Goal: Task Accomplishment & Management: Complete application form

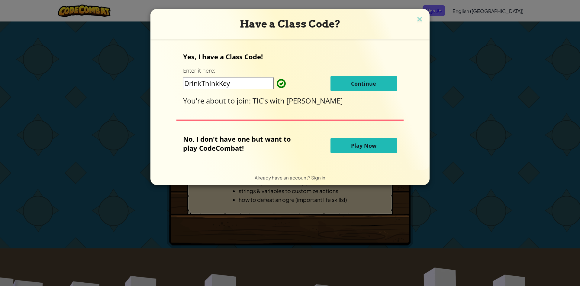
click at [354, 83] on span "Continue" at bounding box center [363, 83] width 25 height 7
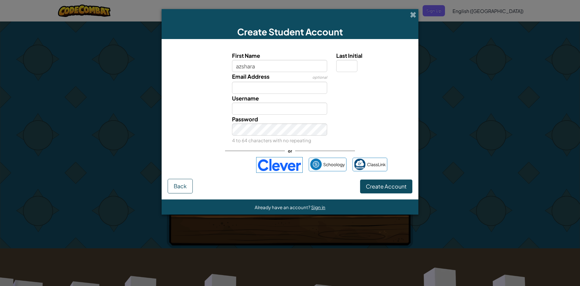
type input "azshara"
type input "Azshara"
click at [274, 91] on input "Email Address" at bounding box center [280, 88] width 96 height 12
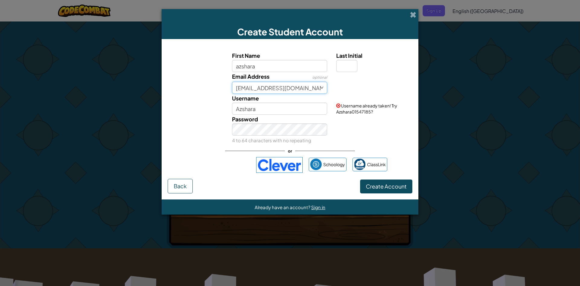
type input "azshara.zheng.luo@ctpcit.ed.cr"
click at [256, 113] on input "Azshara" at bounding box center [280, 108] width 96 height 12
click at [262, 143] on div "Password 4 to 64 characters with no repeating" at bounding box center [280, 130] width 105 height 30
click at [372, 186] on span "Create Account" at bounding box center [386, 186] width 41 height 7
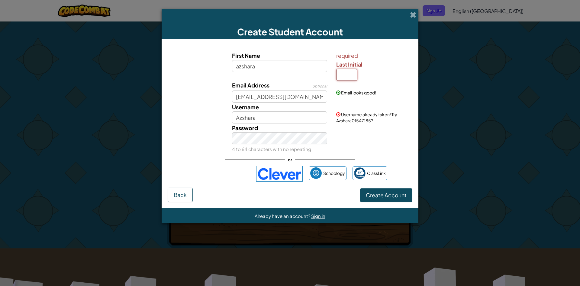
click at [342, 75] on input "Last Initial" at bounding box center [346, 75] width 21 height 12
type input "d"
type input "D"
type input "AzsharaD"
click at [394, 192] on span "Create Account" at bounding box center [386, 194] width 41 height 7
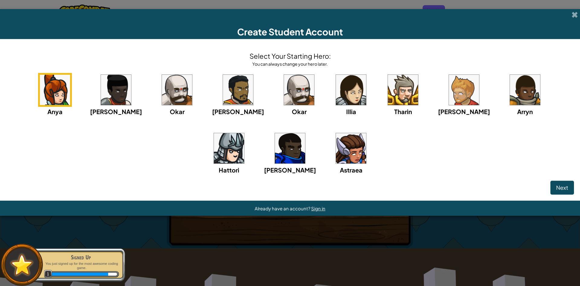
click at [336, 91] on img at bounding box center [351, 90] width 30 height 30
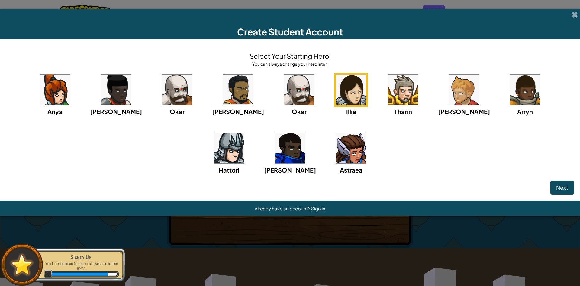
click at [277, 141] on img at bounding box center [290, 148] width 30 height 30
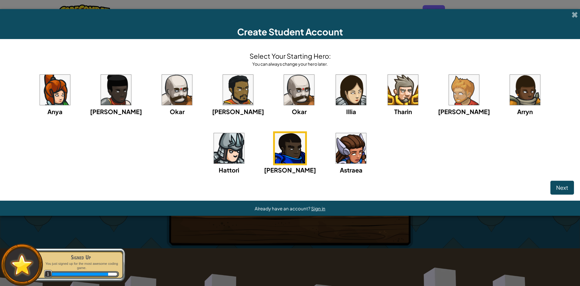
click at [54, 99] on img at bounding box center [55, 90] width 30 height 30
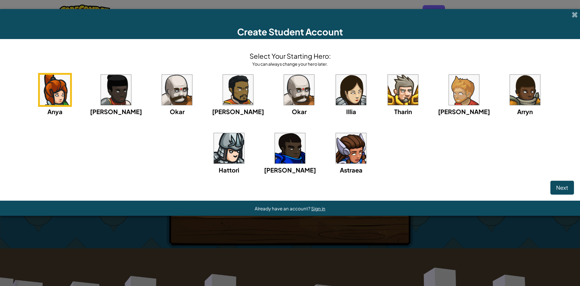
click at [223, 79] on img at bounding box center [238, 90] width 30 height 30
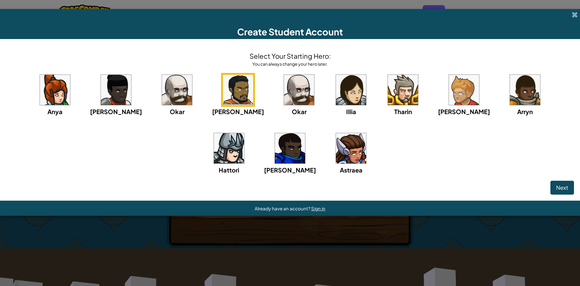
click at [284, 92] on img at bounding box center [299, 90] width 30 height 30
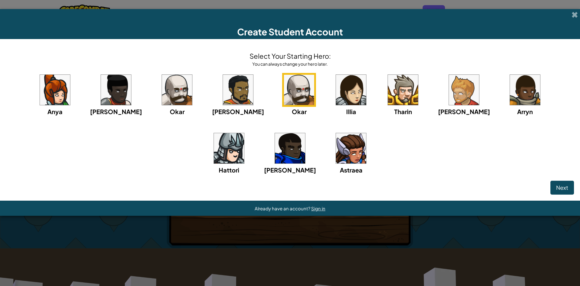
click at [57, 86] on img at bounding box center [55, 90] width 30 height 30
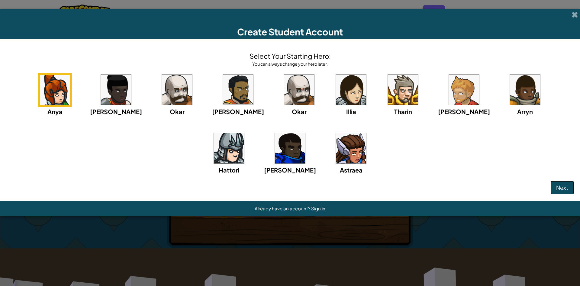
click at [562, 183] on button "Next" at bounding box center [563, 187] width 24 height 14
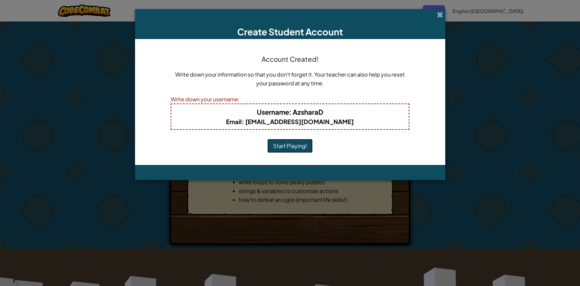
click at [291, 146] on button "Start Playing!" at bounding box center [289, 146] width 45 height 14
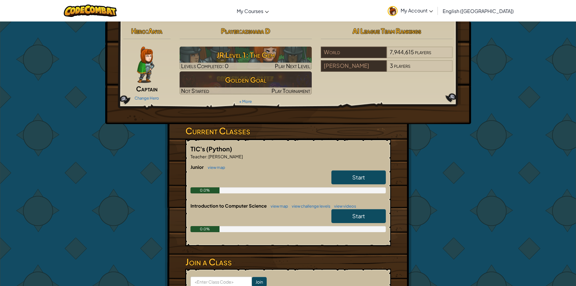
click at [374, 180] on link "Start" at bounding box center [358, 177] width 54 height 14
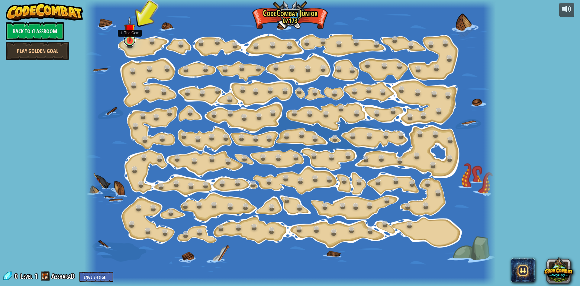
click at [128, 43] on link at bounding box center [130, 40] width 12 height 12
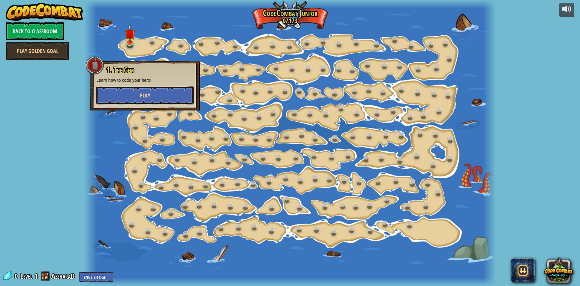
click at [147, 95] on span "Play" at bounding box center [145, 96] width 10 height 8
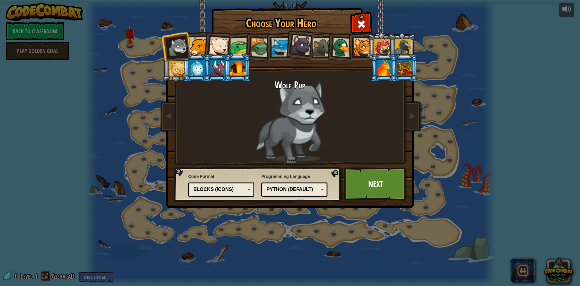
click at [233, 49] on div at bounding box center [239, 47] width 19 height 19
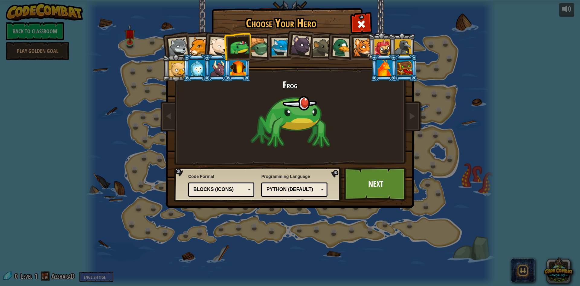
click at [257, 47] on div at bounding box center [259, 47] width 19 height 19
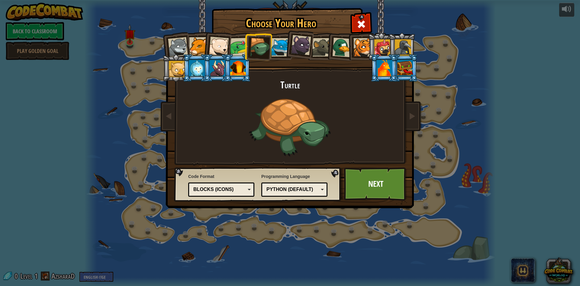
click at [236, 48] on div at bounding box center [239, 47] width 19 height 19
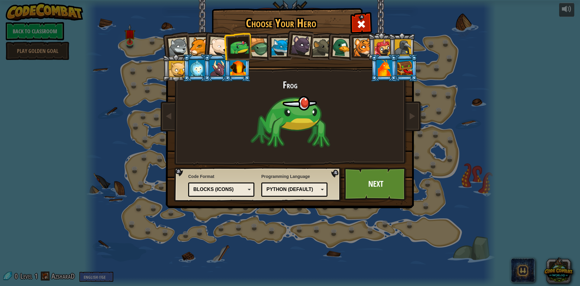
click at [254, 49] on div at bounding box center [259, 47] width 19 height 19
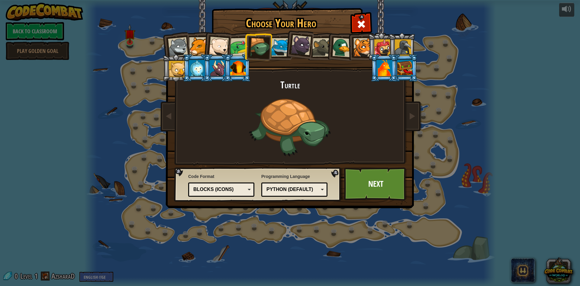
click at [345, 49] on div at bounding box center [342, 47] width 20 height 20
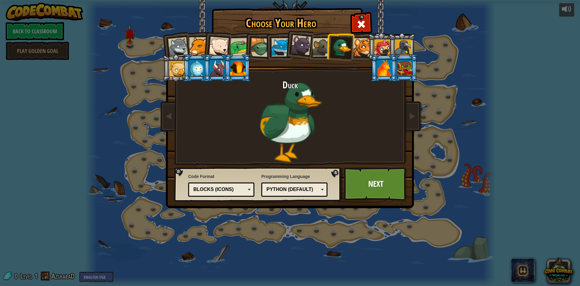
click at [317, 45] on div at bounding box center [321, 47] width 18 height 18
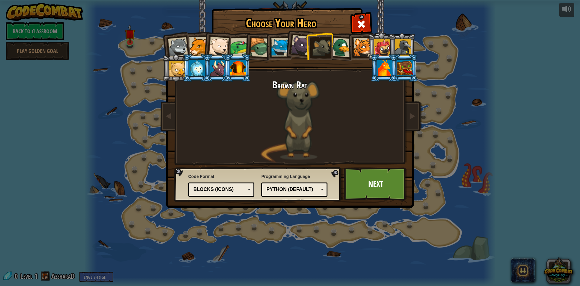
click at [337, 47] on div at bounding box center [342, 47] width 20 height 20
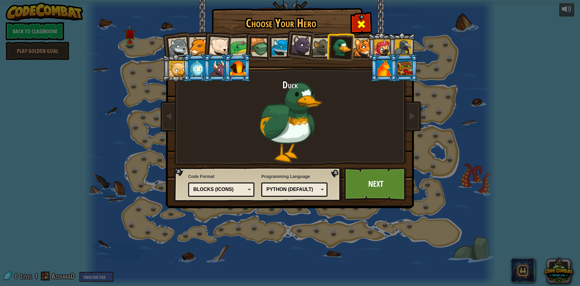
click at [360, 19] on span at bounding box center [362, 24] width 10 height 10
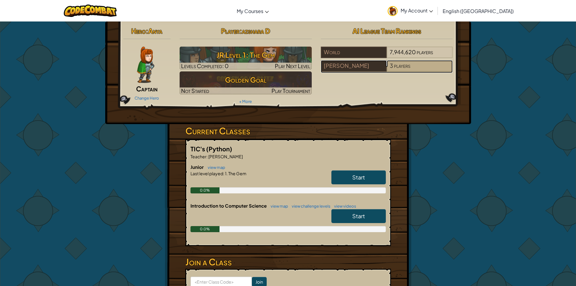
click at [413, 66] on div "3 players" at bounding box center [420, 65] width 66 height 11
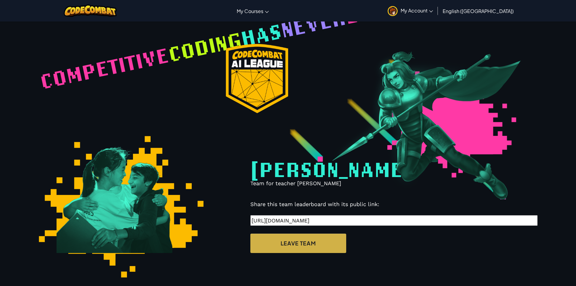
select select "61e4d5083989d00024c5f4fc"
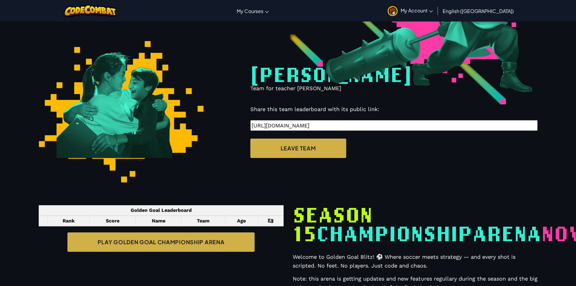
scroll to position [65, 0]
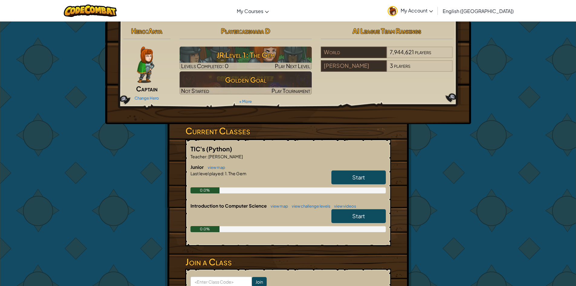
scroll to position [60, 0]
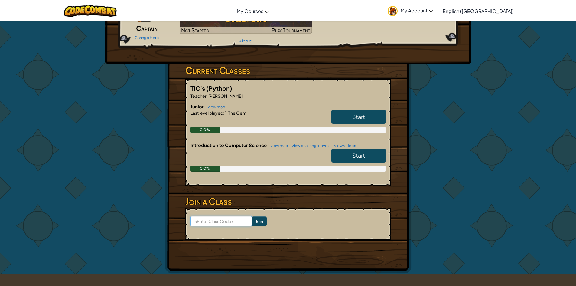
click at [211, 221] on input at bounding box center [220, 221] width 61 height 10
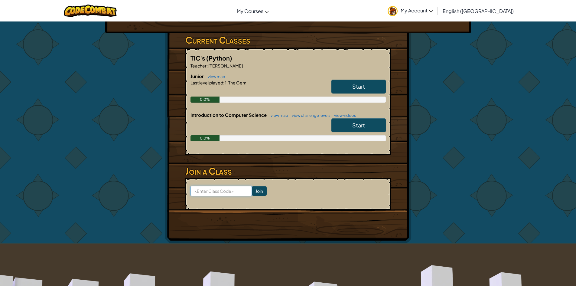
scroll to position [121, 0]
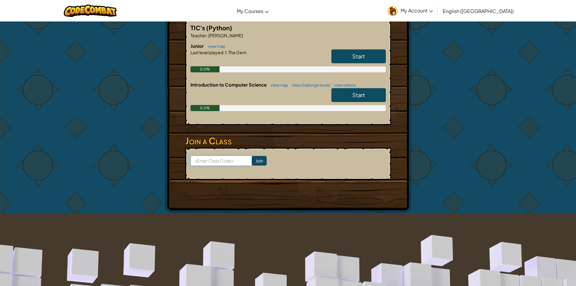
click at [220, 157] on input at bounding box center [220, 160] width 61 height 10
type input "d"
paste input "DrinkThinkKey"
type input "DrinkThinkKey"
click at [252, 159] on input "Join" at bounding box center [259, 161] width 15 height 10
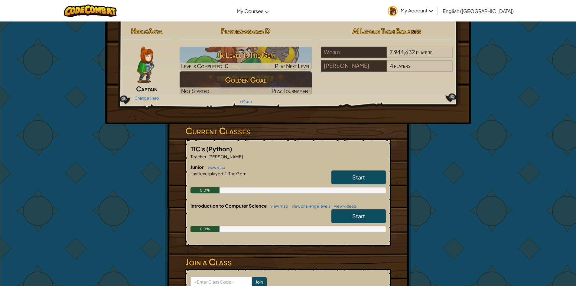
scroll to position [30, 0]
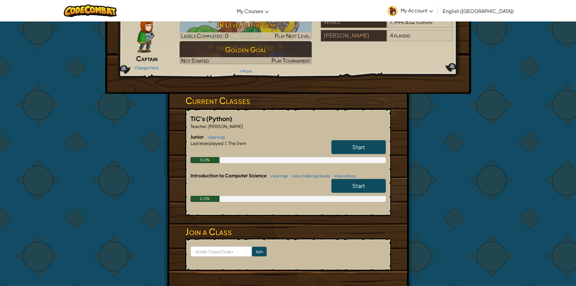
click at [345, 186] on link "Start" at bounding box center [358, 186] width 54 height 14
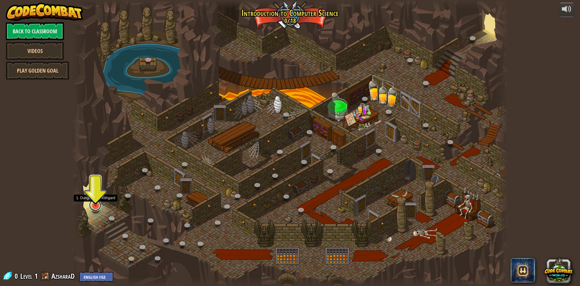
click at [97, 209] on link at bounding box center [95, 205] width 12 height 12
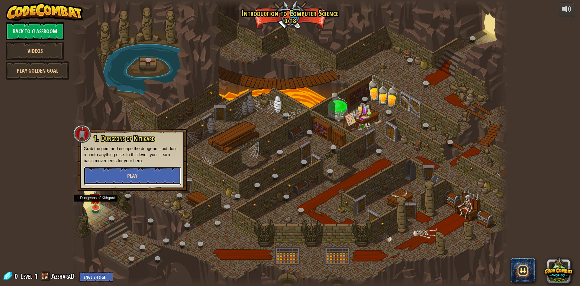
click at [141, 173] on button "Play" at bounding box center [132, 176] width 97 height 18
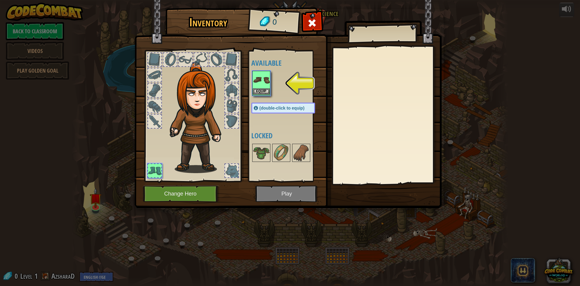
click at [261, 76] on img at bounding box center [261, 79] width 17 height 17
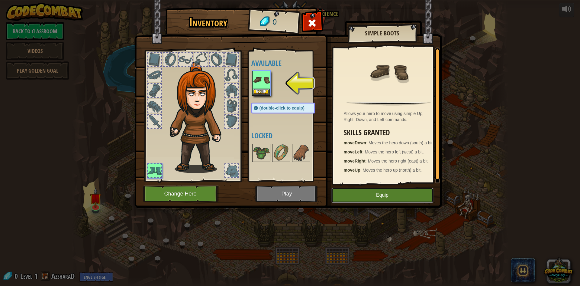
click at [388, 197] on button "Equip" at bounding box center [383, 194] width 102 height 15
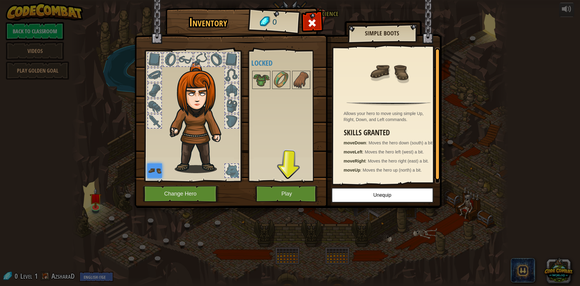
drag, startPoint x: 271, startPoint y: 114, endPoint x: 270, endPoint y: 167, distance: 53.2
click at [270, 168] on div "Available Equip (double-click to equip) Locked" at bounding box center [289, 116] width 76 height 126
click at [282, 180] on div "Available Equip (double-click to equip) Locked" at bounding box center [286, 115] width 74 height 131
click at [282, 187] on button "Play" at bounding box center [286, 193] width 63 height 17
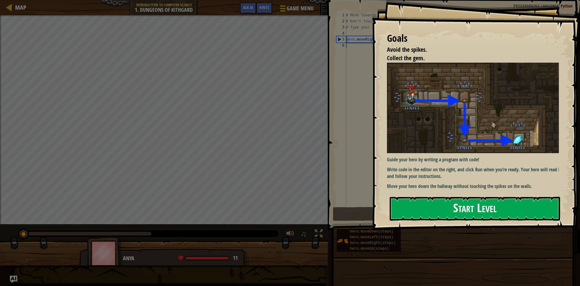
click at [462, 210] on button "Start Level" at bounding box center [475, 208] width 170 height 24
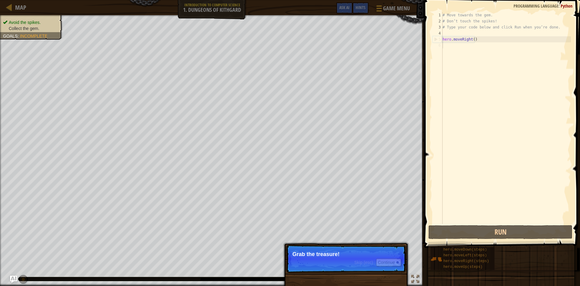
click at [315, 257] on p "Skip (esc) Continue Grab the treasure!" at bounding box center [346, 258] width 120 height 28
click at [394, 261] on button "Continue" at bounding box center [388, 262] width 25 height 8
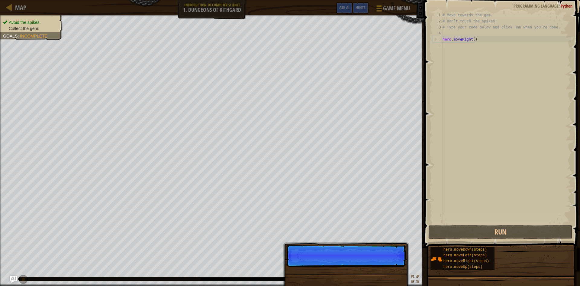
scroll to position [3, 0]
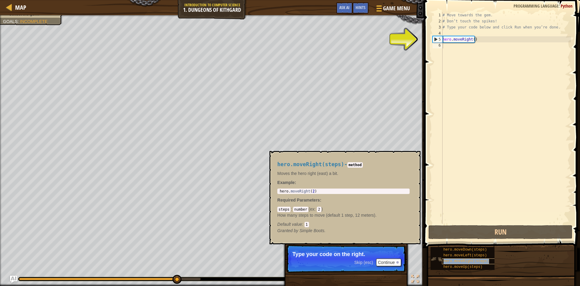
click at [444, 259] on span "hero.moveRight(steps)" at bounding box center [467, 261] width 46 height 4
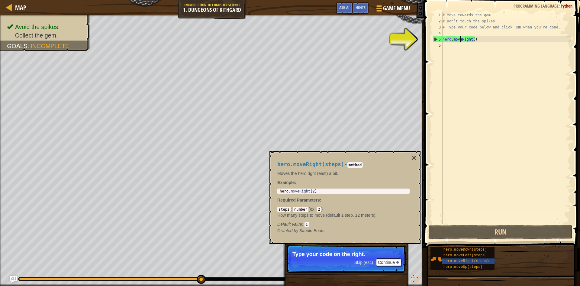
click at [461, 39] on div "# Move towards the gem. # Don’t touch the spikes! # Type your code below and cl…" at bounding box center [507, 124] width 130 height 224
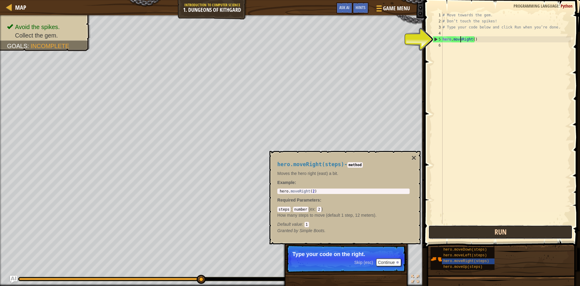
click at [482, 230] on button "Run" at bounding box center [501, 232] width 144 height 14
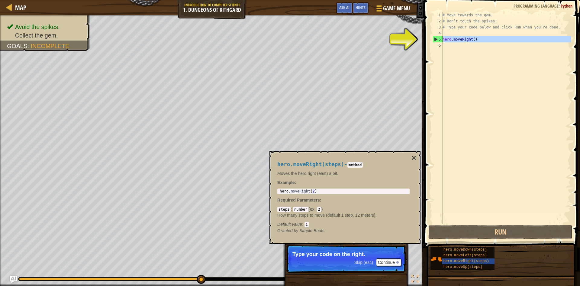
click at [436, 39] on div "5" at bounding box center [438, 39] width 10 height 6
click at [458, 252] on div "hero.moveDown(steps)" at bounding box center [471, 250] width 58 height 6
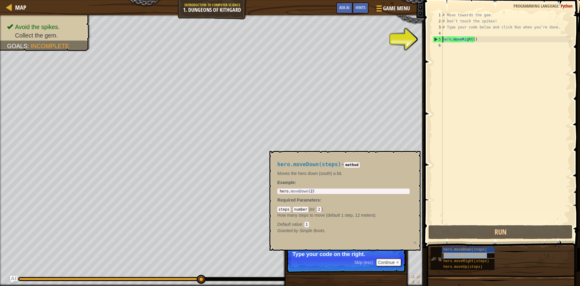
click at [451, 253] on div "hero.moveLeft(steps)" at bounding box center [471, 255] width 58 height 6
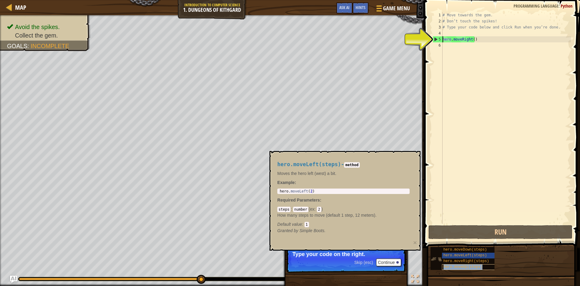
click at [447, 265] on span "hero.moveUp(steps)" at bounding box center [463, 266] width 39 height 4
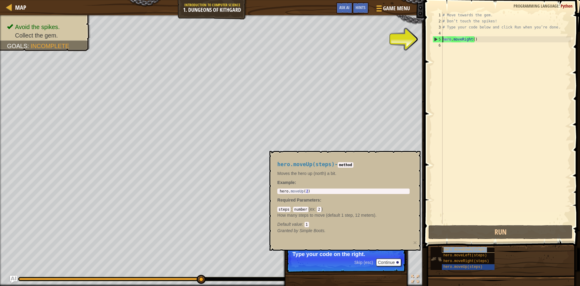
click at [460, 248] on span "hero.moveDown(steps)" at bounding box center [466, 249] width 44 height 4
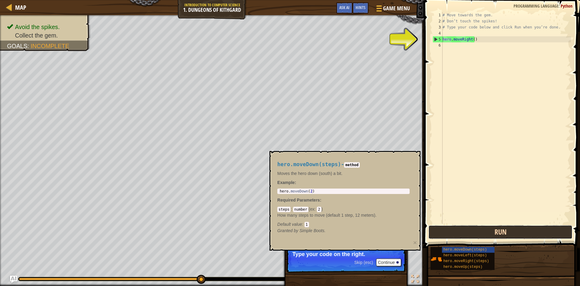
click at [490, 230] on button "Run" at bounding box center [501, 232] width 144 height 14
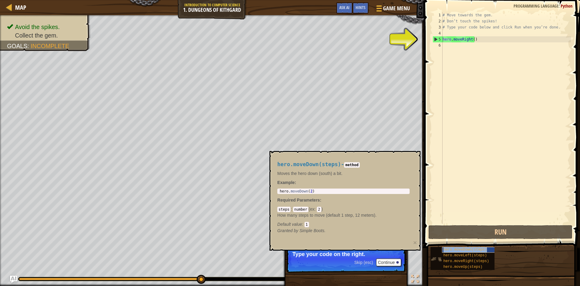
click at [459, 248] on span "hero.moveDown(steps)" at bounding box center [466, 249] width 44 height 4
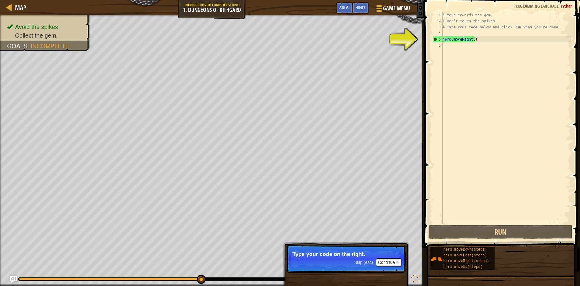
click at [437, 39] on div "5" at bounding box center [438, 39] width 10 height 6
type textarea "hero.moveRight()"
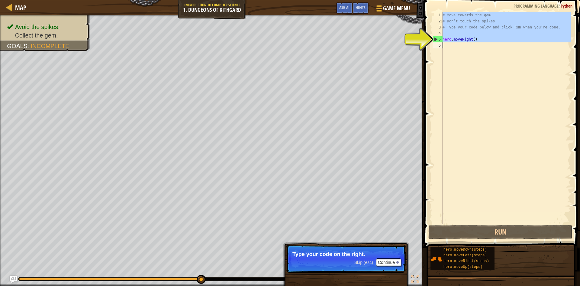
click at [437, 39] on div "5" at bounding box center [438, 39] width 10 height 6
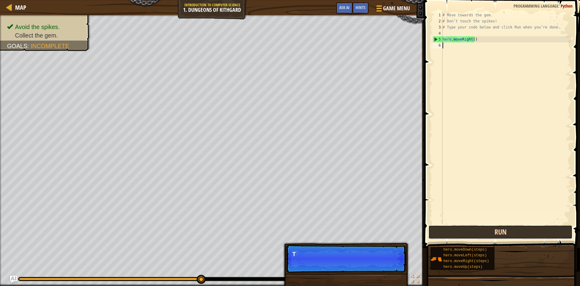
click at [494, 233] on button "Run" at bounding box center [501, 232] width 144 height 14
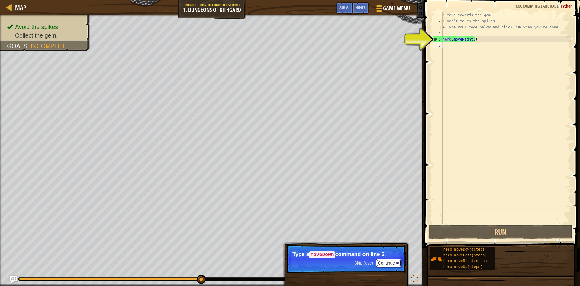
click at [390, 263] on button "Continue" at bounding box center [388, 263] width 25 height 8
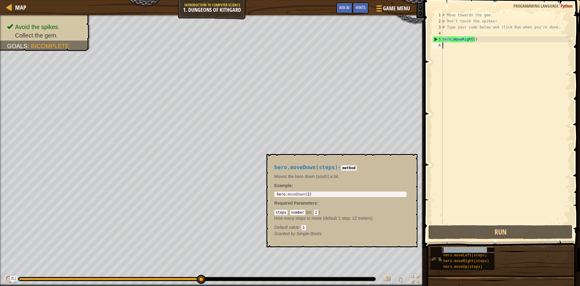
click at [455, 251] on div "hero.moveDown(steps)" at bounding box center [471, 250] width 58 height 6
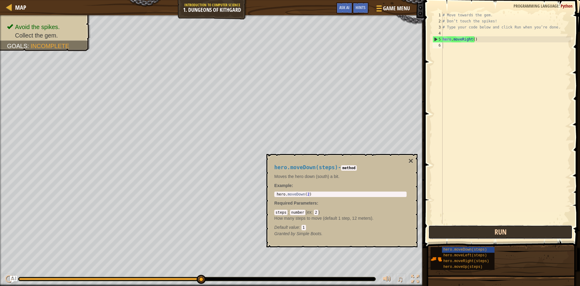
click at [470, 233] on button "Run" at bounding box center [501, 232] width 144 height 14
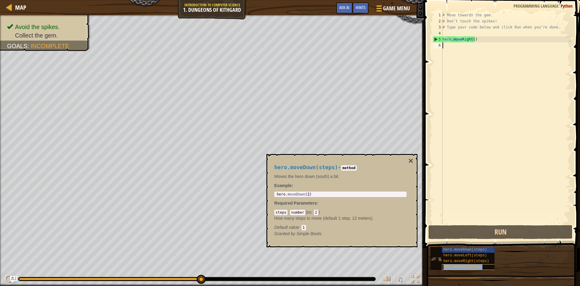
click at [461, 265] on span "hero.moveUp(steps)" at bounding box center [463, 266] width 39 height 4
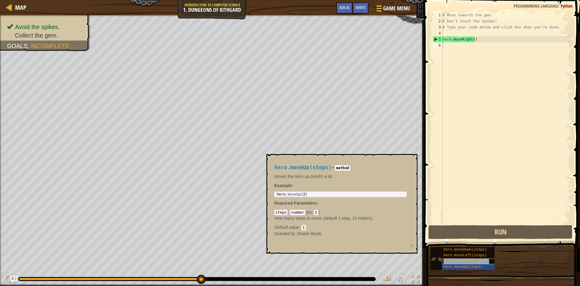
click at [459, 259] on span "hero.moveRight(steps)" at bounding box center [467, 261] width 46 height 4
click at [458, 253] on span "hero.moveLeft(steps)" at bounding box center [466, 255] width 44 height 4
click at [456, 259] on span "hero.moveRight(steps)" at bounding box center [467, 261] width 46 height 4
click at [456, 254] on span "hero.moveLeft(steps)" at bounding box center [466, 255] width 44 height 4
click at [454, 269] on div "hero.moveUp(steps)" at bounding box center [471, 267] width 58 height 6
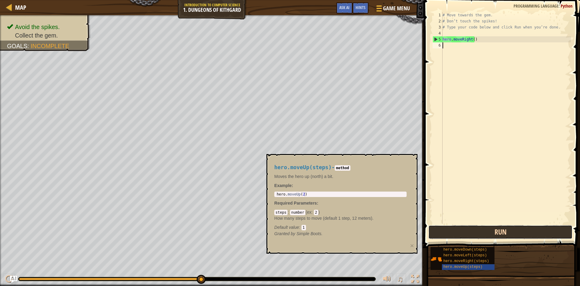
click at [462, 228] on button "Run" at bounding box center [501, 232] width 144 height 14
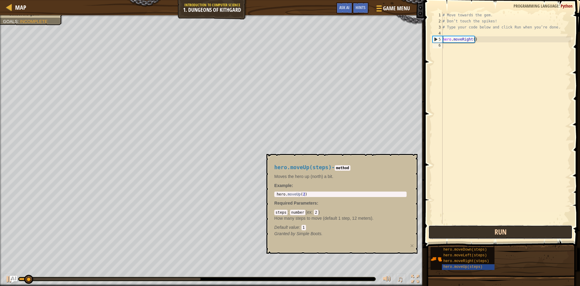
click at [462, 235] on button "Run" at bounding box center [501, 232] width 144 height 14
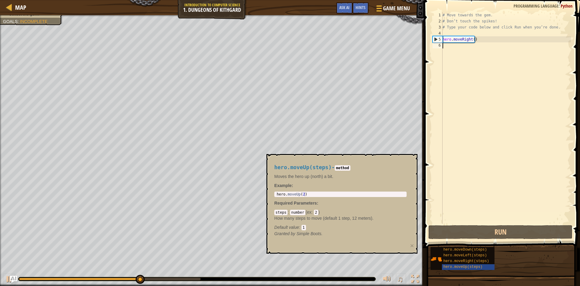
type textarea "hero.moveUp(2)"
click at [254, 0] on body "Map Introduction to Computer Science 1. Dungeons of Kithgard Game Menu Done Hin…" at bounding box center [290, 0] width 580 height 0
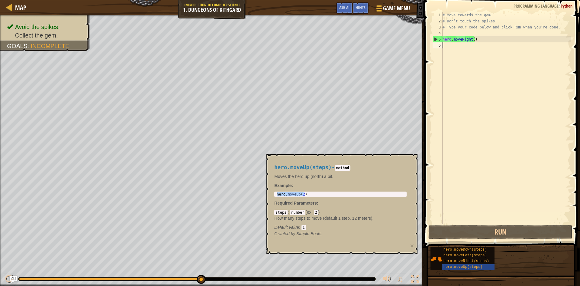
click at [457, 159] on div "# Move towards the gem. # Don’t touch the spikes! # Type your code below and cl…" at bounding box center [507, 124] width 130 height 224
click at [449, 46] on div "# Move towards the gem. # Don’t touch the spikes! # Type your code below and cl…" at bounding box center [507, 124] width 130 height 224
click at [449, 247] on span "hero.moveDown(steps)" at bounding box center [466, 249] width 44 height 4
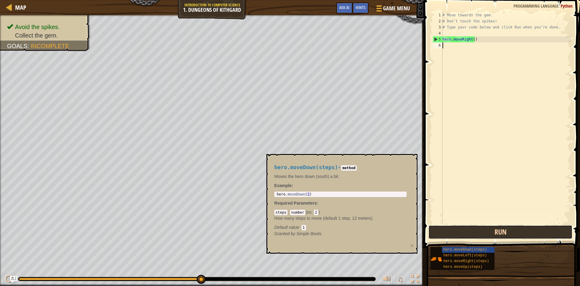
click at [471, 234] on button "Run" at bounding box center [501, 232] width 144 height 14
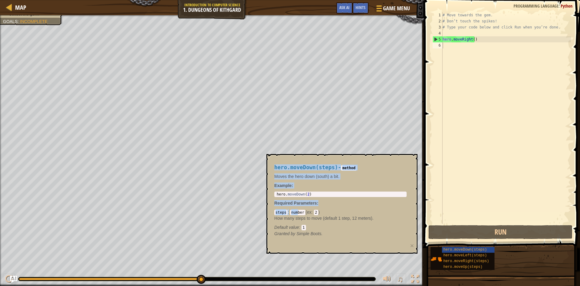
click at [235, 0] on body "Map Introduction to Computer Science 1. Dungeons of Kithgard Game Menu Done Hin…" at bounding box center [290, 0] width 580 height 0
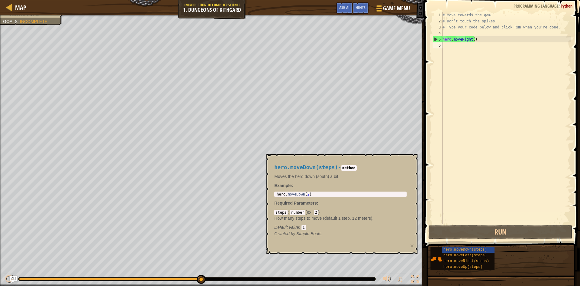
click at [445, 49] on div "# Move towards the gem. # Don’t touch the spikes! # Type your code below and cl…" at bounding box center [507, 124] width 130 height 224
type textarea "h"
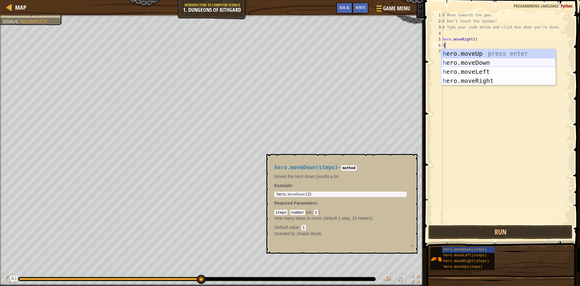
click at [455, 61] on div "h ero.moveUp press enter h ero.moveDown press enter h ero.moveLeft press enter …" at bounding box center [499, 76] width 114 height 54
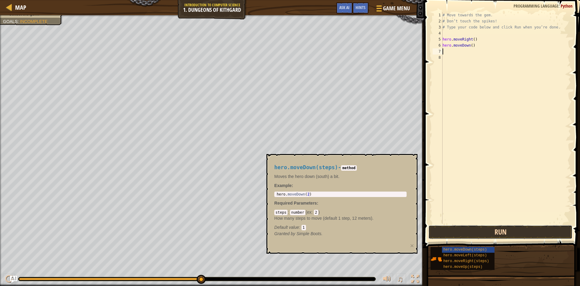
click at [495, 232] on button "Run" at bounding box center [501, 232] width 144 height 14
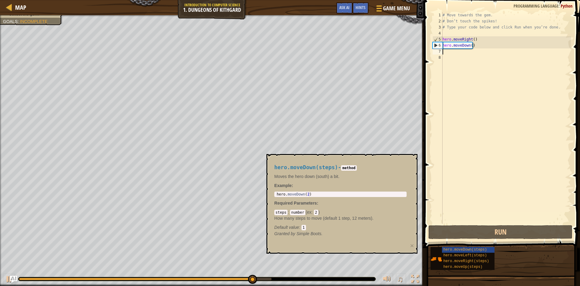
type textarea "h"
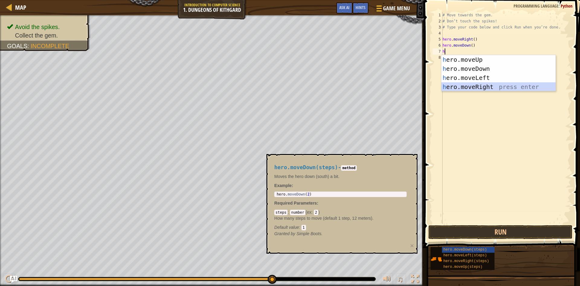
click at [475, 87] on div "h ero.moveUp press enter h ero.moveDown press enter h ero.moveLeft press enter …" at bounding box center [499, 82] width 114 height 54
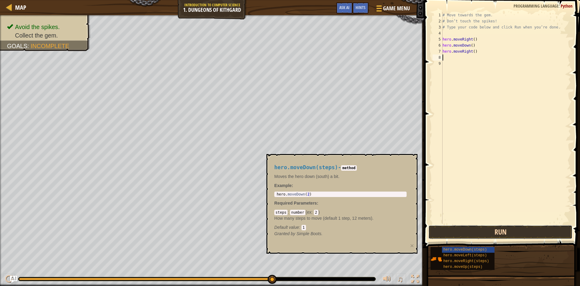
click at [497, 231] on button "Run" at bounding box center [501, 232] width 144 height 14
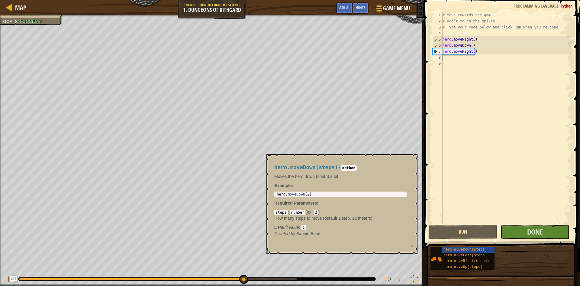
click at [373, 0] on body "Map Introduction to Computer Science 1. Dungeons of Kithgard Game Menu Done Hin…" at bounding box center [290, 0] width 580 height 0
click at [465, 250] on span "hero.moveDown(steps)" at bounding box center [466, 249] width 44 height 4
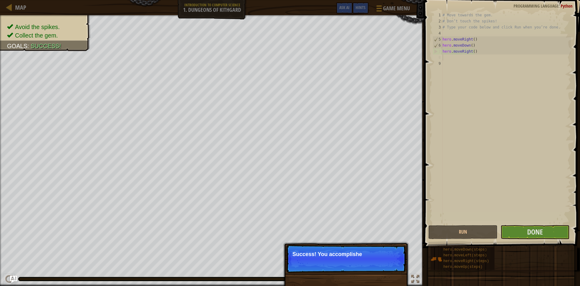
click at [343, 254] on p "Success! You accomplishe" at bounding box center [346, 254] width 107 height 6
click at [343, 254] on p "Success! You accomplished your" at bounding box center [346, 254] width 107 height 6
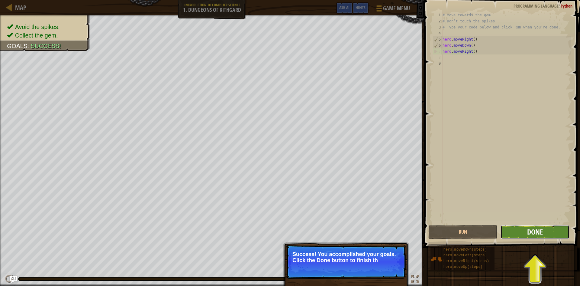
click at [536, 229] on span "Done" at bounding box center [535, 232] width 16 height 10
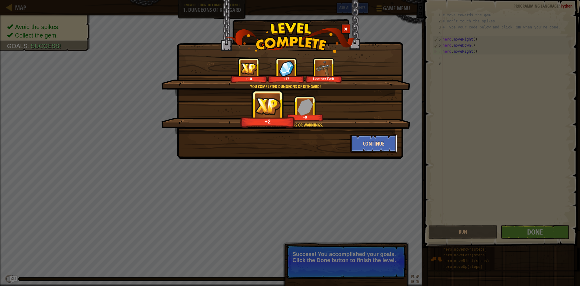
click at [355, 142] on button "Continue" at bounding box center [374, 143] width 47 height 18
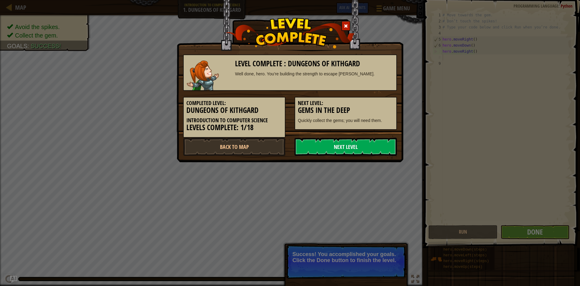
click at [345, 144] on link "Next Level" at bounding box center [346, 147] width 102 height 18
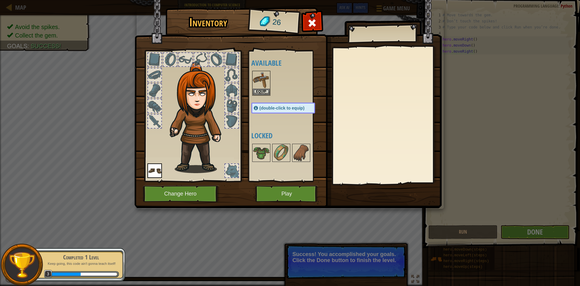
drag, startPoint x: 257, startPoint y: 151, endPoint x: 244, endPoint y: 142, distance: 15.4
click at [237, 139] on div "Inventory 26 Available Equip Equip (double-click to equip) Locked Equip Unequip…" at bounding box center [290, 108] width 307 height 199
click at [267, 150] on img at bounding box center [261, 152] width 17 height 17
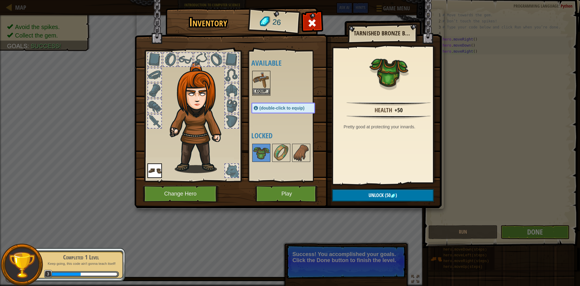
click at [259, 87] on img at bounding box center [261, 79] width 17 height 17
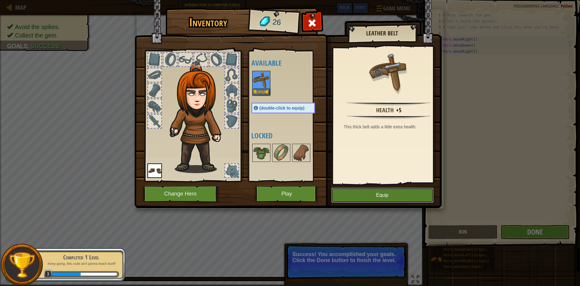
click at [383, 193] on button "Equip" at bounding box center [383, 194] width 102 height 15
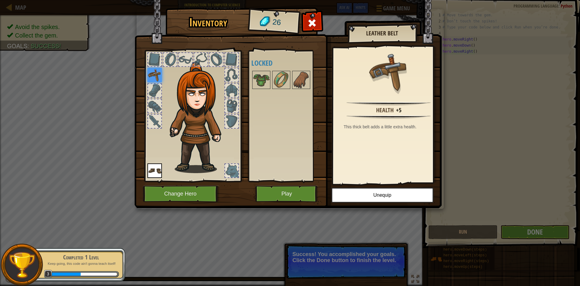
click at [300, 23] on img at bounding box center [287, 98] width 307 height 219
click at [300, 189] on button "Play" at bounding box center [286, 193] width 63 height 17
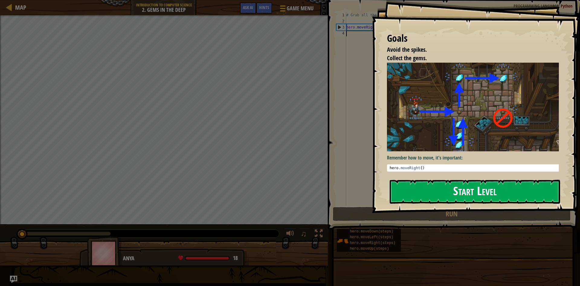
click at [474, 194] on button "Start Level" at bounding box center [475, 192] width 170 height 24
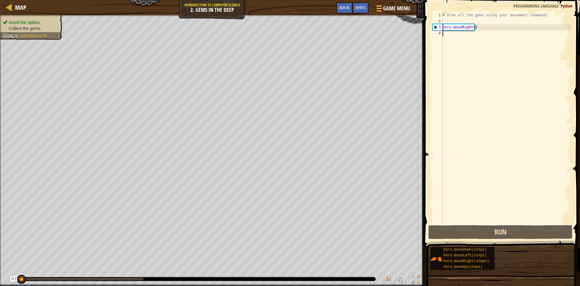
click at [451, 22] on div "# Grab all the gems using your movement commands. hero . moveRight ( )" at bounding box center [507, 124] width 130 height 224
click at [474, 37] on div "# Grab all the gems using your movement commands. hero . moveRight ( )" at bounding box center [507, 124] width 130 height 224
click at [477, 28] on div "# Grab all the gems using your movement commands. hero . moveRight ( )" at bounding box center [507, 124] width 130 height 224
type textarea "hero.moveRight()"
click at [469, 28] on div "# Grab all the gems using your movement commands. hero . moveRight ( )" at bounding box center [507, 124] width 130 height 224
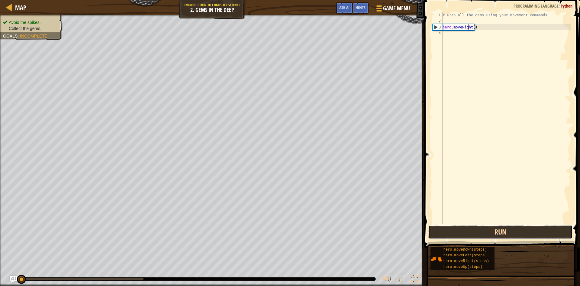
click at [484, 231] on button "Run" at bounding box center [501, 232] width 144 height 14
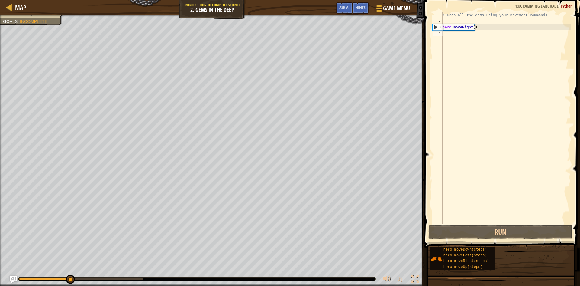
click at [453, 34] on div "# Grab all the gems using your movement commands. hero . moveRight ( )" at bounding box center [507, 124] width 130 height 224
click at [448, 36] on div "# Grab all the gems using your movement commands. hero . moveRight ( )" at bounding box center [507, 124] width 130 height 224
type textarea "h"
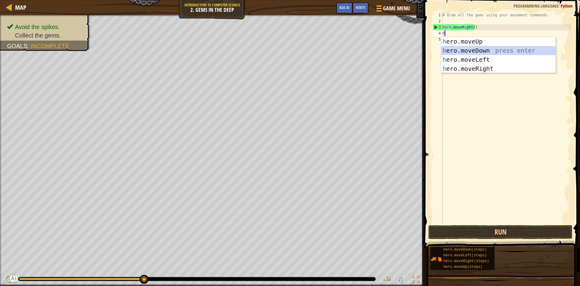
click at [507, 52] on div "h ero.moveUp press enter h ero.moveDown press enter h ero.moveLeft press enter …" at bounding box center [499, 64] width 114 height 54
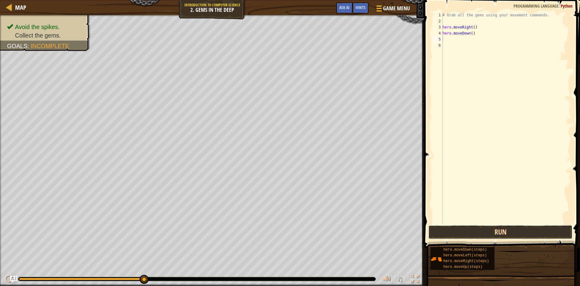
click at [479, 235] on button "Run" at bounding box center [501, 232] width 144 height 14
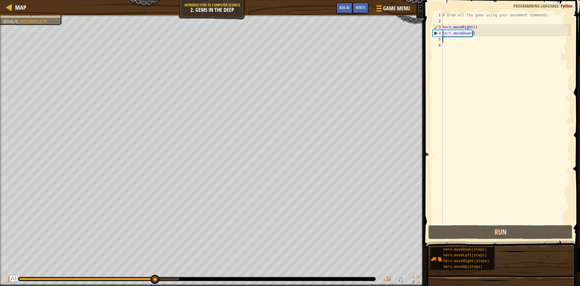
click at [445, 39] on div "# Grab all the gems using your movement commands. hero . moveRight ( ) hero . m…" at bounding box center [507, 124] width 130 height 224
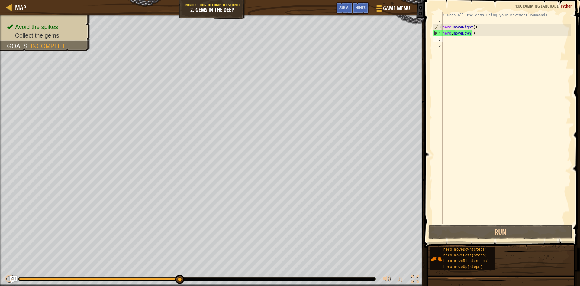
type textarea "h"
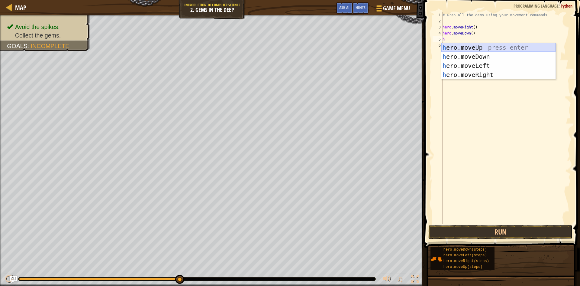
click at [471, 47] on div "h ero.moveUp press enter h ero.moveDown press enter h ero.moveLeft press enter …" at bounding box center [499, 70] width 114 height 54
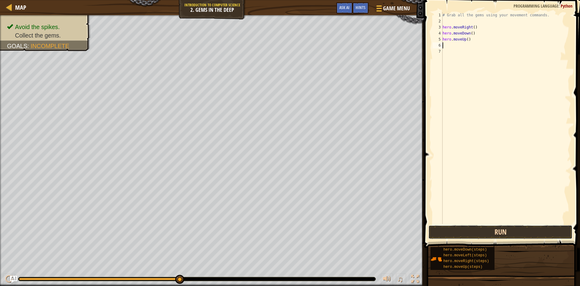
click at [493, 234] on button "Run" at bounding box center [501, 232] width 144 height 14
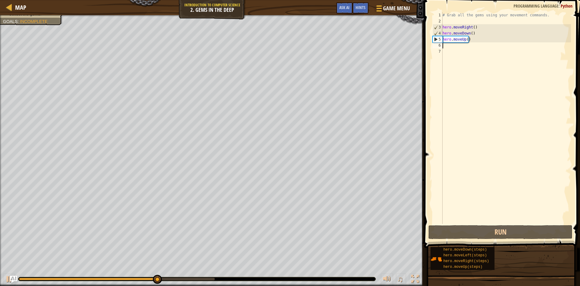
type textarea "h"
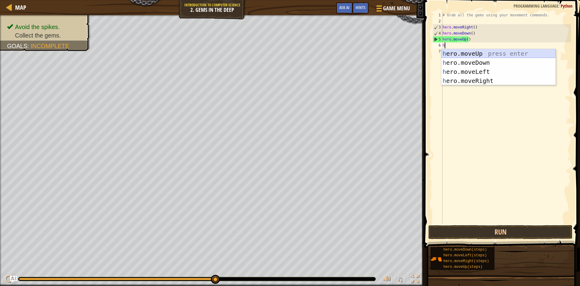
click at [474, 53] on div "h ero.moveUp press enter h ero.moveDown press enter h ero.moveLeft press enter …" at bounding box center [499, 76] width 114 height 54
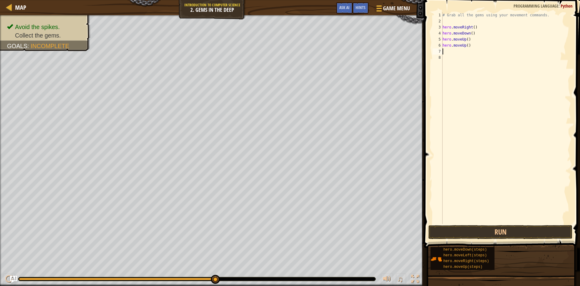
type textarea "h"
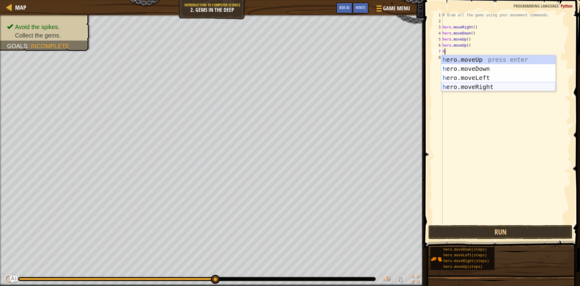
click at [487, 85] on div "h ero.moveUp press enter h ero.moveDown press enter h ero.moveLeft press enter …" at bounding box center [499, 82] width 114 height 54
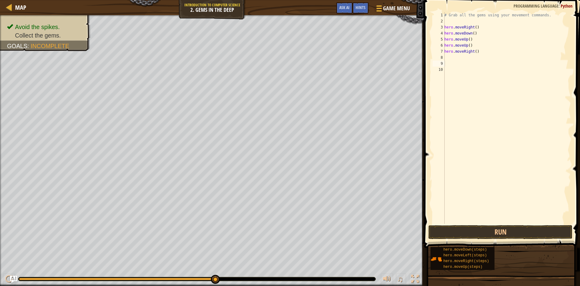
click at [500, 224] on span at bounding box center [503, 114] width 161 height 265
click at [499, 226] on button "Run" at bounding box center [501, 232] width 144 height 14
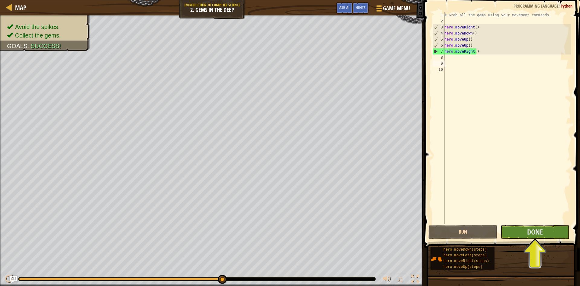
click at [453, 60] on div "# Grab all the gems using your movement commands. hero . moveRight ( ) hero . m…" at bounding box center [507, 124] width 128 height 224
type textarea "m"
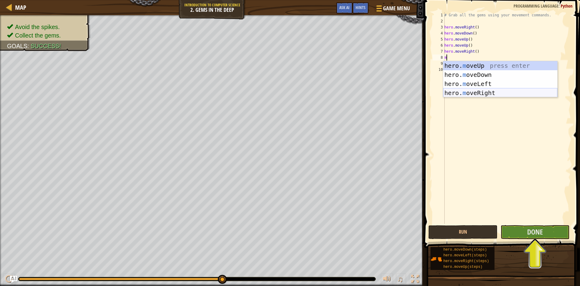
click at [465, 89] on div "hero. m oveUp press enter hero. m oveDown press enter hero. m oveLeft press ent…" at bounding box center [500, 88] width 114 height 54
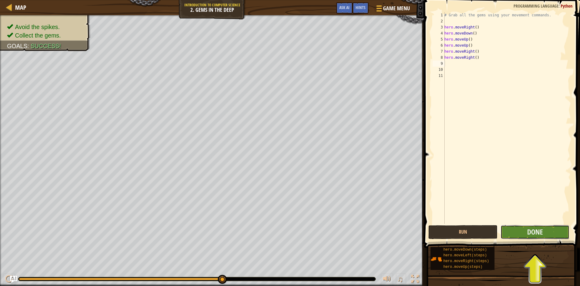
click at [519, 232] on button "Done" at bounding box center [535, 232] width 69 height 14
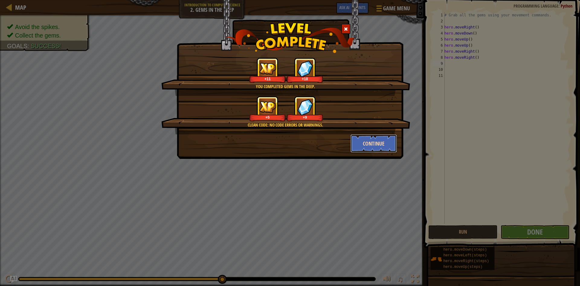
click at [378, 142] on button "Continue" at bounding box center [374, 143] width 47 height 18
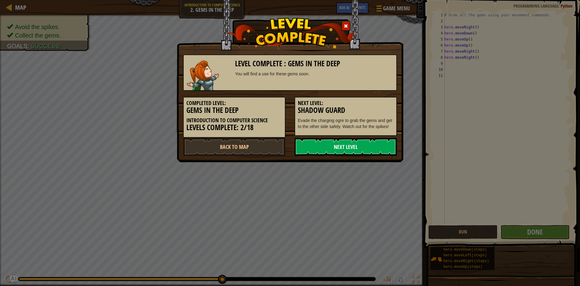
click at [334, 151] on link "Next Level" at bounding box center [346, 147] width 102 height 18
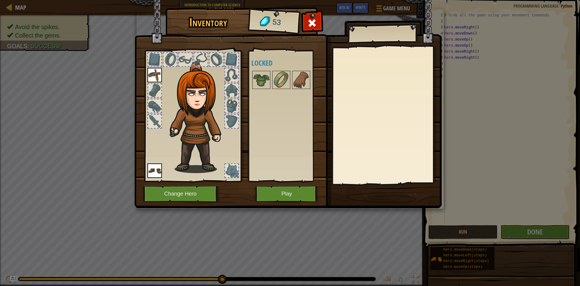
drag, startPoint x: 280, startPoint y: 107, endPoint x: 269, endPoint y: 157, distance: 51.5
click at [269, 145] on div "Available Equip Equip (double-click to equip) Locked" at bounding box center [289, 116] width 76 height 126
click at [278, 197] on button "Play" at bounding box center [286, 193] width 63 height 17
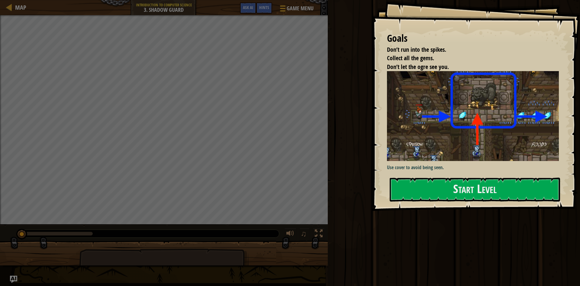
click at [442, 173] on div "Goals Don’t run into the spikes. Collect all the gems. Don’t let the ogre see y…" at bounding box center [476, 105] width 208 height 211
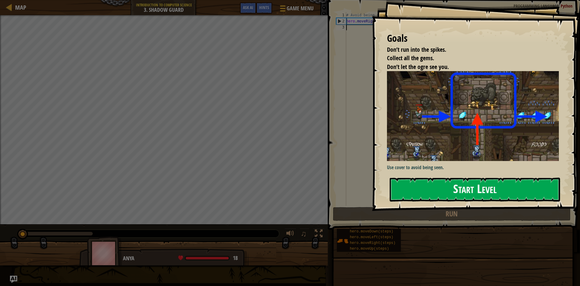
click at [439, 183] on button "Start Level" at bounding box center [475, 189] width 170 height 24
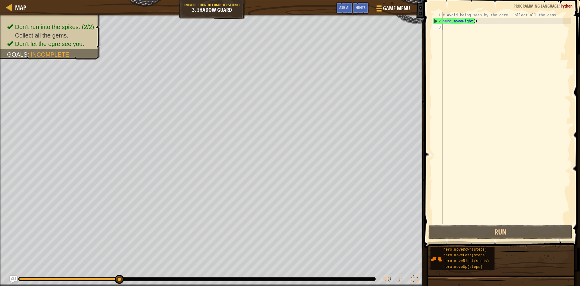
type textarea "h"
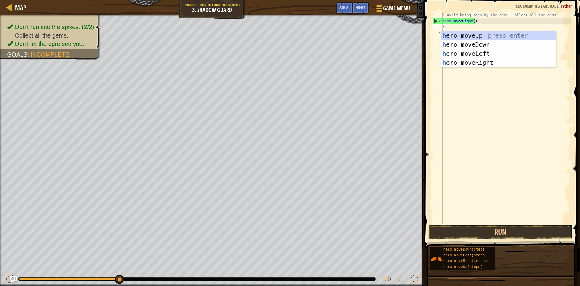
scroll to position [3, 0]
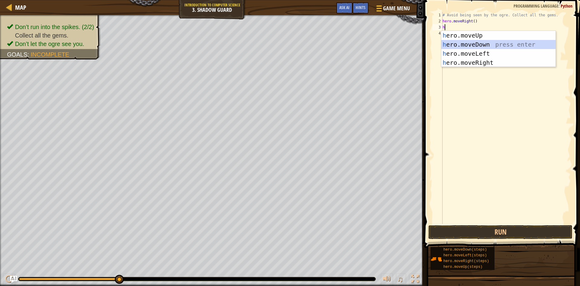
click at [487, 43] on div "h ero.moveUp press enter h ero.moveDown press enter h ero.moveLeft press enter …" at bounding box center [499, 58] width 114 height 54
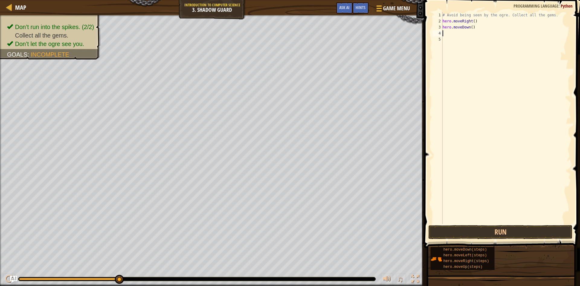
type textarea "h"
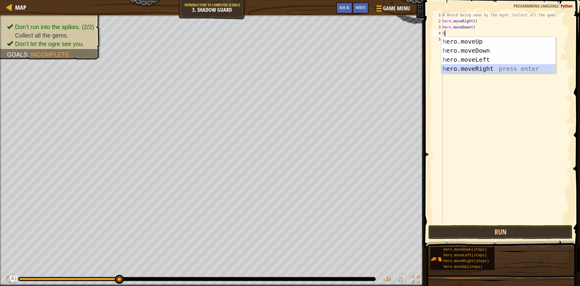
click at [485, 67] on div "h ero.moveUp press enter h ero.moveDown press enter h ero.moveLeft press enter …" at bounding box center [499, 64] width 114 height 54
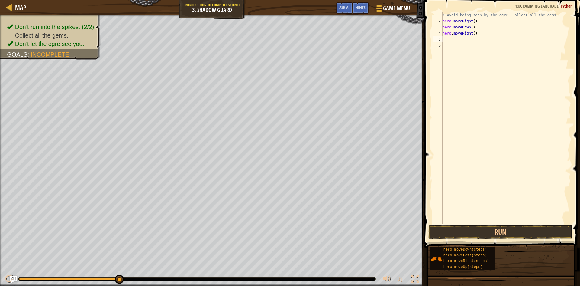
type textarea "h"
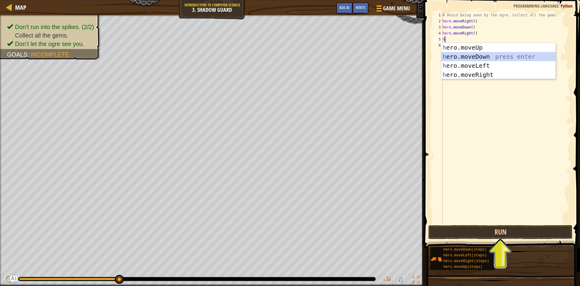
click at [477, 57] on div "h ero.moveUp press enter h ero.moveDown press enter h ero.moveLeft press enter …" at bounding box center [499, 70] width 114 height 54
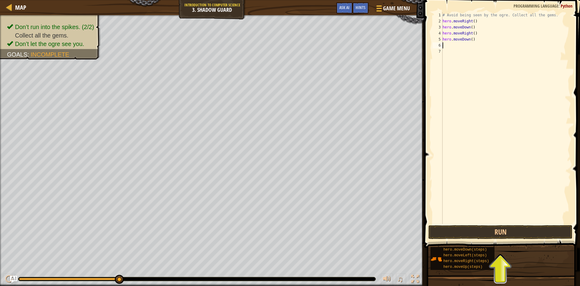
type textarea "h"
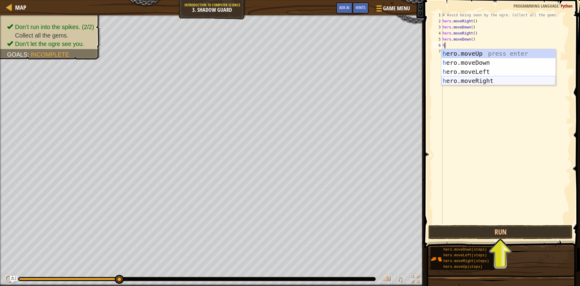
click at [485, 80] on div "h ero.moveUp press enter h ero.moveDown press enter h ero.moveLeft press enter …" at bounding box center [499, 76] width 114 height 54
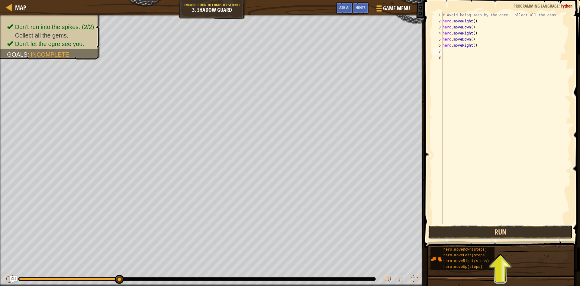
click at [551, 233] on button "Run" at bounding box center [501, 232] width 144 height 14
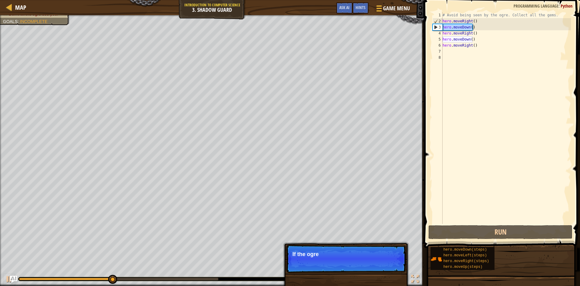
drag, startPoint x: 476, startPoint y: 29, endPoint x: 442, endPoint y: 28, distance: 33.9
click at [442, 28] on div "1 2 3 4 5 6 7 8 # Avoid being seen by the ogre. Collect all the gems. hero . mo…" at bounding box center [502, 118] width 140 height 212
type textarea "hero.moveDown()"
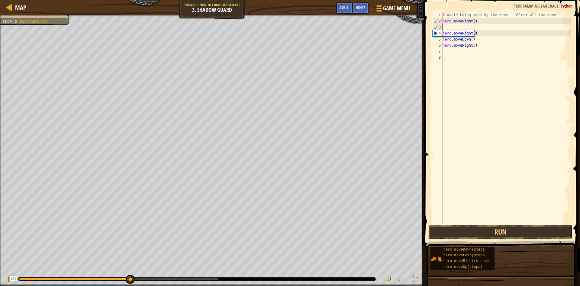
type textarea "h"
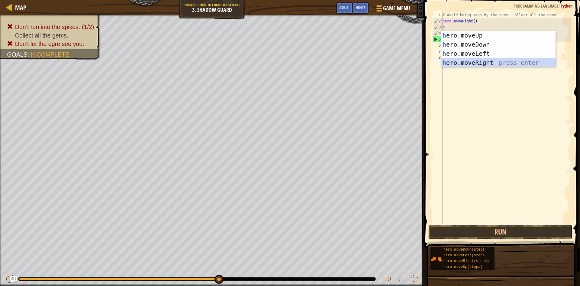
click at [463, 61] on div "h ero.moveUp press enter h ero.moveDown press enter h ero.moveLeft press enter …" at bounding box center [499, 58] width 114 height 54
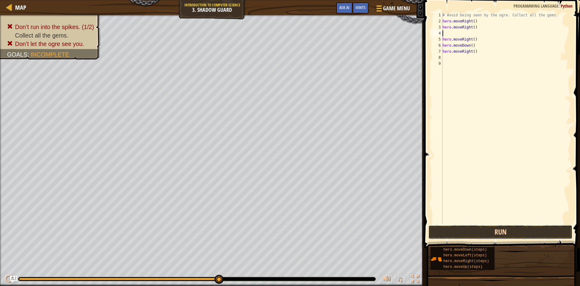
click at [485, 226] on button "Run" at bounding box center [501, 232] width 144 height 14
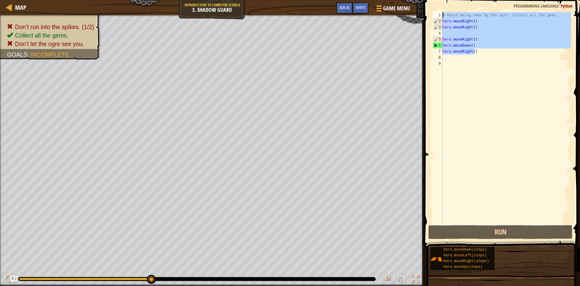
drag, startPoint x: 480, startPoint y: 52, endPoint x: 437, endPoint y: 12, distance: 58.6
click at [437, 12] on div "1 2 3 4 5 6 7 8 9 # Avoid being seen by the ogre. Collect all the gems. hero . …" at bounding box center [502, 118] width 140 height 212
type textarea "# Avoid being seen by the ogre. Collect all the gems. hero.moveRight()"
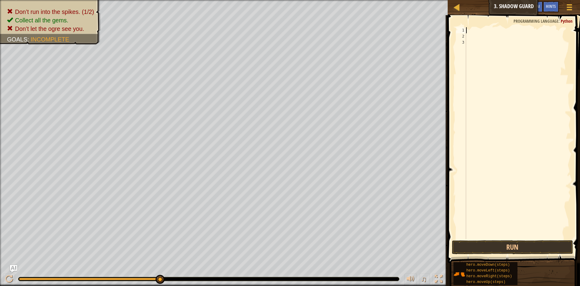
type textarea "h"
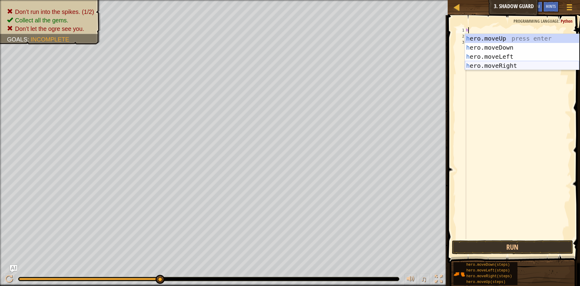
click at [482, 64] on div "h ero.moveUp press enter h ero.moveDown press enter h ero.moveLeft press enter …" at bounding box center [522, 61] width 114 height 54
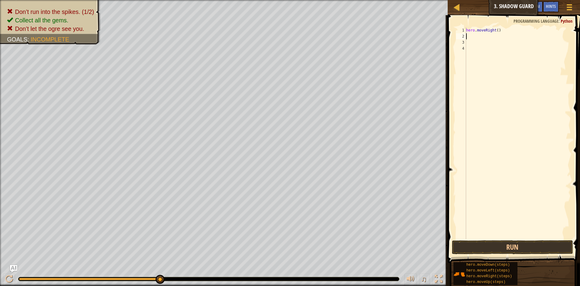
type textarea "h"
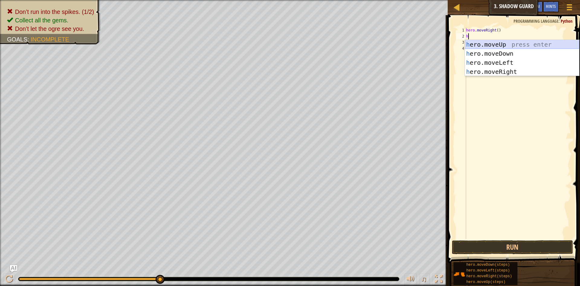
click at [493, 42] on div "h ero.moveUp press enter h ero.moveDown press enter h ero.moveLeft press enter …" at bounding box center [522, 67] width 114 height 54
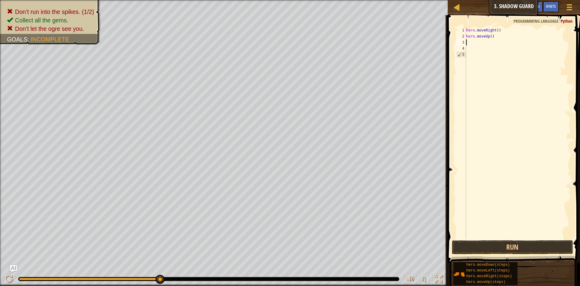
type textarea "h"
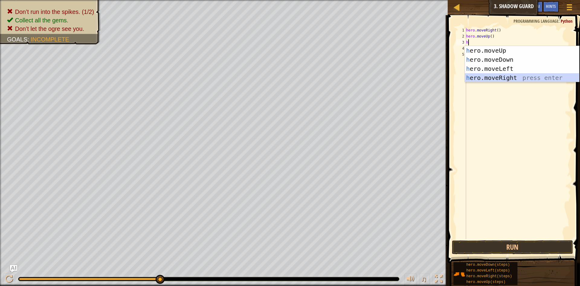
click at [496, 76] on div "h ero.moveUp press enter h ero.moveDown press enter h ero.moveLeft press enter …" at bounding box center [522, 73] width 114 height 54
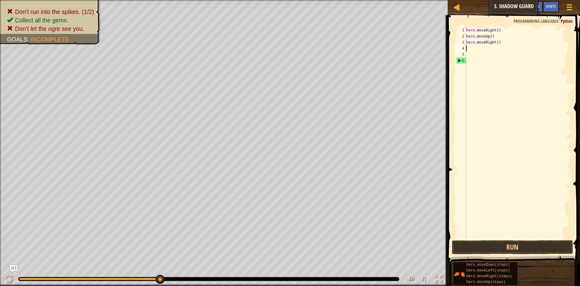
type textarea "h"
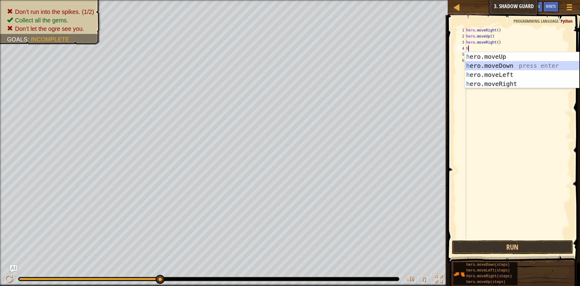
click at [493, 63] on div "h ero.moveUp press enter h ero.moveDown press enter h ero.moveLeft press enter …" at bounding box center [522, 79] width 114 height 54
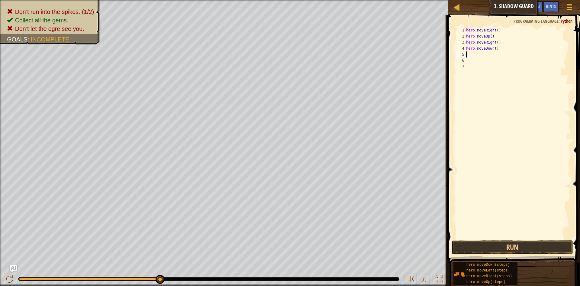
type textarea "h"
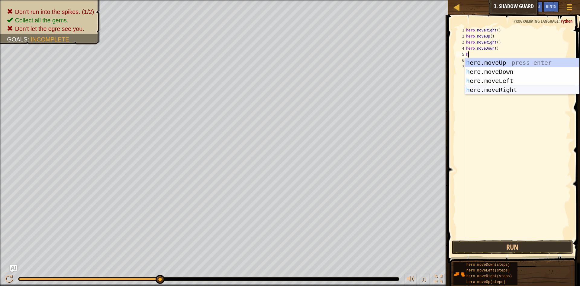
click at [503, 86] on div "h ero.moveUp press enter h ero.moveDown press enter h ero.moveLeft press enter …" at bounding box center [522, 85] width 114 height 54
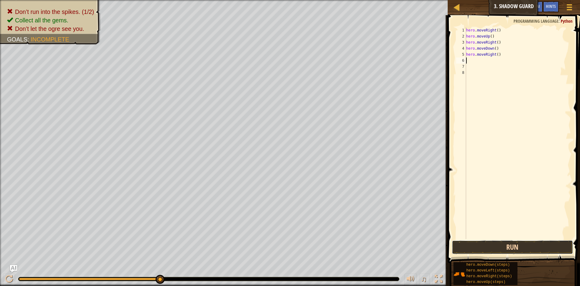
click at [536, 245] on button "Run" at bounding box center [512, 247] width 121 height 14
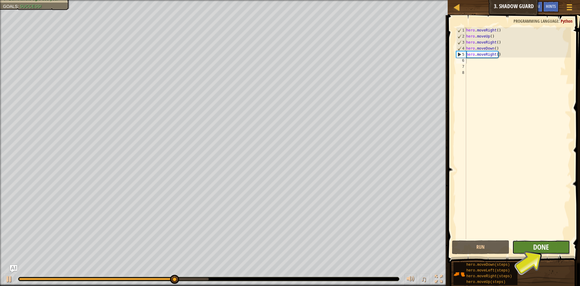
click at [534, 247] on span "Done" at bounding box center [541, 247] width 16 height 10
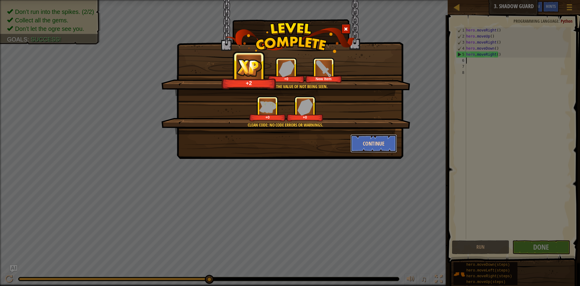
click at [374, 143] on button "Continue" at bounding box center [374, 143] width 47 height 18
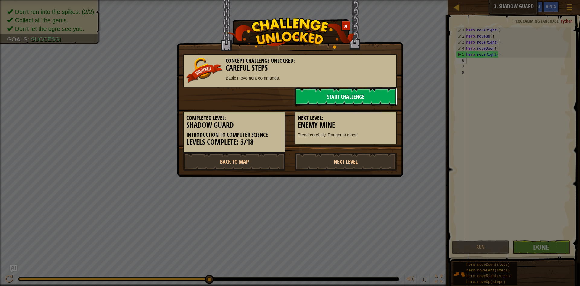
click at [343, 96] on link "Start Challenge" at bounding box center [346, 96] width 102 height 18
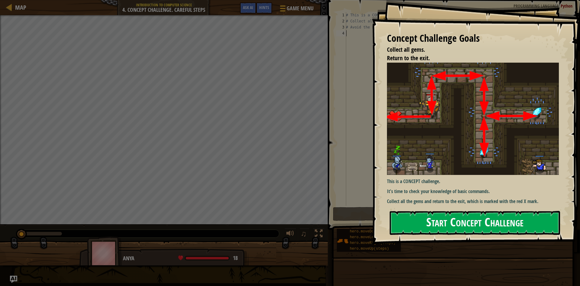
click at [423, 119] on div "Concept Challenge Goals Collect all gems. Return to the exit. This is a CONCEPT…" at bounding box center [476, 122] width 208 height 244
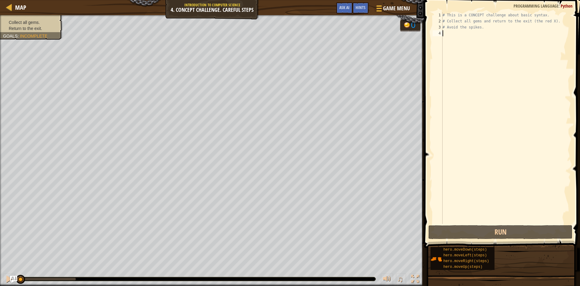
click at [444, 32] on div "# This is a CONCEPT challenge about basic syntax. # Collect all gems and return…" at bounding box center [507, 124] width 130 height 224
type textarea "h"
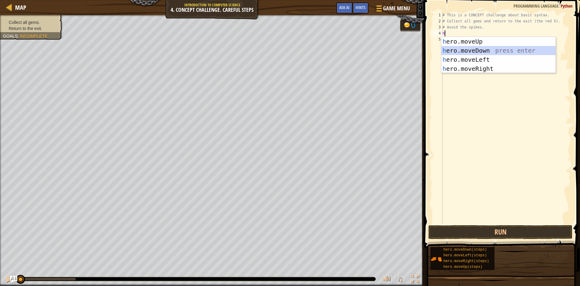
click at [461, 50] on div "h ero.moveUp press enter h ero.moveDown press enter h ero.moveLeft press enter …" at bounding box center [499, 64] width 114 height 54
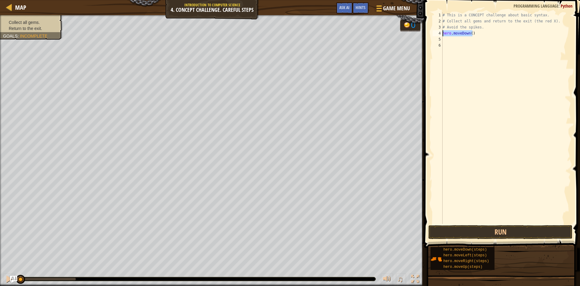
drag, startPoint x: 477, startPoint y: 33, endPoint x: 431, endPoint y: 31, distance: 46.0
click at [431, 31] on div "1 2 3 4 5 6 # This is a CONCEPT challenge about basic syntax. # Collect all gem…" at bounding box center [502, 135] width 158 height 265
type textarea "hero.moveDown()"
type textarea "h"
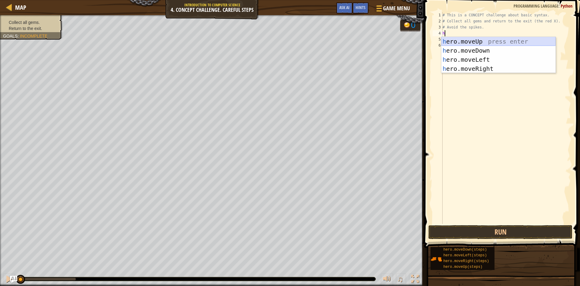
click at [488, 40] on div "h ero.moveUp press enter h ero.moveDown press enter h ero.moveLeft press enter …" at bounding box center [499, 64] width 114 height 54
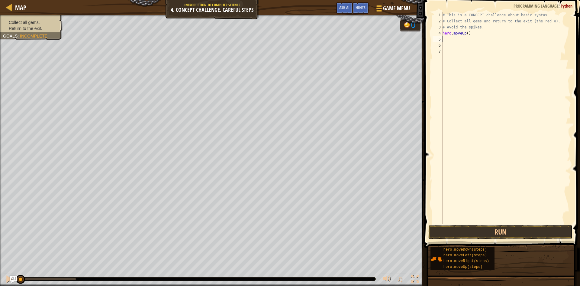
type textarea "h"
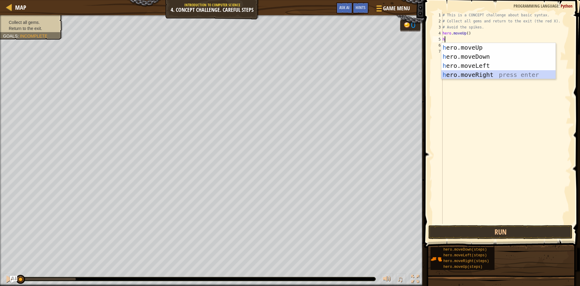
click at [481, 73] on div "h ero.moveUp press enter h ero.moveDown press enter h ero.moveLeft press enter …" at bounding box center [499, 70] width 114 height 54
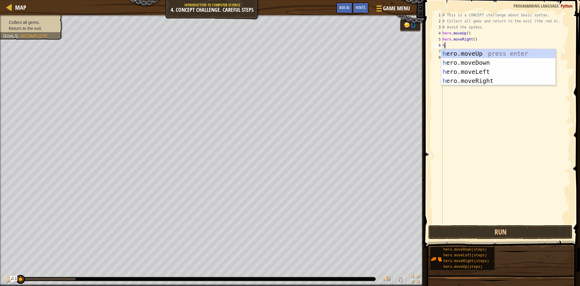
type textarea "h"
click at [477, 60] on div "h ero.moveUp press enter h ero.moveDown press enter h ero.moveLeft press enter …" at bounding box center [499, 76] width 114 height 54
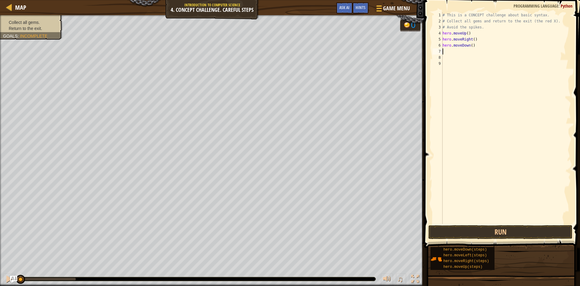
type textarea "h"
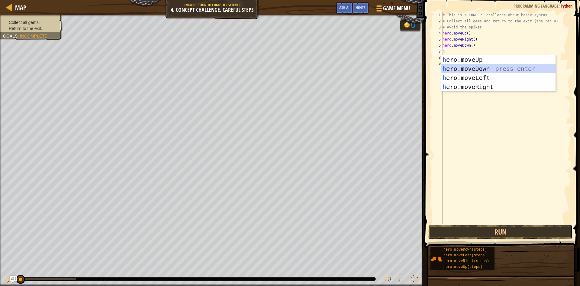
click at [468, 69] on div "h ero.moveUp press enter h ero.moveDown press enter h ero.moveLeft press enter …" at bounding box center [499, 82] width 114 height 54
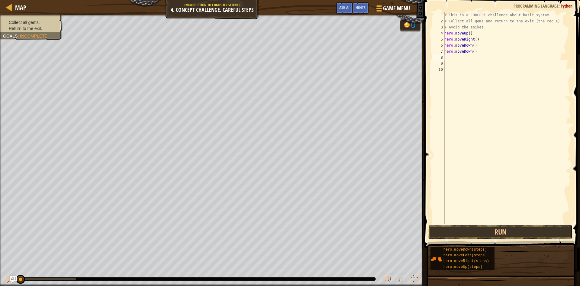
type textarea "h"
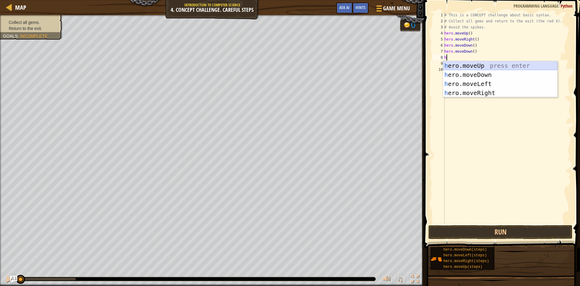
click at [474, 65] on div "h ero.moveUp press enter h ero.moveDown press enter h ero.moveLeft press enter …" at bounding box center [500, 88] width 114 height 54
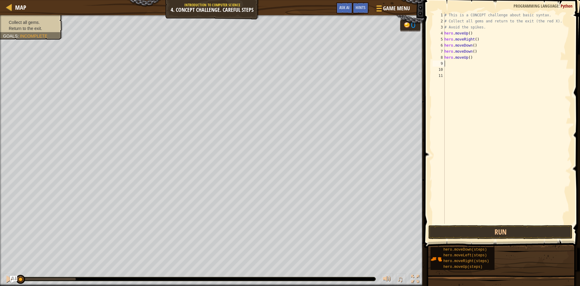
type textarea "h"
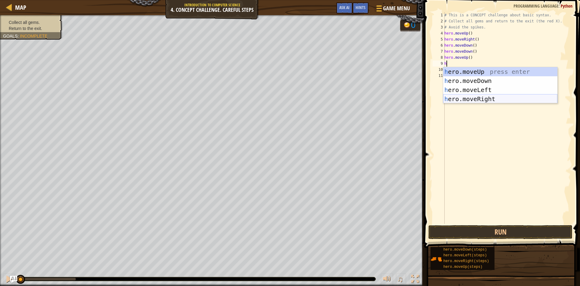
click at [485, 98] on div "h ero.moveUp press enter h ero.moveDown press enter h ero.moveLeft press enter …" at bounding box center [500, 94] width 114 height 54
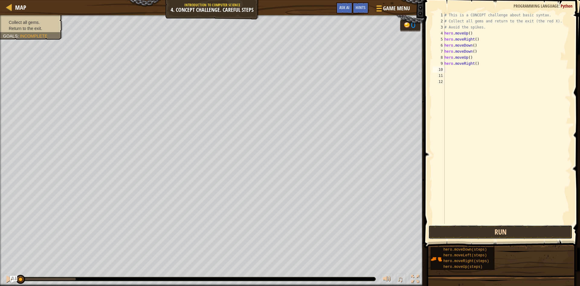
click at [477, 232] on button "Run" at bounding box center [501, 232] width 144 height 14
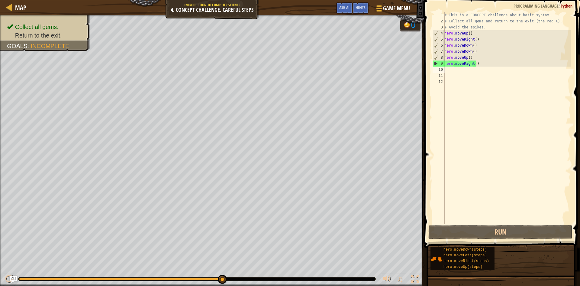
type textarea "h"
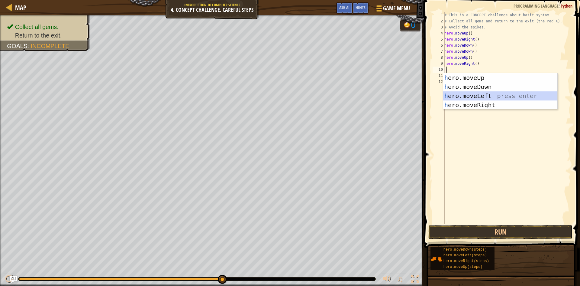
click at [468, 95] on div "h ero.moveUp press enter h ero.moveDown press enter h ero.moveLeft press enter …" at bounding box center [500, 100] width 114 height 54
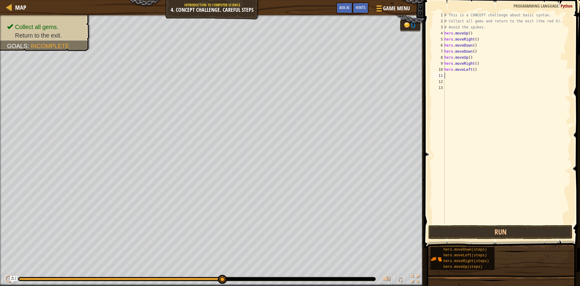
type textarea "h"
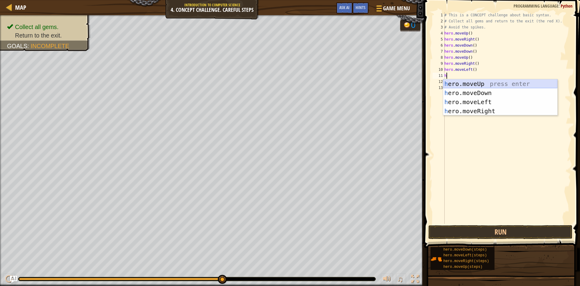
click at [471, 84] on div "h ero.moveUp press enter h ero.moveDown press enter h ero.moveLeft press enter …" at bounding box center [500, 106] width 114 height 54
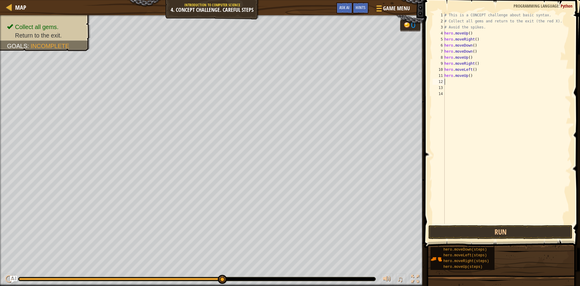
type textarea "h"
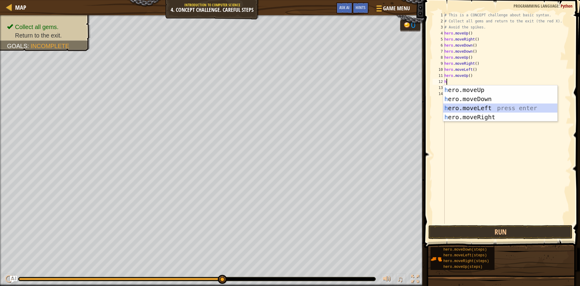
click at [467, 108] on div "h ero.moveUp press enter h ero.moveDown press enter h ero.moveLeft press enter …" at bounding box center [500, 112] width 114 height 54
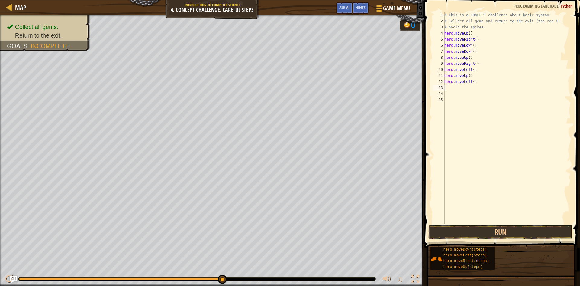
type textarea "h"
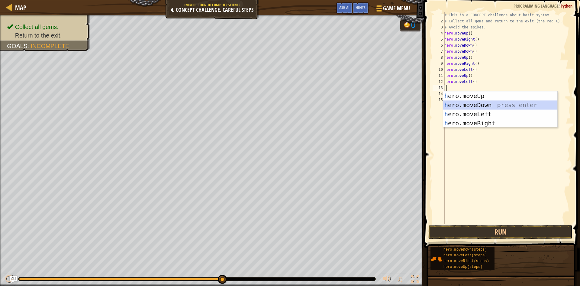
click at [465, 105] on div "h ero.moveUp press enter h ero.moveDown press enter h ero.moveLeft press enter …" at bounding box center [500, 118] width 114 height 54
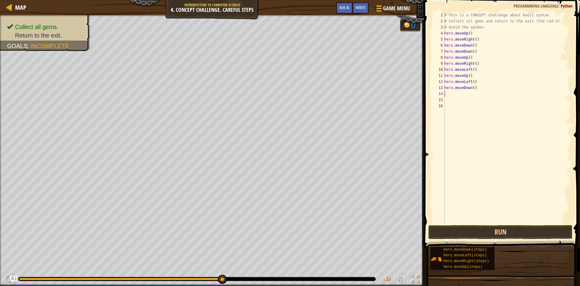
type textarea "h"
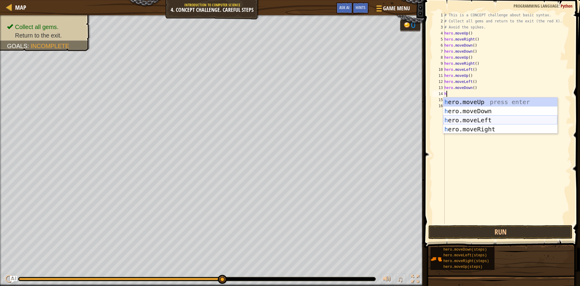
click at [470, 120] on div "h ero.moveUp press enter h ero.moveDown press enter h ero.moveLeft press enter …" at bounding box center [500, 124] width 114 height 54
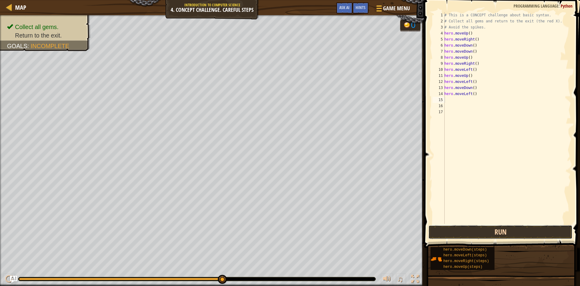
click at [496, 234] on button "Run" at bounding box center [501, 232] width 144 height 14
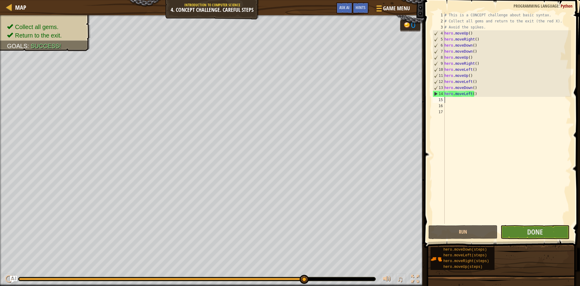
click at [526, 224] on span at bounding box center [503, 114] width 161 height 265
click at [525, 232] on button "Done" at bounding box center [535, 232] width 69 height 14
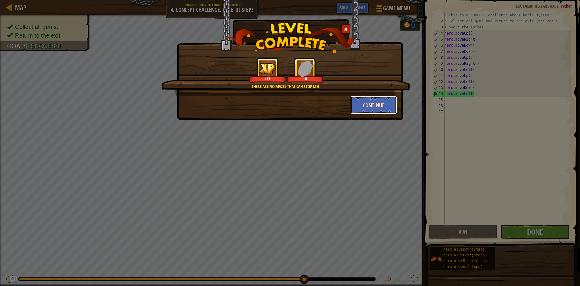
click at [370, 105] on button "Continue" at bounding box center [374, 105] width 47 height 18
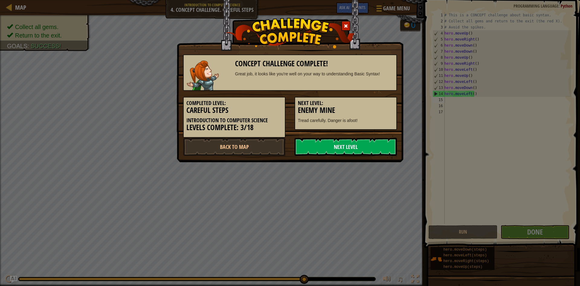
click at [333, 145] on link "Next Level" at bounding box center [346, 147] width 102 height 18
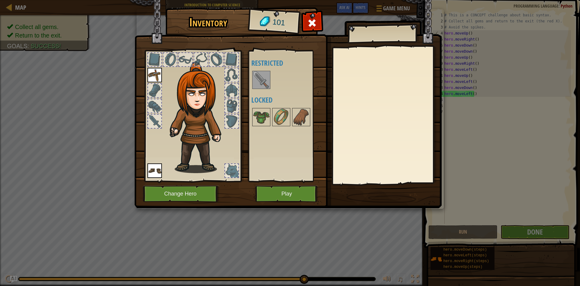
drag, startPoint x: 264, startPoint y: 79, endPoint x: 250, endPoint y: 81, distance: 13.5
click at [250, 81] on div "Available Equip Equip (double-click to equip) Restricted Locked" at bounding box center [286, 115] width 74 height 131
click at [259, 78] on img at bounding box center [261, 79] width 17 height 17
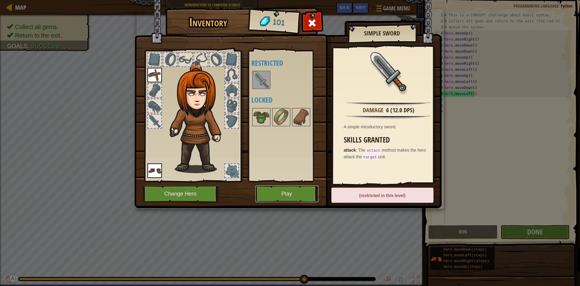
click at [291, 197] on button "Play" at bounding box center [286, 193] width 63 height 17
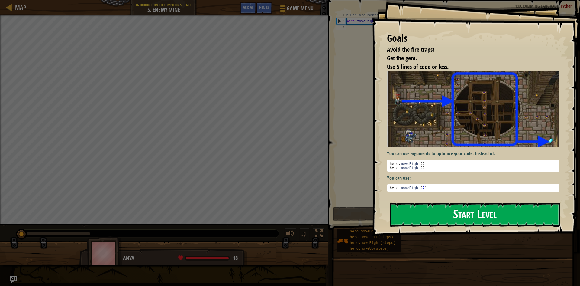
click at [423, 208] on button "Start Level" at bounding box center [475, 214] width 170 height 24
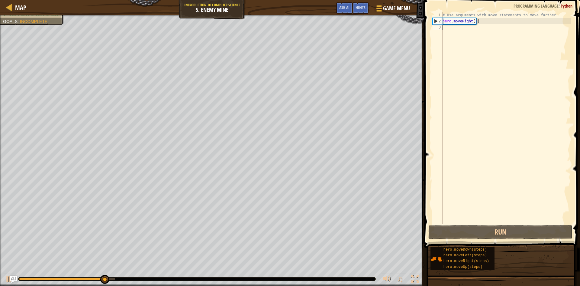
type textarea "h"
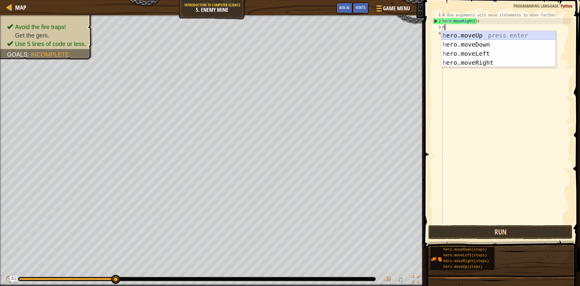
click at [469, 34] on div "h ero.moveUp press enter h ero.moveDown press enter h ero.moveLeft press enter …" at bounding box center [499, 58] width 114 height 54
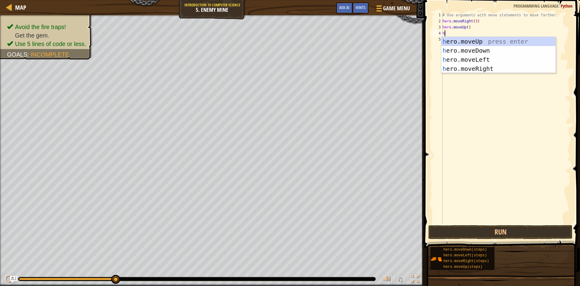
type textarea "h"
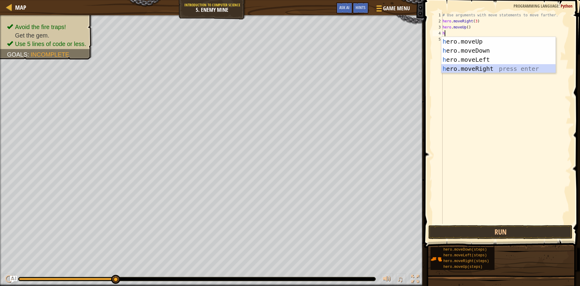
click at [472, 66] on div "h ero.moveUp press enter h ero.moveDown press enter h ero.moveLeft press enter …" at bounding box center [499, 64] width 114 height 54
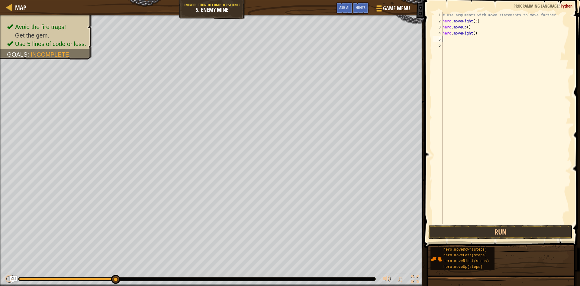
type textarea "h"
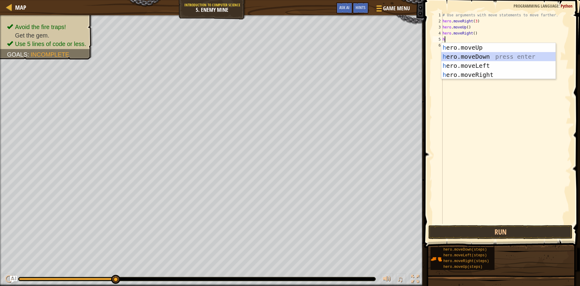
click at [471, 57] on div "h ero.moveUp press enter h ero.moveDown press enter h ero.moveLeft press enter …" at bounding box center [499, 70] width 114 height 54
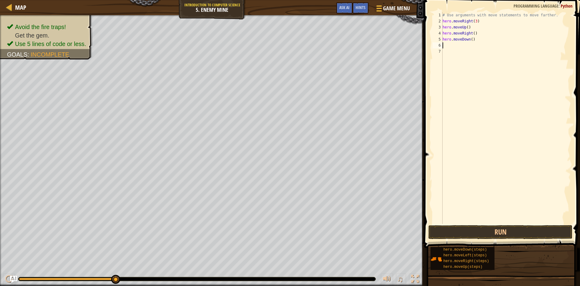
type textarea "h"
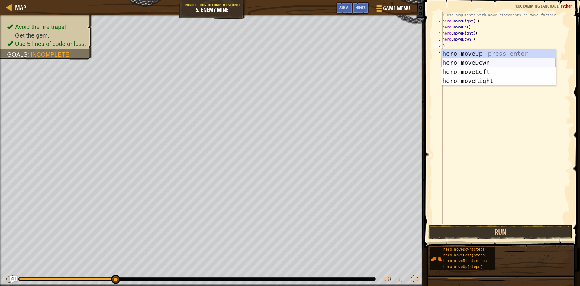
click at [480, 62] on div "h ero.moveUp press enter h ero.moveDown press enter h ero.moveLeft press enter …" at bounding box center [499, 76] width 114 height 54
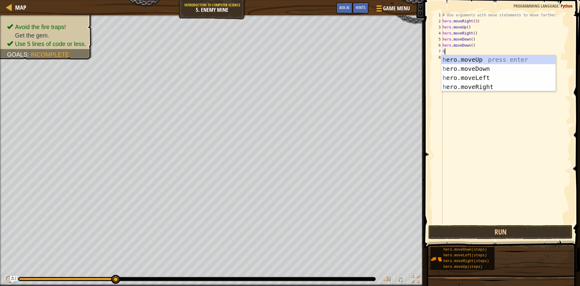
type textarea "h"
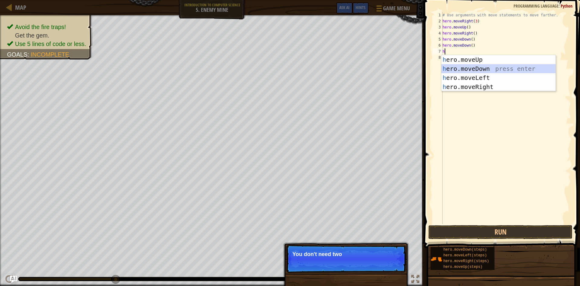
click at [479, 67] on div "h ero.moveUp press enter h ero.moveDown press enter h ero.moveLeft press enter …" at bounding box center [499, 82] width 114 height 54
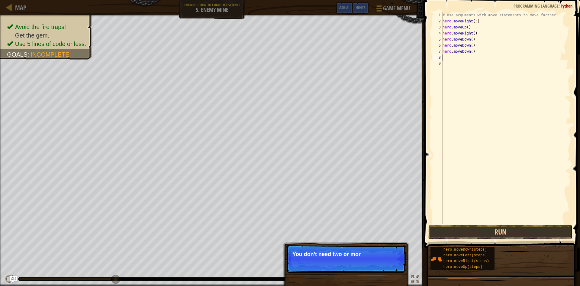
type textarea "h"
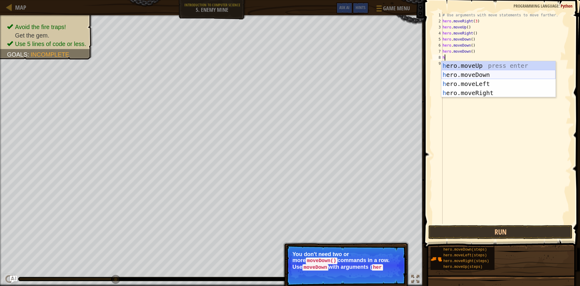
click at [477, 74] on div "h ero.moveUp press enter h ero.moveDown press enter h ero.moveLeft press enter …" at bounding box center [499, 88] width 114 height 54
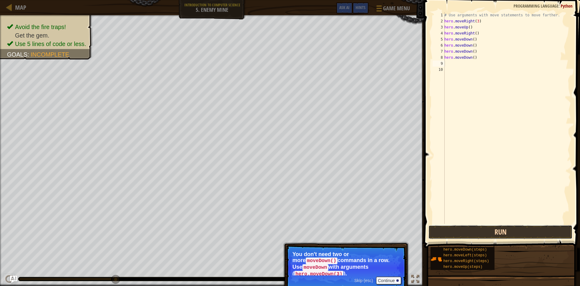
click at [530, 232] on button "Run" at bounding box center [501, 232] width 144 height 14
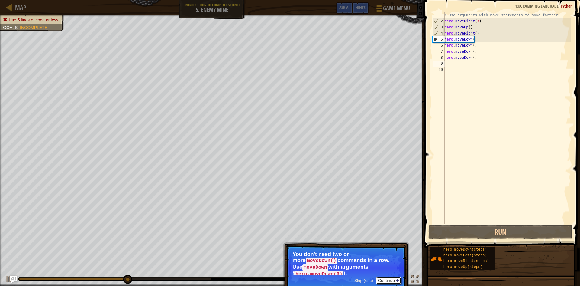
click at [388, 276] on button "Continue" at bounding box center [388, 280] width 25 height 8
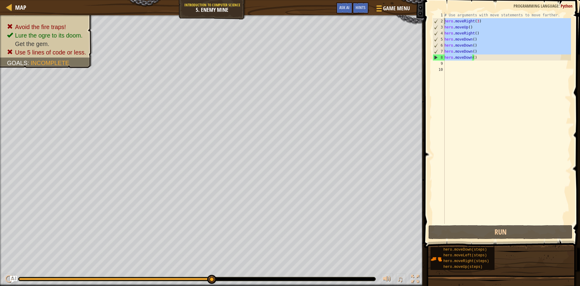
drag, startPoint x: 472, startPoint y: 60, endPoint x: 440, endPoint y: 21, distance: 50.5
click at [440, 21] on div "1 2 3 4 5 6 7 8 9 10 # Use arguments with move statements to move farther. hero…" at bounding box center [502, 118] width 140 height 212
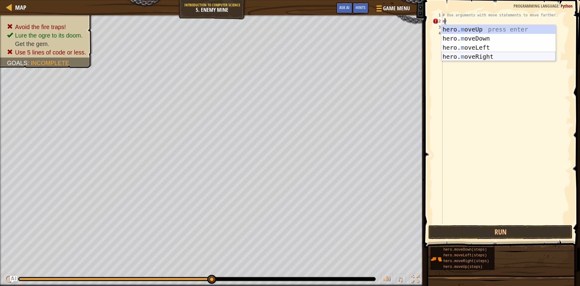
click at [479, 58] on div "hero. m oveUp press enter hero. m oveDown press enter hero. m oveLeft press ent…" at bounding box center [499, 52] width 114 height 54
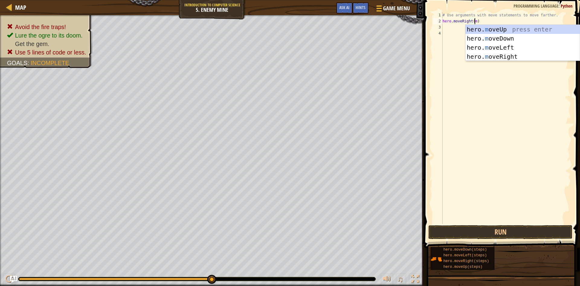
scroll to position [3, 2]
click at [491, 56] on div "hero. m oveUp press enter hero. m oveDown press enter hero. m oveLeft press ent…" at bounding box center [523, 52] width 114 height 54
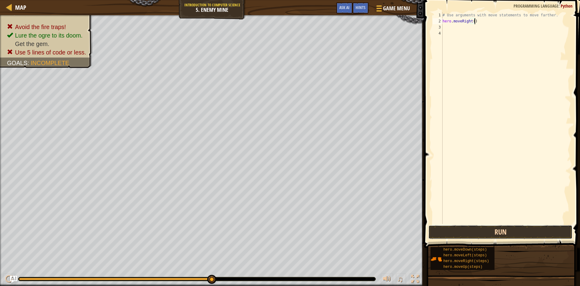
click at [509, 236] on button "Run" at bounding box center [501, 232] width 144 height 14
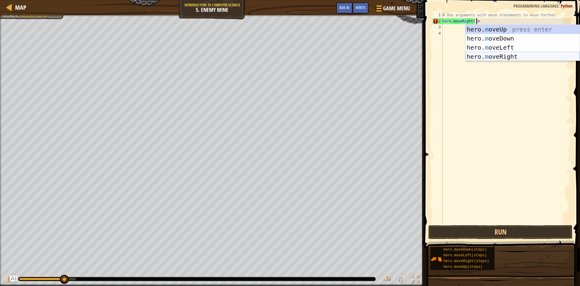
click at [484, 58] on div "hero. m oveUp press enter hero. m oveDown press enter hero. m oveLeft press ent…" at bounding box center [523, 52] width 114 height 54
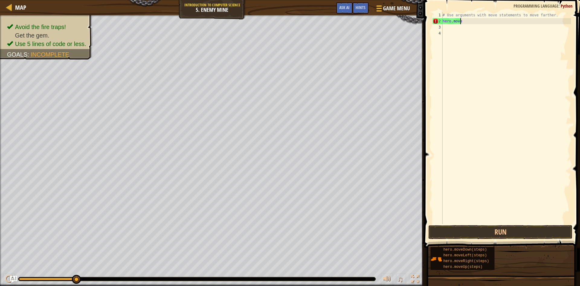
scroll to position [3, 1]
type textarea "h"
type textarea "m"
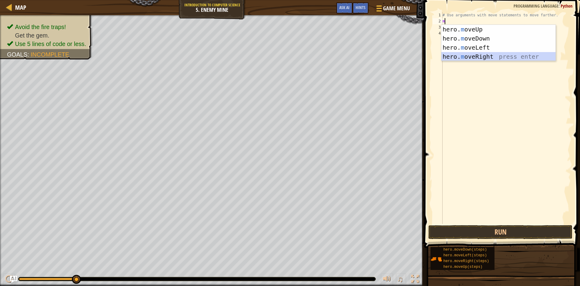
click at [468, 53] on div "hero. m oveUp press enter hero. m oveDown press enter hero. m oveLeft press ent…" at bounding box center [499, 52] width 114 height 54
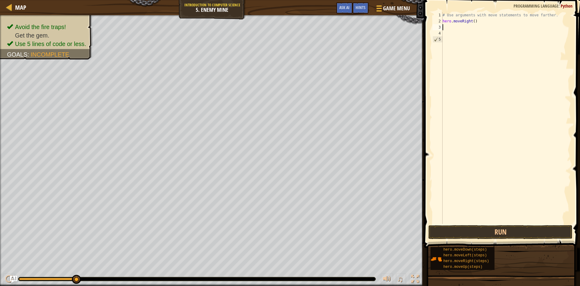
type textarea "m"
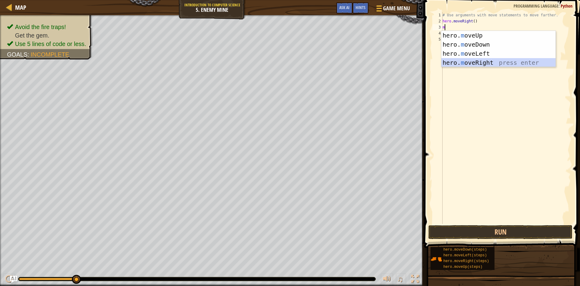
click at [458, 63] on div "hero. m oveUp press enter hero. m oveDown press enter hero. m oveLeft press ent…" at bounding box center [499, 58] width 114 height 54
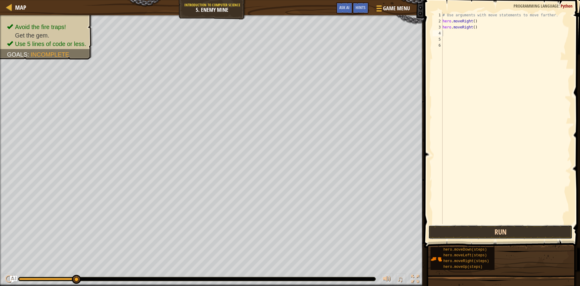
click at [488, 234] on button "Run" at bounding box center [501, 232] width 144 height 14
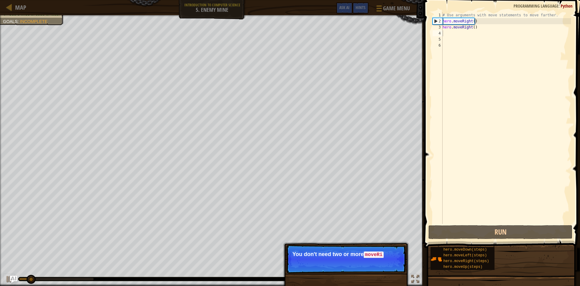
click at [383, 264] on p "Skip (esc) Continue You don't need two or more moveRi" at bounding box center [346, 258] width 120 height 28
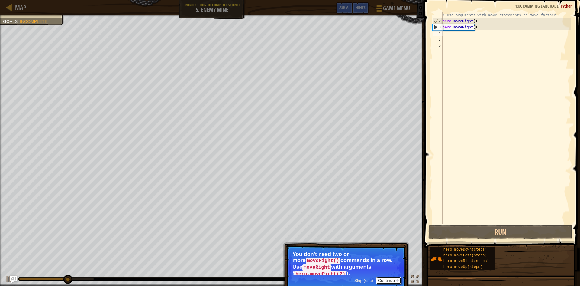
click at [394, 276] on button "Continue" at bounding box center [388, 280] width 25 height 8
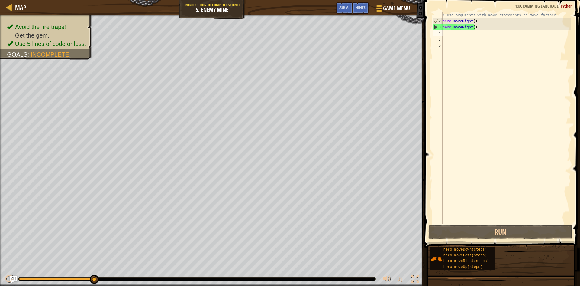
type textarea "m"
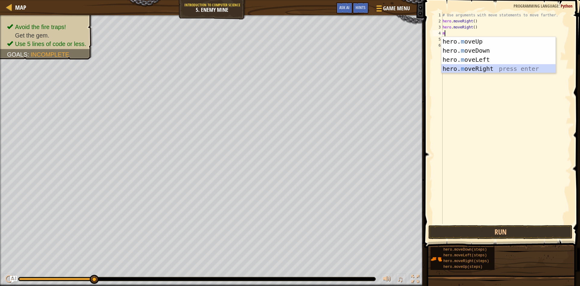
click at [450, 70] on div "hero. m oveUp press enter hero. m oveDown press enter hero. m oveLeft press ent…" at bounding box center [499, 64] width 114 height 54
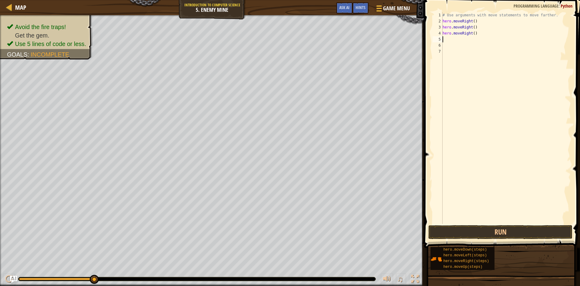
type textarea "m"
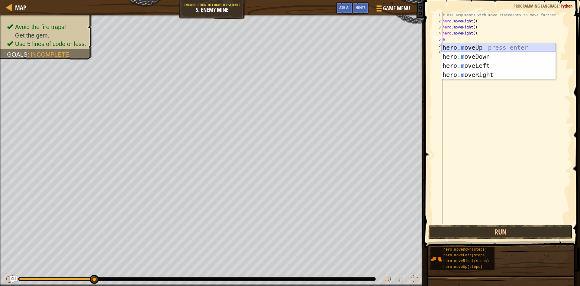
click at [475, 49] on div "hero. m oveUp press enter hero. m oveDown press enter hero. m oveLeft press ent…" at bounding box center [499, 70] width 114 height 54
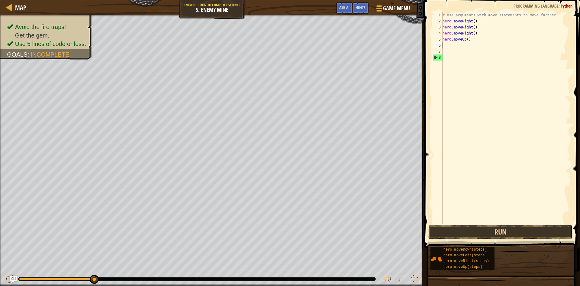
type textarea "m"
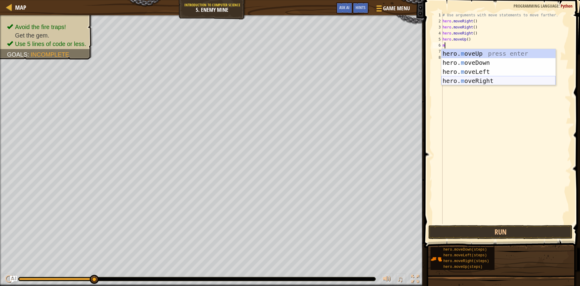
click at [482, 81] on div "hero. m oveUp press enter hero. m oveDown press enter hero. m oveLeft press ent…" at bounding box center [499, 76] width 114 height 54
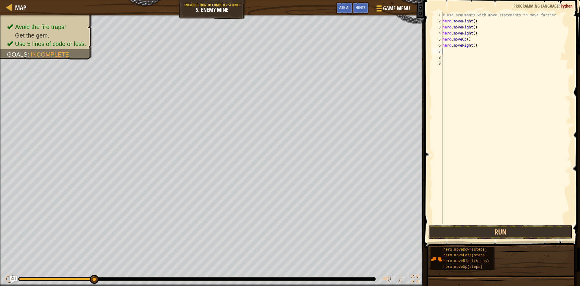
type textarea "m"
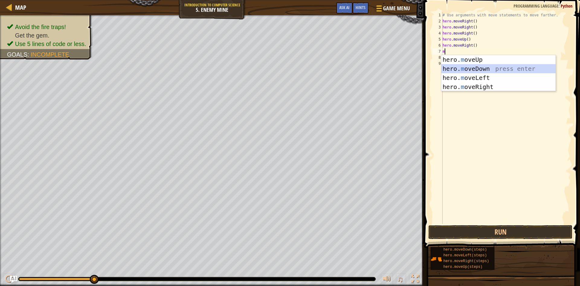
click at [482, 67] on div "hero. m oveUp press enter hero. m oveDown press enter hero. m oveLeft press ent…" at bounding box center [499, 82] width 114 height 54
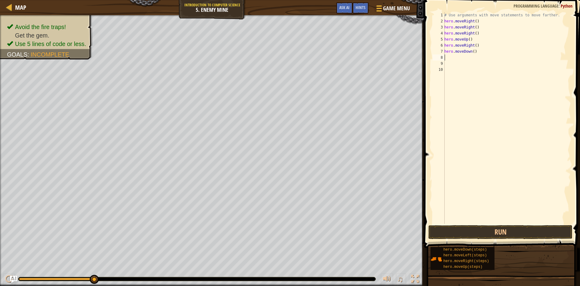
type textarea "m"
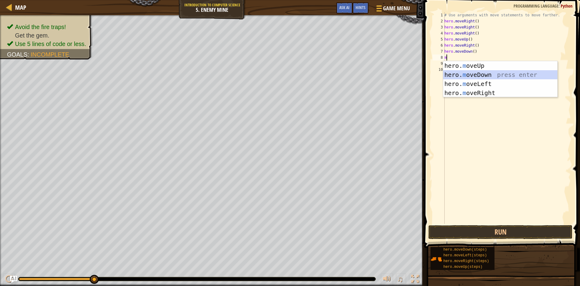
click at [480, 75] on div "hero. m oveUp press enter hero. m oveDown press enter hero. m oveLeft press ent…" at bounding box center [500, 88] width 114 height 54
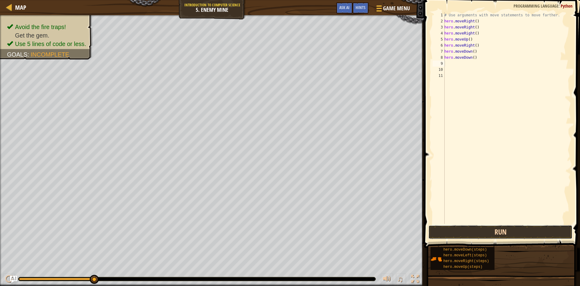
click at [476, 233] on button "Run" at bounding box center [501, 232] width 144 height 14
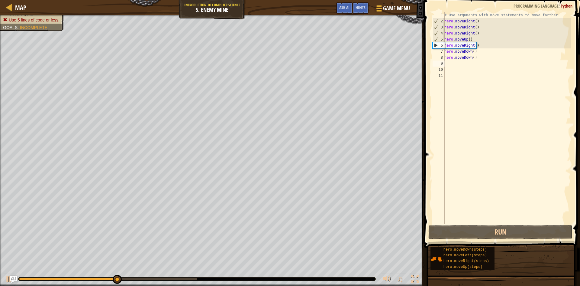
type textarea "m"
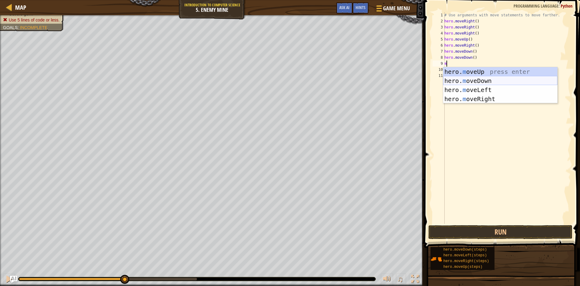
click at [471, 79] on div "hero. m oveUp press enter hero. m oveDown press enter hero. m oveLeft press ent…" at bounding box center [500, 94] width 114 height 54
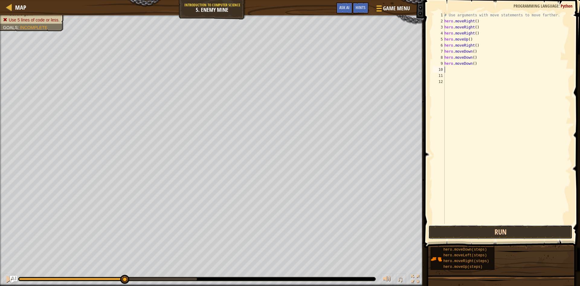
click at [492, 230] on button "Run" at bounding box center [501, 232] width 144 height 14
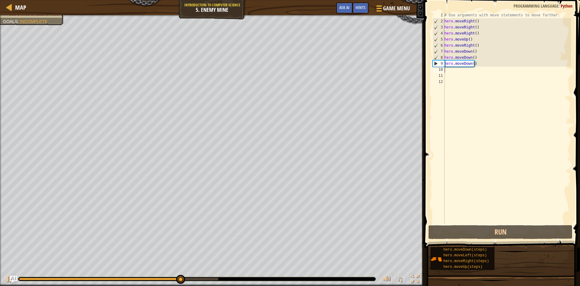
type textarea "m"
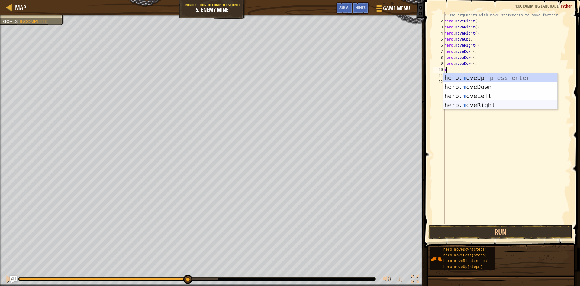
click at [468, 102] on div "hero. m oveUp press enter hero. m oveDown press enter hero. m oveLeft press ent…" at bounding box center [500, 100] width 114 height 54
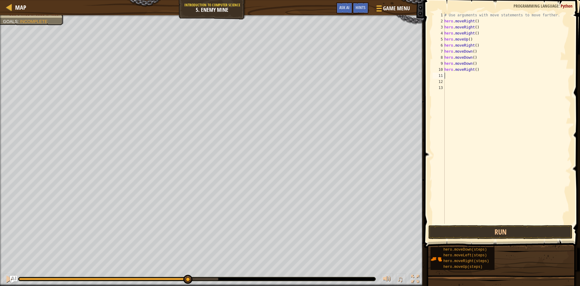
type textarea "m"
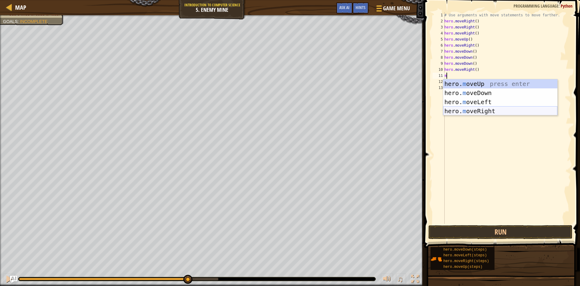
click at [471, 110] on div "hero. m oveUp press enter hero. m oveDown press enter hero. m oveLeft press ent…" at bounding box center [500, 106] width 114 height 54
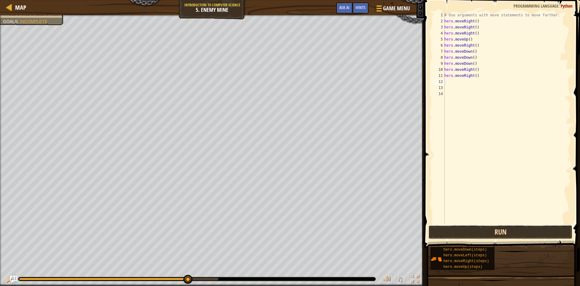
click at [494, 232] on button "Run" at bounding box center [501, 232] width 144 height 14
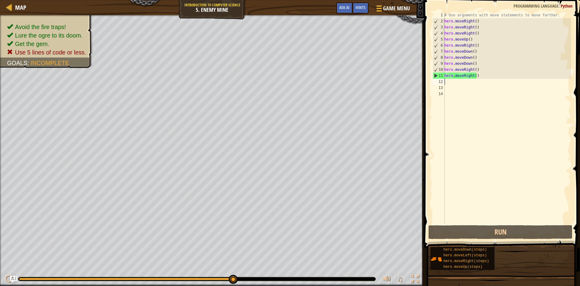
type textarea "h"
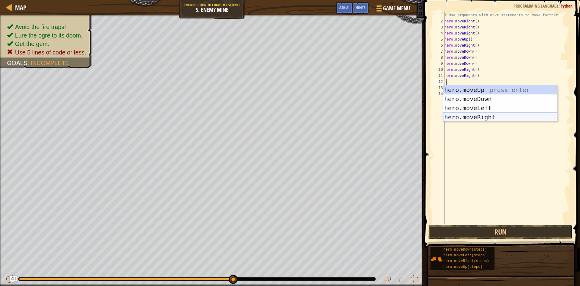
click at [485, 116] on div "h ero.moveUp press enter h ero.moveDown press enter h ero.moveLeft press enter …" at bounding box center [500, 112] width 114 height 54
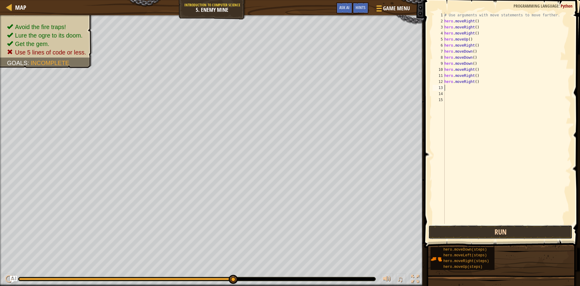
click at [487, 237] on button "Run" at bounding box center [501, 232] width 144 height 14
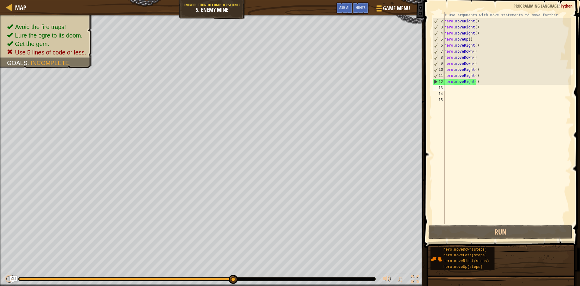
type textarea "h"
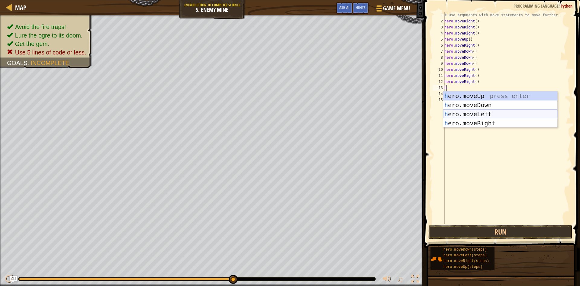
click at [482, 115] on div "h ero.moveUp press enter h ero.moveDown press enter h ero.moveLeft press enter …" at bounding box center [500, 118] width 114 height 54
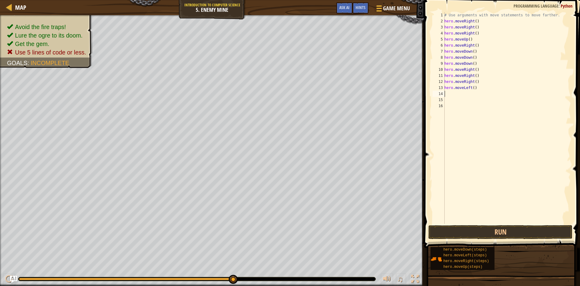
type textarea "h"
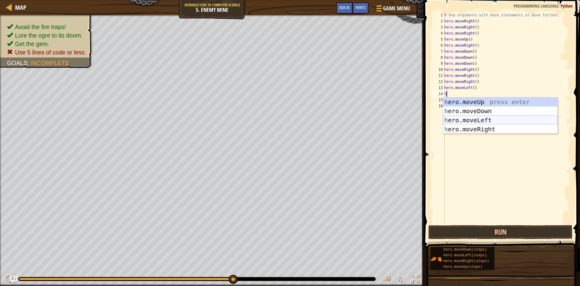
click at [477, 121] on div "h ero.moveUp press enter h ero.moveDown press enter h ero.moveLeft press enter …" at bounding box center [500, 124] width 114 height 54
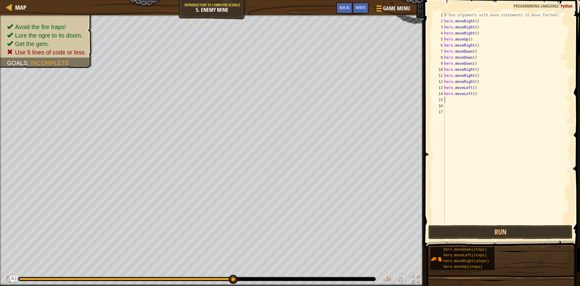
type textarea "h"
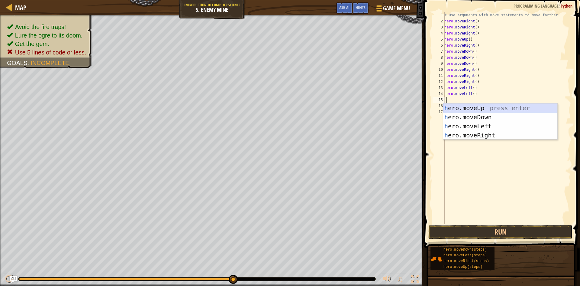
click at [472, 109] on div "h ero.moveUp press enter h ero.moveDown press enter h ero.moveLeft press enter …" at bounding box center [500, 130] width 114 height 54
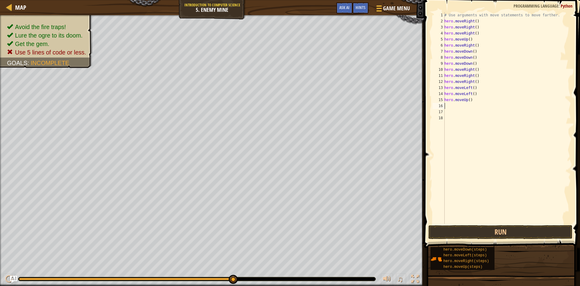
type textarea "h"
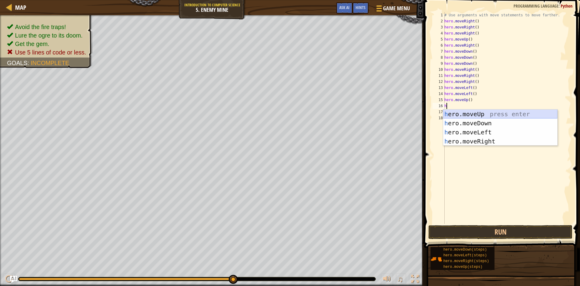
click at [472, 111] on div "h ero.moveUp press enter h ero.moveDown press enter h ero.moveLeft press enter …" at bounding box center [500, 136] width 114 height 54
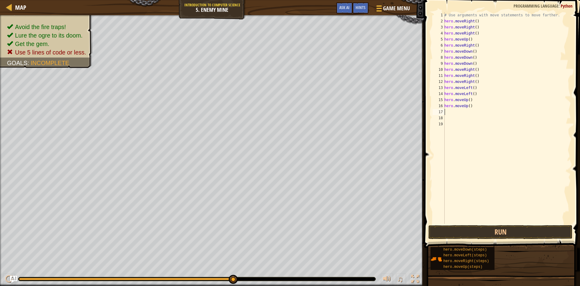
type textarea "h"
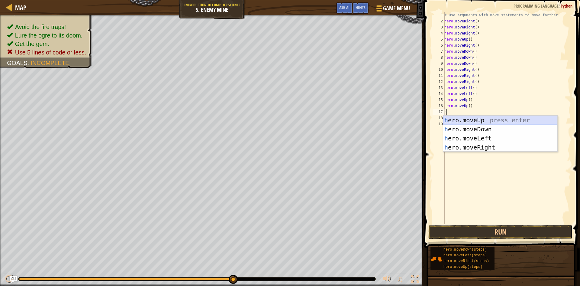
click at [468, 118] on div "h ero.moveUp press enter h ero.moveDown press enter h ero.moveLeft press enter …" at bounding box center [500, 142] width 114 height 54
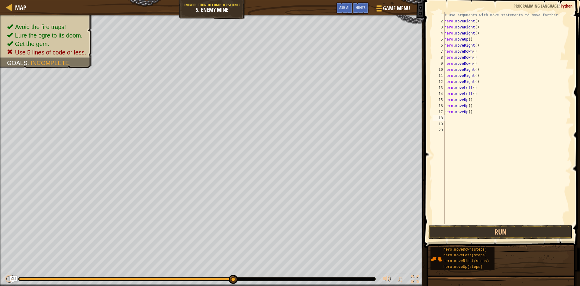
type textarea "h"
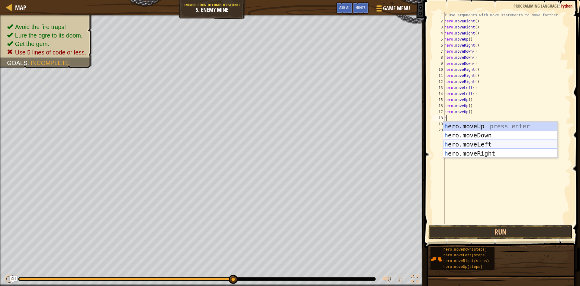
click at [484, 145] on div "h ero.moveUp press enter h ero.moveDown press enter h ero.moveLeft press enter …" at bounding box center [500, 148] width 114 height 54
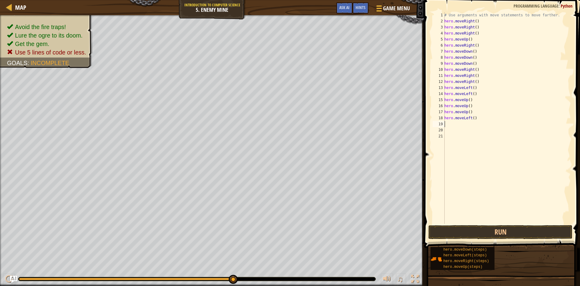
type textarea "h"
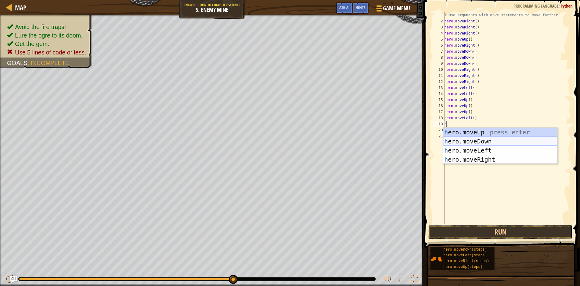
click at [484, 138] on div "h ero.moveUp press enter h ero.moveDown press enter h ero.moveLeft press enter …" at bounding box center [500, 155] width 114 height 54
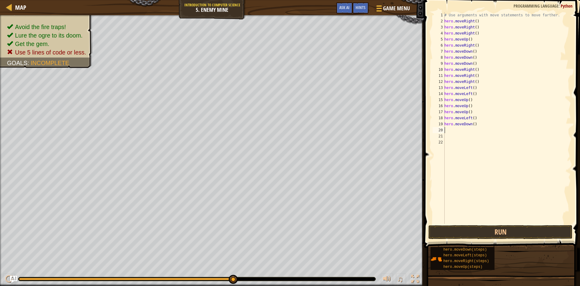
type textarea "h"
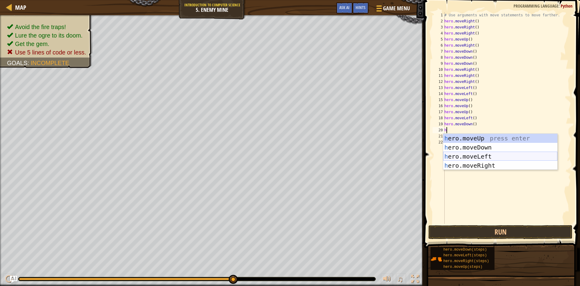
click at [480, 157] on div "h ero.moveUp press enter h ero.moveDown press enter h ero.moveLeft press enter …" at bounding box center [500, 161] width 114 height 54
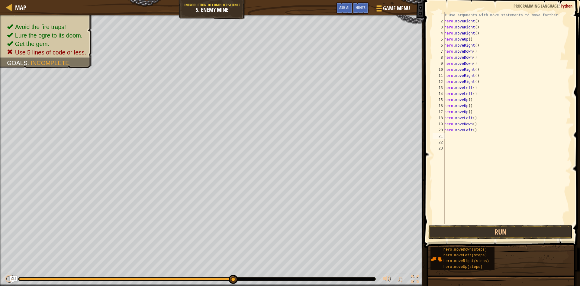
type textarea "h"
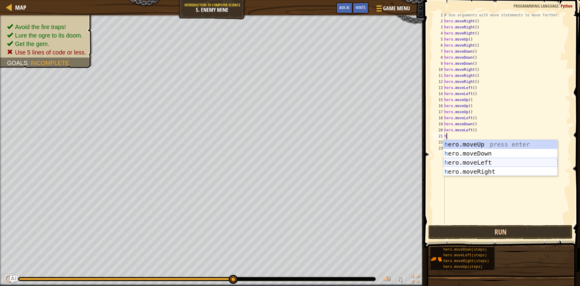
click at [477, 162] on div "h ero.moveUp press enter h ero.moveDown press enter h ero.moveLeft press enter …" at bounding box center [500, 167] width 114 height 54
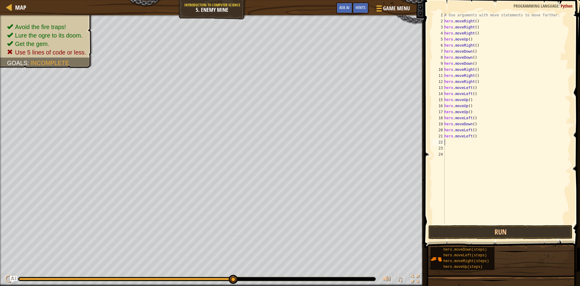
type textarea "h"
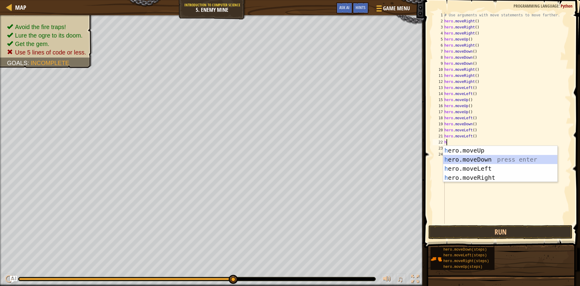
click at [477, 162] on div "h ero.moveUp press enter h ero.moveDown press enter h ero.moveLeft press enter …" at bounding box center [500, 173] width 114 height 54
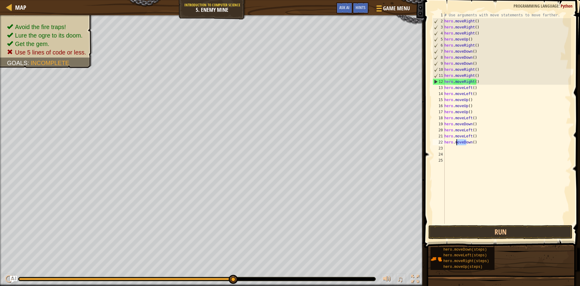
drag, startPoint x: 464, startPoint y: 144, endPoint x: 450, endPoint y: 147, distance: 14.4
click at [450, 147] on div "# Use arguments with move statements to move farther. hero . moveRight ( ) hero…" at bounding box center [507, 124] width 128 height 224
drag, startPoint x: 465, startPoint y: 144, endPoint x: 454, endPoint y: 142, distance: 11.1
click at [454, 142] on div "# Use arguments with move statements to move farther. hero . moveRight ( ) hero…" at bounding box center [507, 124] width 128 height 224
drag, startPoint x: 482, startPoint y: 142, endPoint x: 454, endPoint y: 141, distance: 27.8
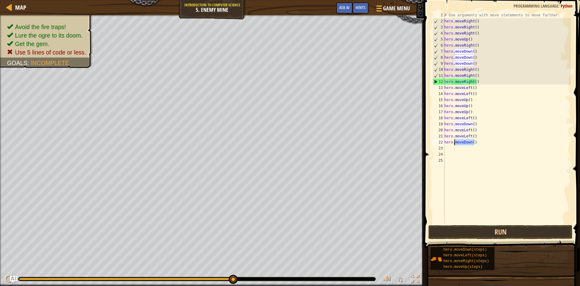
click at [454, 141] on div "# Use arguments with move statements to move farther. hero . moveRight ( ) hero…" at bounding box center [507, 124] width 128 height 224
type textarea "h"
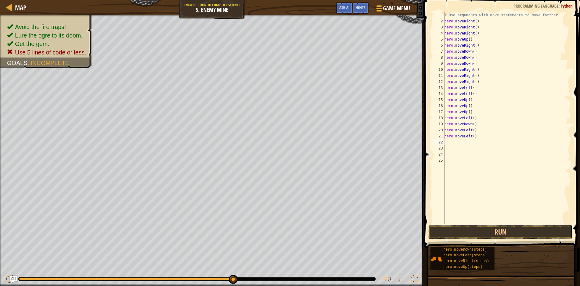
type textarea "h"
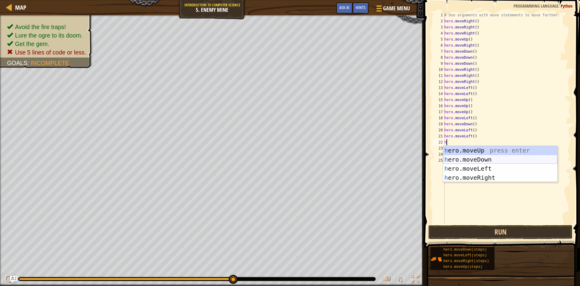
click at [475, 158] on div "h ero.moveUp press enter h ero.moveDown press enter h ero.moveLeft press enter …" at bounding box center [500, 173] width 114 height 54
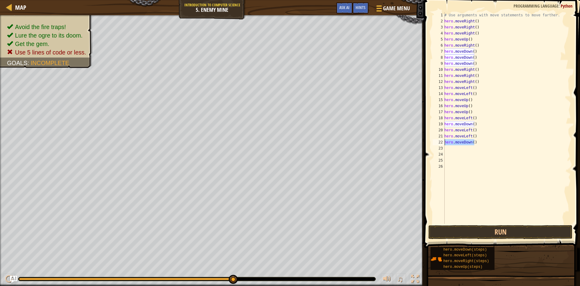
drag, startPoint x: 482, startPoint y: 143, endPoint x: 445, endPoint y: 142, distance: 36.6
click at [445, 142] on div "# Use arguments with move statements to move farther. hero . moveRight ( ) hero…" at bounding box center [507, 124] width 128 height 224
type textarea "hero.moveDown()"
type textarea "h"
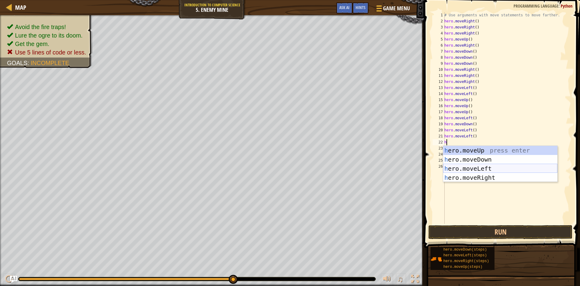
click at [492, 167] on div "h ero.moveUp press enter h ero.moveDown press enter h ero.moveLeft press enter …" at bounding box center [500, 173] width 114 height 54
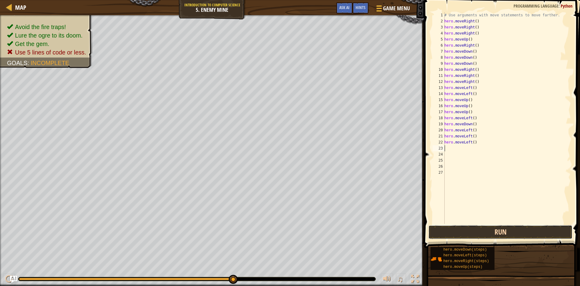
click at [497, 231] on button "Run" at bounding box center [501, 232] width 144 height 14
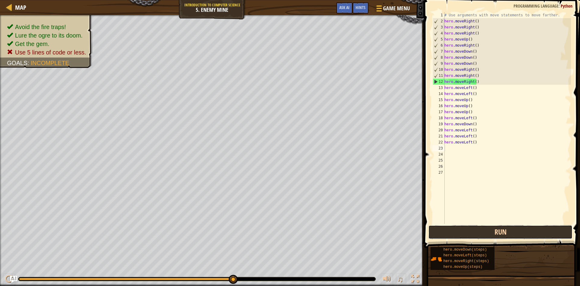
click at [499, 226] on button "Run" at bounding box center [501, 232] width 144 height 14
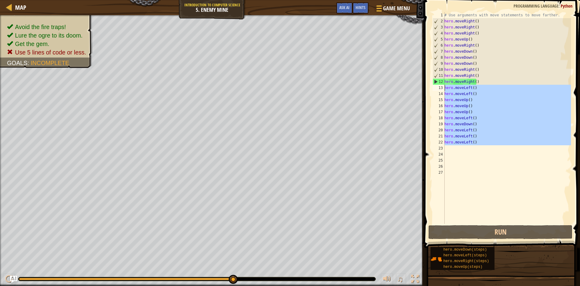
drag, startPoint x: 479, startPoint y: 145, endPoint x: 443, endPoint y: 90, distance: 66.3
click at [443, 90] on div "1 2 3 4 5 6 7 8 9 10 11 12 13 14 15 16 17 18 19 20 21 22 23 24 25 26 27 # Use a…" at bounding box center [502, 118] width 140 height 212
type textarea "hero.moveLeft() hero.moveLeft()"
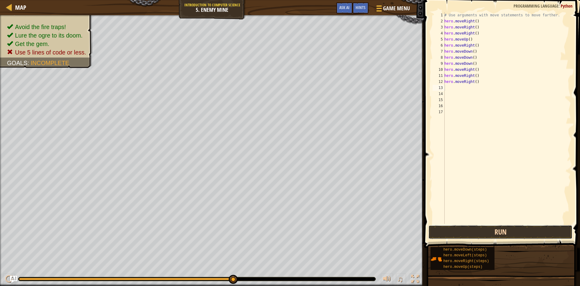
click at [491, 237] on button "Run" at bounding box center [501, 232] width 144 height 14
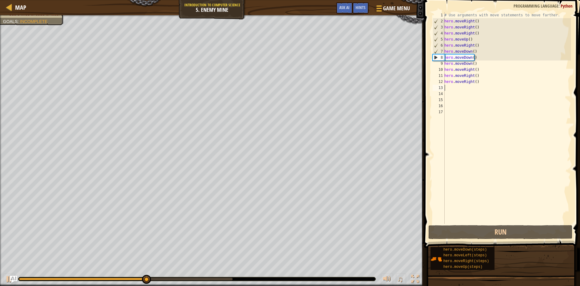
click at [487, 83] on div "# Use arguments with move statements to move farther. hero . moveRight ( ) hero…" at bounding box center [507, 124] width 128 height 224
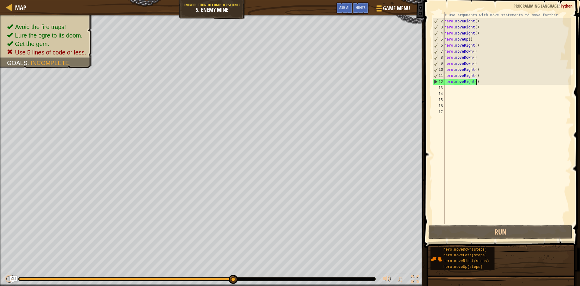
click at [439, 81] on div "12" at bounding box center [439, 82] width 12 height 6
type textarea "hero.moveRight()"
click at [439, 81] on div "12" at bounding box center [439, 82] width 12 height 6
click at [436, 80] on div "12" at bounding box center [439, 82] width 12 height 6
type textarea "hero.moveRight()"
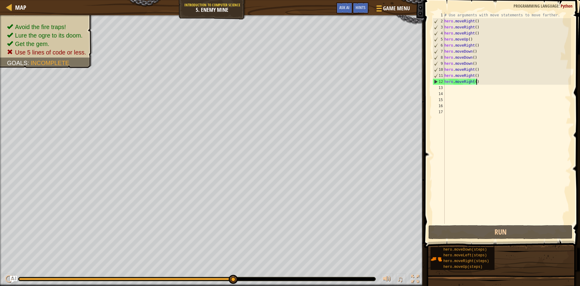
click at [488, 79] on div "# Use arguments with move statements to move farther. hero . moveRight ( ) hero…" at bounding box center [507, 124] width 128 height 224
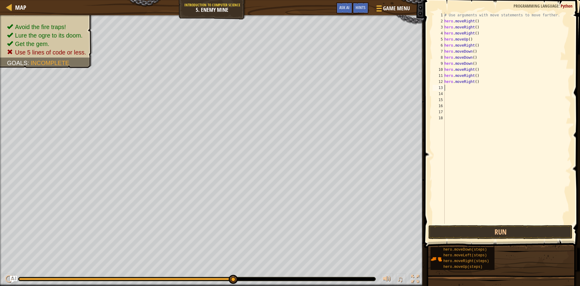
type textarea "h"
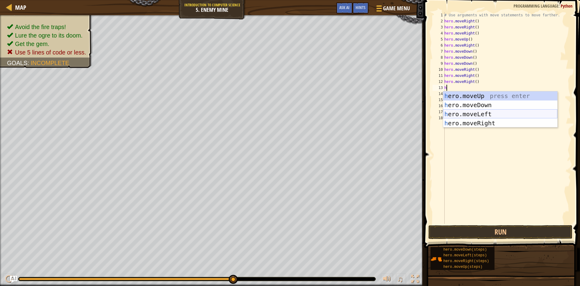
click at [486, 115] on div "h ero.moveUp press enter h ero.moveDown press enter h ero.moveLeft press enter …" at bounding box center [500, 118] width 114 height 54
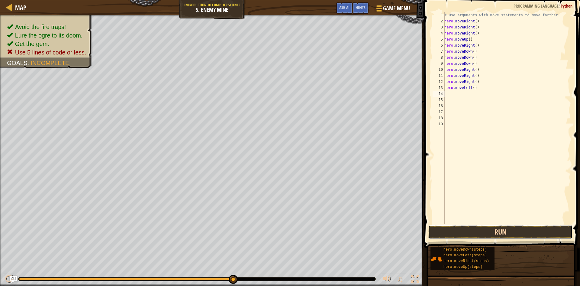
click at [491, 234] on button "Run" at bounding box center [501, 232] width 144 height 14
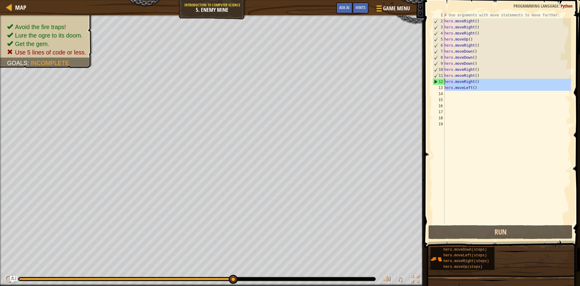
drag, startPoint x: 483, startPoint y: 94, endPoint x: 438, endPoint y: 83, distance: 46.0
click at [438, 83] on div "1 2 3 4 5 6 7 8 9 10 11 12 13 14 15 16 17 18 19 # Use arguments with move state…" at bounding box center [502, 118] width 140 height 212
type textarea "hero.moveRight() hero.moveLeft()"
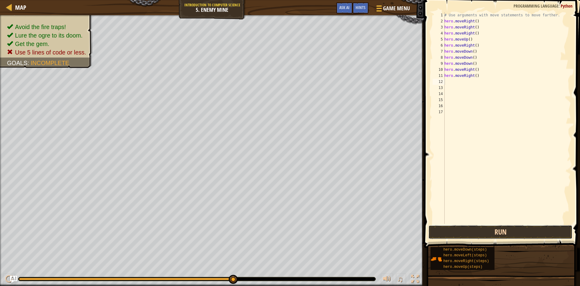
click at [499, 232] on button "Run" at bounding box center [501, 232] width 144 height 14
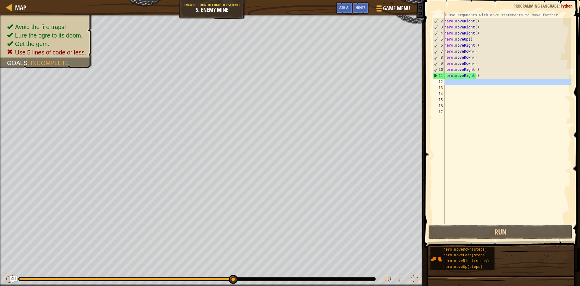
drag, startPoint x: 473, startPoint y: 87, endPoint x: 443, endPoint y: 83, distance: 30.3
click at [443, 83] on div "1 2 3 4 5 6 7 8 9 10 11 12 13 14 15 16 17 # Use arguments with move statements …" at bounding box center [502, 118] width 140 height 212
click at [445, 81] on div "# Use arguments with move statements to move farther. hero . moveRight ( ) hero…" at bounding box center [507, 118] width 128 height 212
type textarea "h"
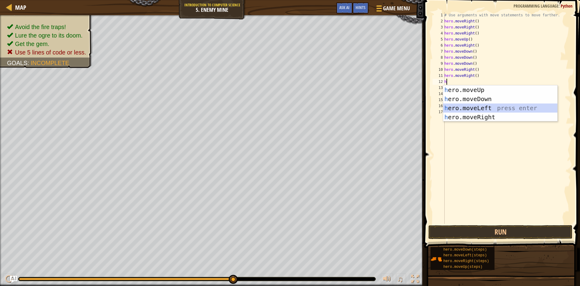
click at [480, 105] on div "h ero.moveUp press enter h ero.moveDown press enter h ero.moveLeft press enter …" at bounding box center [500, 112] width 114 height 54
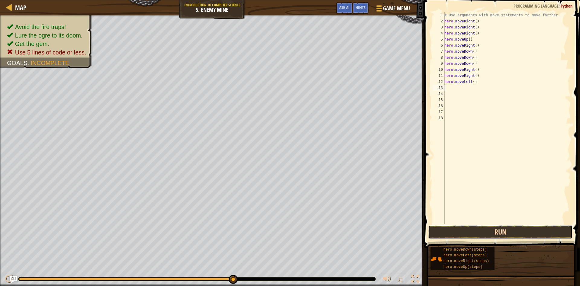
click at [494, 238] on button "Run" at bounding box center [501, 232] width 144 height 14
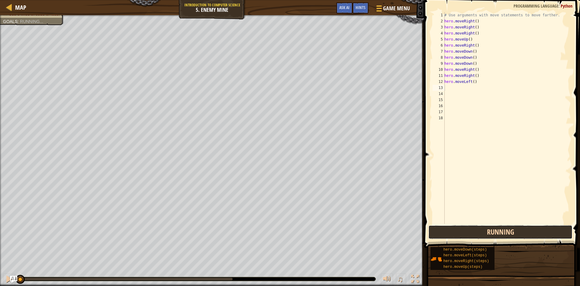
click at [500, 237] on button "Running" at bounding box center [501, 232] width 144 height 14
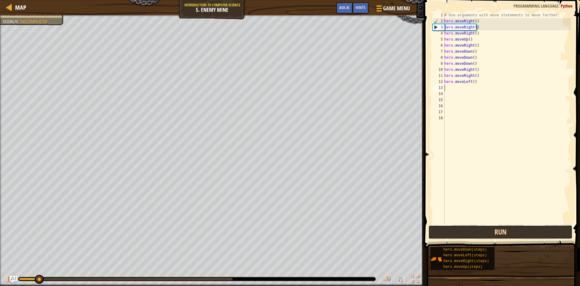
click at [491, 228] on button "Run" at bounding box center [501, 232] width 144 height 14
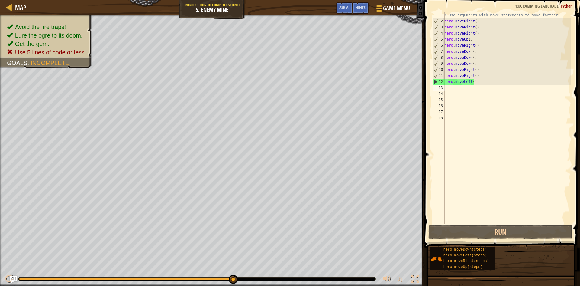
click at [452, 87] on div "# Use arguments with move statements to move farther. hero . moveRight ( ) hero…" at bounding box center [507, 124] width 128 height 224
type textarea "h"
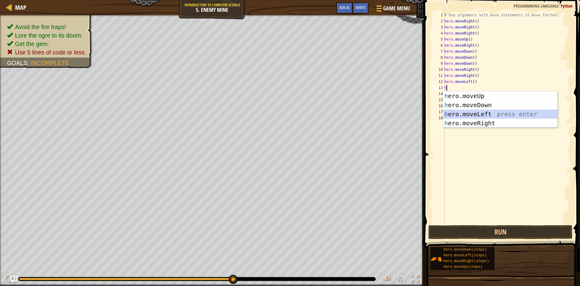
click at [471, 112] on div "h ero.moveUp press enter h ero.moveDown press enter h ero.moveLeft press enter …" at bounding box center [500, 118] width 114 height 54
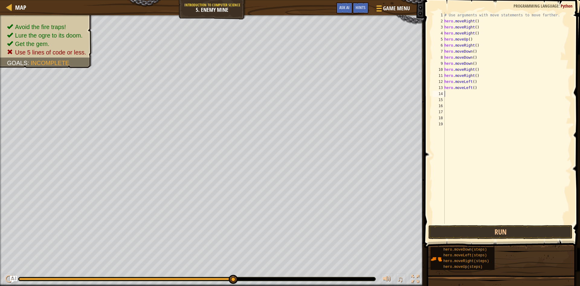
type textarea "h"
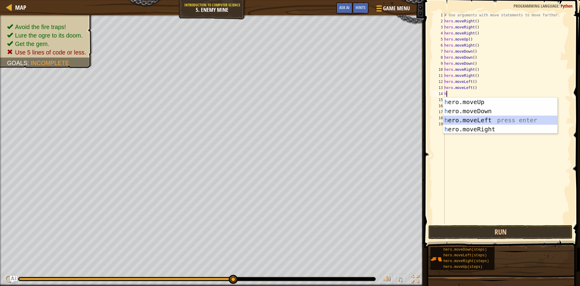
click at [471, 119] on div "h ero.moveUp press enter h ero.moveDown press enter h ero.moveLeft press enter …" at bounding box center [500, 124] width 114 height 54
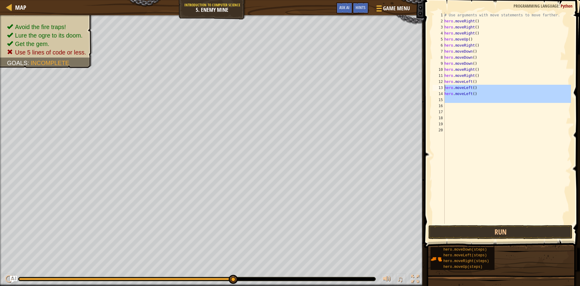
drag, startPoint x: 475, startPoint y: 103, endPoint x: 443, endPoint y: 88, distance: 35.4
click at [443, 88] on div "1 2 3 4 5 6 7 8 9 10 11 12 13 14 15 16 17 18 19 20 # Use arguments with move st…" at bounding box center [502, 118] width 140 height 212
type textarea "hero.moveLeft() hero.moveLeft()"
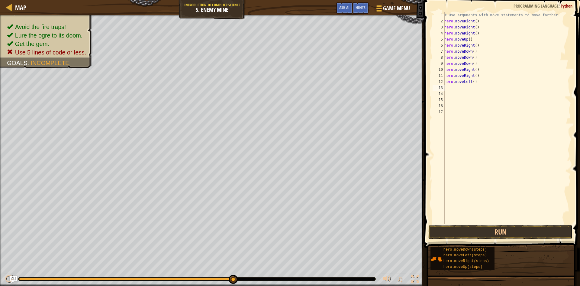
type textarea "h"
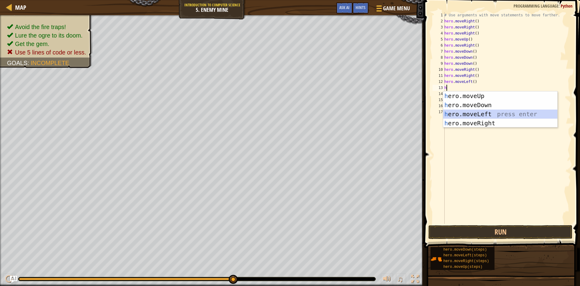
click at [479, 112] on div "h ero.moveUp press enter h ero.moveDown press enter h ero.moveLeft press enter …" at bounding box center [500, 118] width 114 height 54
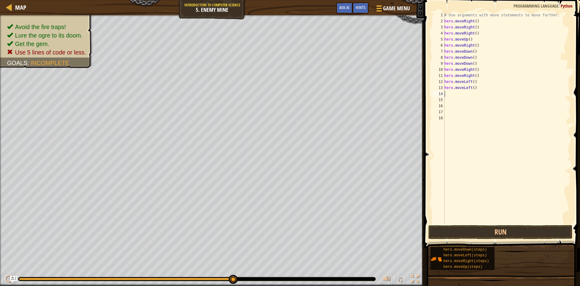
type textarea "h"
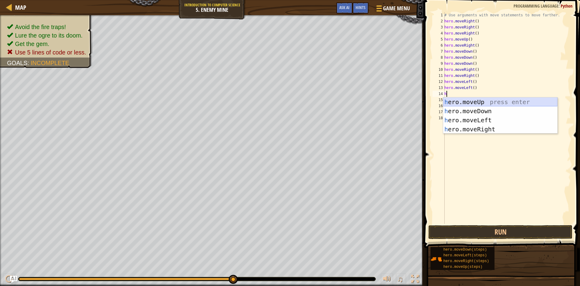
click at [475, 99] on div "h ero.moveUp press enter h ero.moveDown press enter h ero.moveLeft press enter …" at bounding box center [500, 124] width 114 height 54
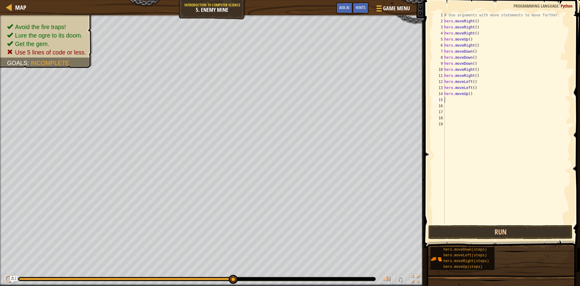
type textarea "h"
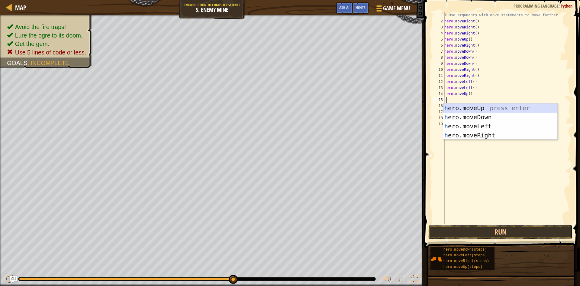
click at [471, 105] on div "h ero.moveUp press enter h ero.moveDown press enter h ero.moveLeft press enter …" at bounding box center [500, 130] width 114 height 54
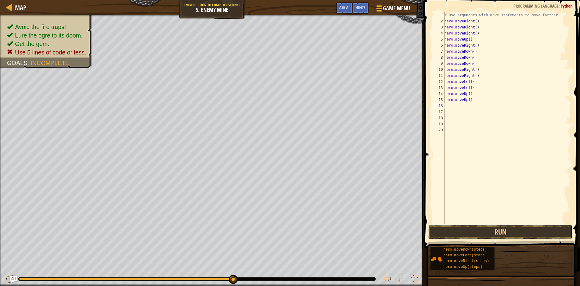
type textarea "h"
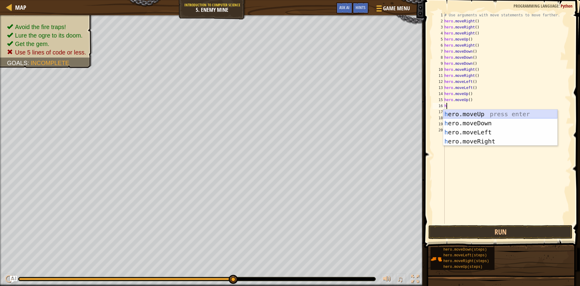
click at [472, 117] on div "h ero.moveUp press enter h ero.moveDown press enter h ero.moveLeft press enter …" at bounding box center [500, 136] width 114 height 54
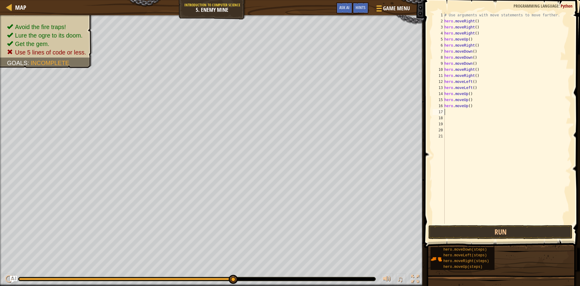
type textarea "h"
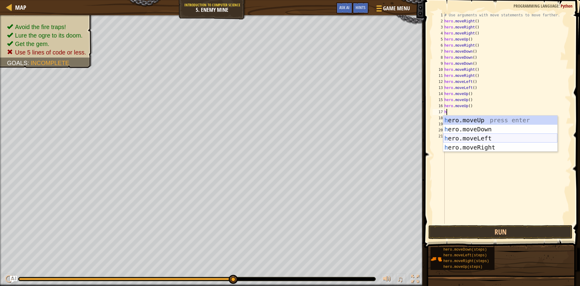
click at [465, 137] on div "h ero.moveUp press enter h ero.moveDown press enter h ero.moveLeft press enter …" at bounding box center [500, 142] width 114 height 54
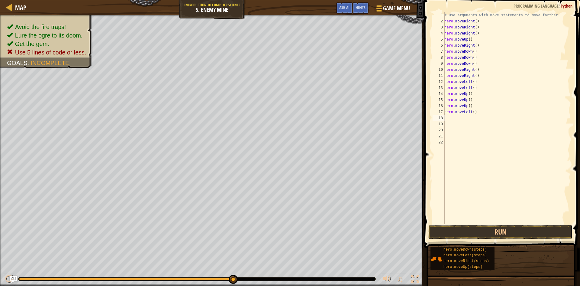
type textarea "h"
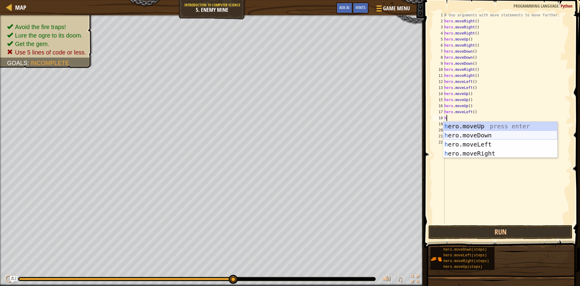
click at [469, 133] on div "h ero.moveUp press enter h ero.moveDown press enter h ero.moveLeft press enter …" at bounding box center [500, 148] width 114 height 54
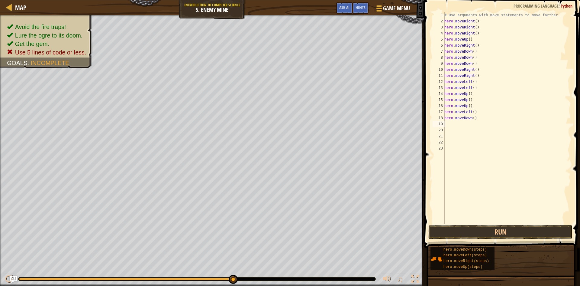
type textarea "h"
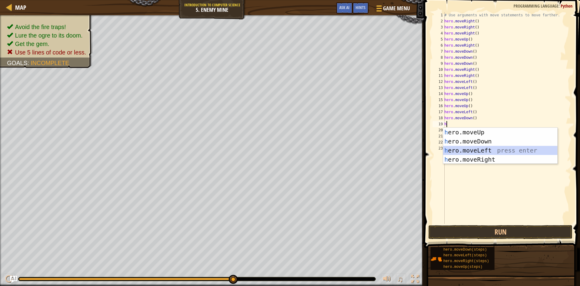
click at [469, 147] on div "h ero.moveUp press enter h ero.moveDown press enter h ero.moveLeft press enter …" at bounding box center [500, 155] width 114 height 54
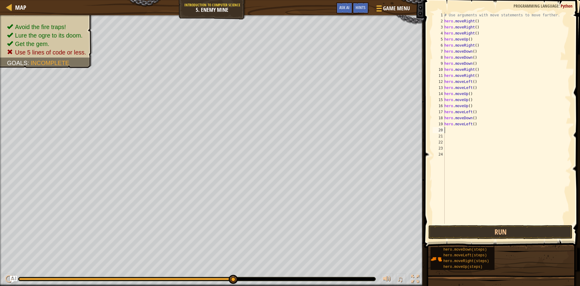
type textarea "h"
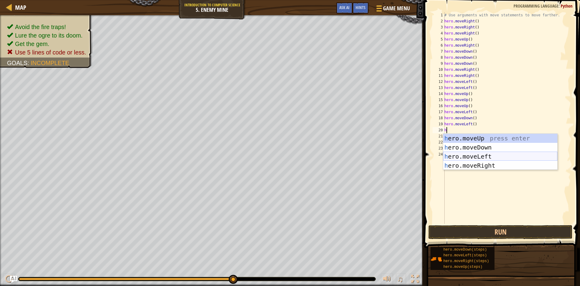
click at [467, 154] on div "h ero.moveUp press enter h ero.moveDown press enter h ero.moveLeft press enter …" at bounding box center [500, 161] width 114 height 54
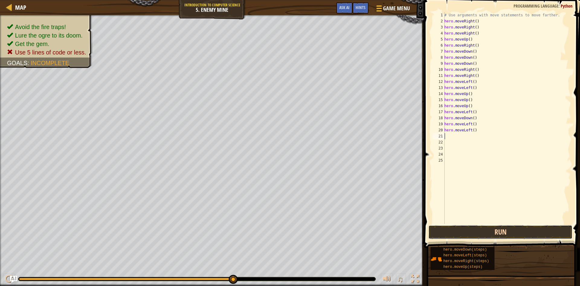
click at [527, 236] on button "Run" at bounding box center [501, 232] width 144 height 14
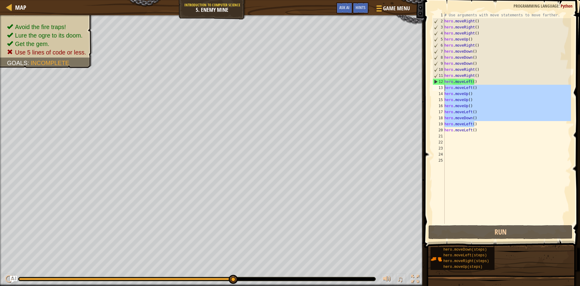
drag, startPoint x: 508, startPoint y: 125, endPoint x: 444, endPoint y: 88, distance: 74.0
click at [444, 88] on div "1 2 3 4 5 6 7 8 9 10 11 12 13 14 15 16 17 18 19 20 21 22 23 24 25 # Use argumen…" at bounding box center [502, 118] width 140 height 212
type textarea "hero.moveLeft() hero.moveUp()"
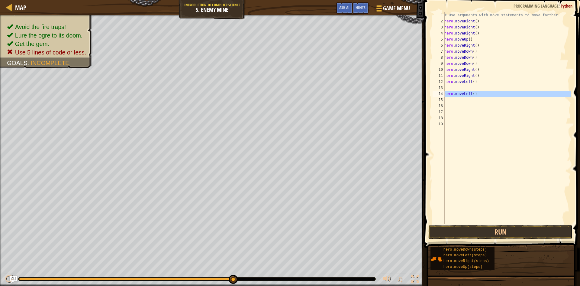
drag, startPoint x: 478, startPoint y: 99, endPoint x: 442, endPoint y: 96, distance: 36.1
click at [442, 96] on div "1 2 3 4 5 6 7 8 9 10 11 12 13 14 15 16 17 18 19 # Use arguments with move state…" at bounding box center [502, 118] width 140 height 212
type textarea "hero.moveLeft()"
click at [509, 231] on button "Run" at bounding box center [501, 232] width 144 height 14
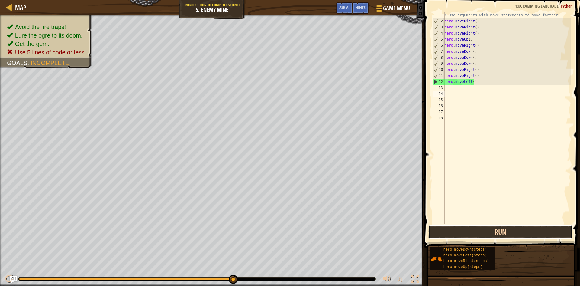
click at [494, 230] on button "Run" at bounding box center [501, 232] width 144 height 14
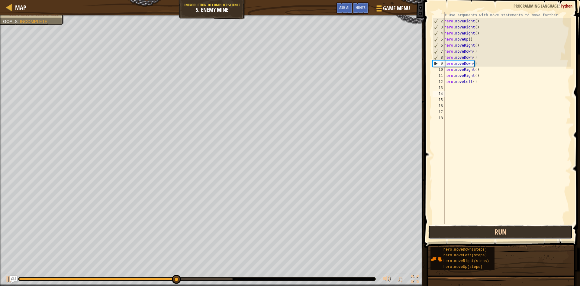
click at [494, 230] on button "Run" at bounding box center [501, 232] width 144 height 14
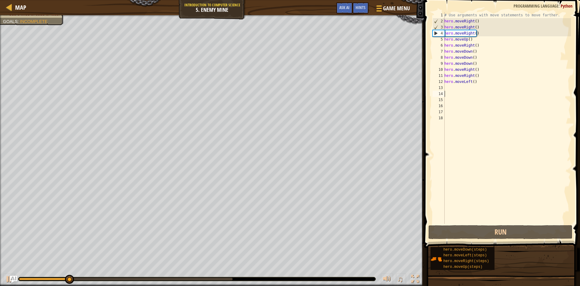
click at [475, 20] on div "# Use arguments with move statements to move farther. hero . moveRight ( ) hero…" at bounding box center [507, 124] width 128 height 224
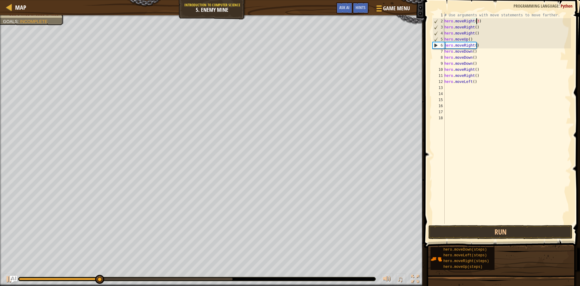
scroll to position [3, 2]
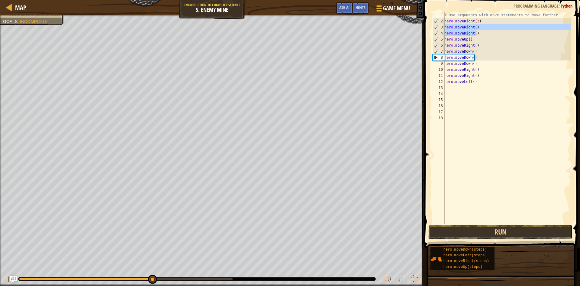
drag, startPoint x: 483, startPoint y: 32, endPoint x: 438, endPoint y: 28, distance: 44.9
click at [438, 28] on div "hero.moveRight(3) 1 2 3 4 5 6 7 8 9 10 11 12 13 14 15 16 17 18 # Use arguments …" at bounding box center [502, 118] width 140 height 212
type textarea "hero.moveRight() hero.moveRight()"
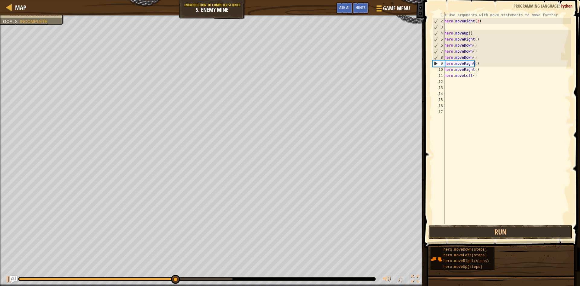
scroll to position [3, 0]
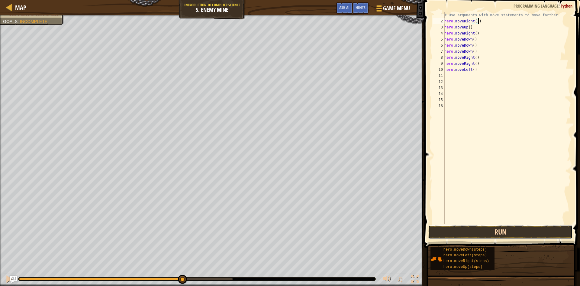
click at [511, 231] on button "Run" at bounding box center [501, 232] width 144 height 14
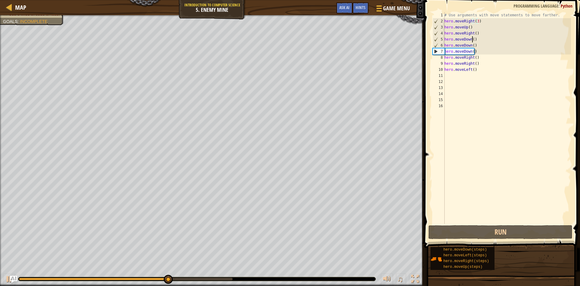
click at [472, 41] on div "# Use arguments with move statements to move farther. hero . moveRight ( 3 ) he…" at bounding box center [507, 124] width 128 height 224
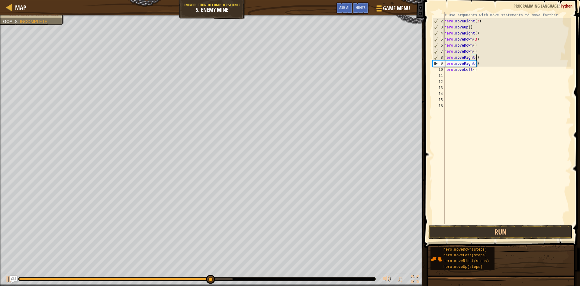
click at [481, 59] on div "# Use arguments with move statements to move farther. hero . moveRight ( 3 ) he…" at bounding box center [507, 124] width 128 height 224
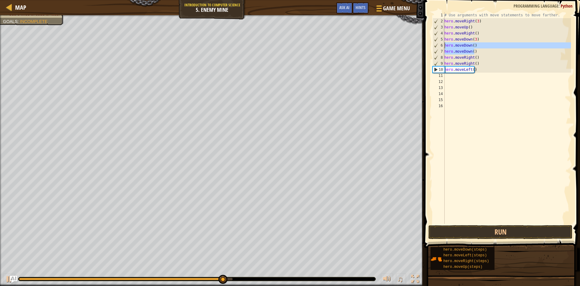
drag, startPoint x: 481, startPoint y: 51, endPoint x: 445, endPoint y: 45, distance: 37.0
click at [445, 45] on div "hero.moveRight() 1 2 3 4 5 6 7 8 9 10 11 12 13 14 15 16 # Use arguments with mo…" at bounding box center [502, 118] width 140 height 212
type textarea "hero.moveDown() hero.moveDown()"
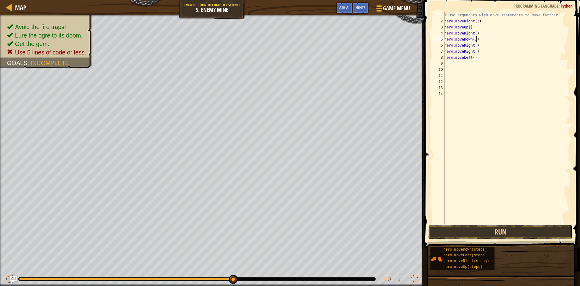
click at [475, 47] on div "# Use arguments with move statements to move farther. hero . moveRight ( 3 ) he…" at bounding box center [507, 124] width 128 height 224
drag, startPoint x: 467, startPoint y: 54, endPoint x: 448, endPoint y: 54, distance: 18.7
click at [448, 54] on div "# Use arguments with move statements to move farther. hero . moveRight ( 3 ) he…" at bounding box center [507, 124] width 128 height 224
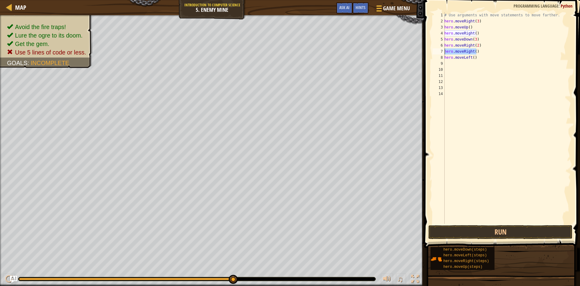
drag, startPoint x: 482, startPoint y: 49, endPoint x: 442, endPoint y: 51, distance: 39.9
click at [442, 51] on div "hero.moveLeft() 1 2 3 4 5 6 7 8 9 10 11 12 13 14 # Use arguments with move stat…" at bounding box center [502, 118] width 140 height 212
type textarea "hero.moveRight()"
drag, startPoint x: 475, startPoint y: 53, endPoint x: 445, endPoint y: 53, distance: 30.2
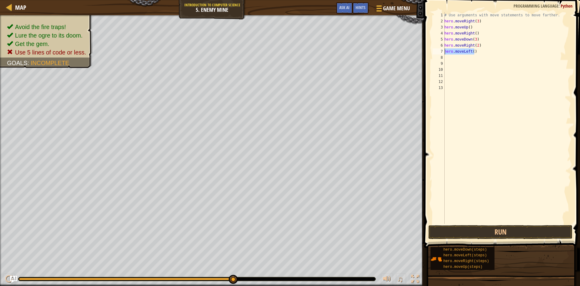
click at [445, 53] on div "hero.moveRight(2) 1 2 3 4 5 6 7 8 9 10 11 12 13 # Use arguments with move state…" at bounding box center [502, 118] width 140 height 212
type textarea "hero.moveLeft()"
click at [516, 229] on button "Run" at bounding box center [501, 232] width 144 height 14
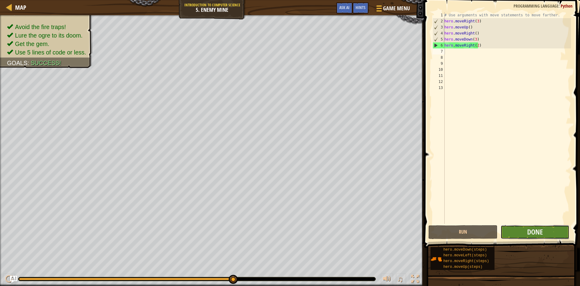
drag, startPoint x: 513, startPoint y: 231, endPoint x: 510, endPoint y: 237, distance: 5.8
click at [510, 237] on button "Done" at bounding box center [535, 232] width 69 height 14
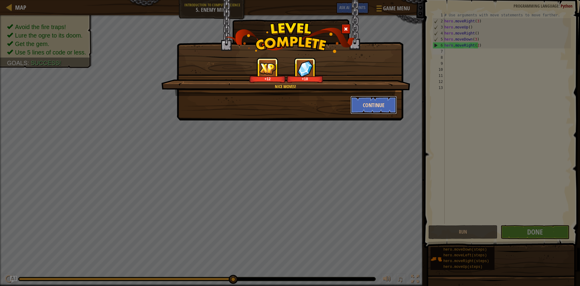
click at [380, 100] on button "Continue" at bounding box center [374, 105] width 47 height 18
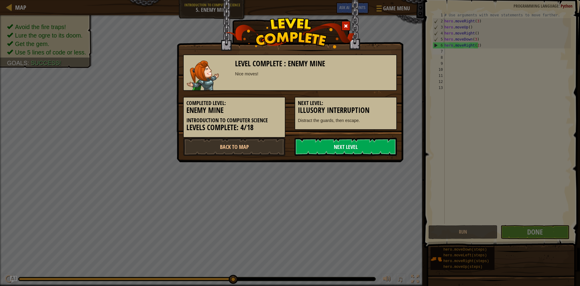
click at [353, 144] on link "Next Level" at bounding box center [346, 147] width 102 height 18
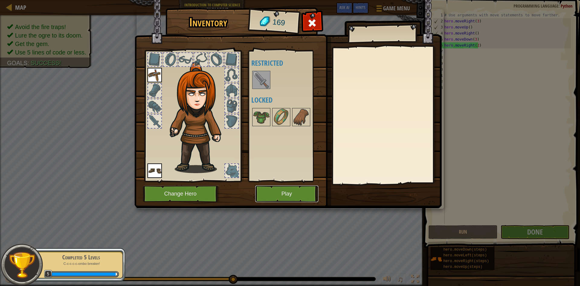
click at [283, 192] on button "Play" at bounding box center [286, 193] width 63 height 17
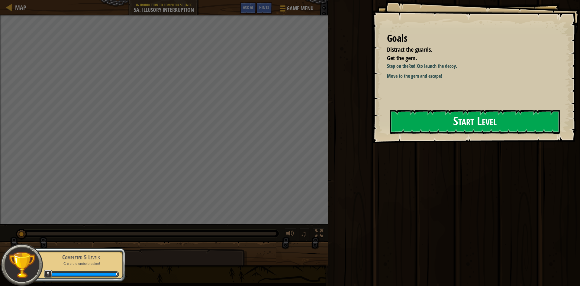
click at [445, 121] on button "Start Level" at bounding box center [475, 122] width 170 height 24
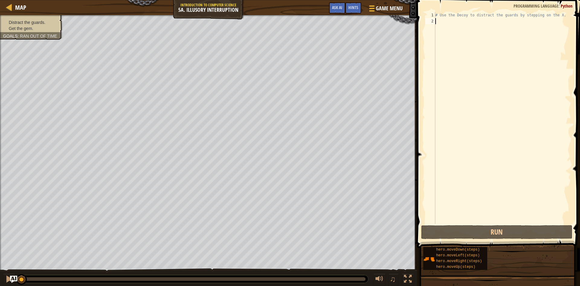
type textarea "h"
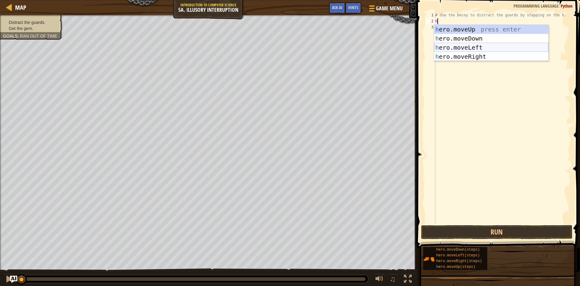
scroll to position [3, 0]
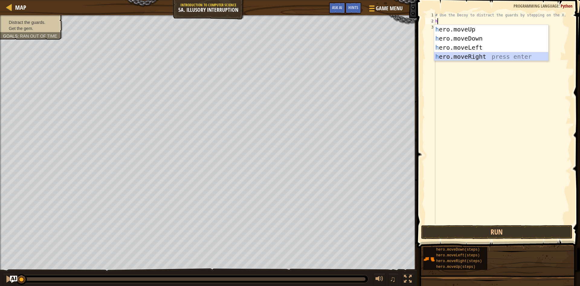
click at [449, 54] on div "h ero.moveUp press enter h ero.moveDown press enter h ero.moveLeft press enter …" at bounding box center [491, 52] width 114 height 54
type textarea "h"
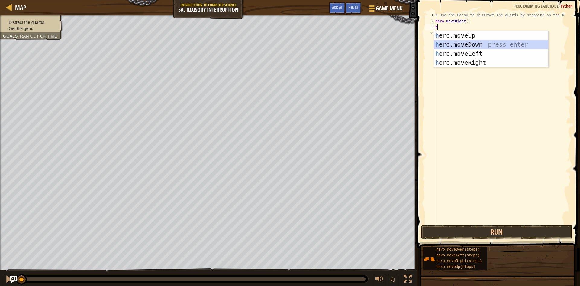
click at [458, 43] on div "h ero.moveUp press enter h ero.moveDown press enter h ero.moveLeft press enter …" at bounding box center [491, 58] width 114 height 54
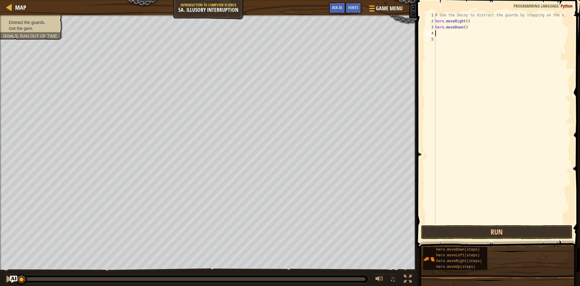
type textarea "h"
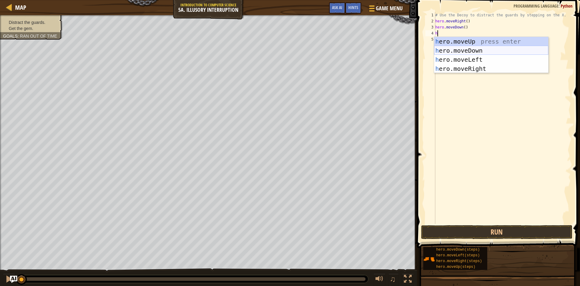
click at [455, 47] on div "h ero.moveUp press enter h ero.moveDown press enter h ero.moveLeft press enter …" at bounding box center [491, 64] width 114 height 54
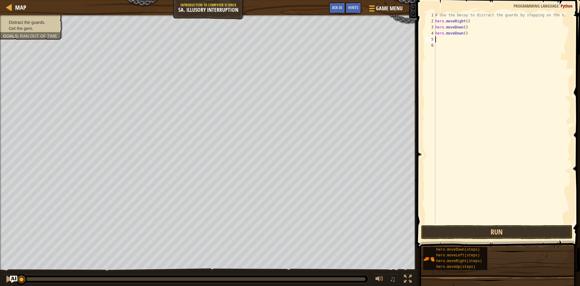
type textarea "h"
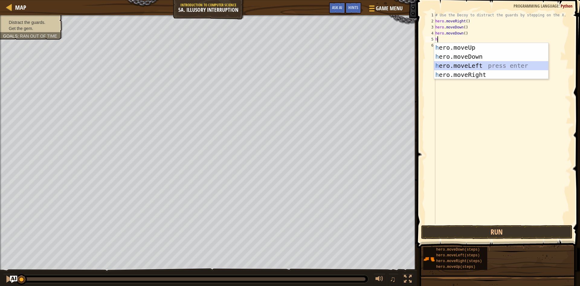
click at [462, 64] on div "h ero.moveUp press enter h ero.moveDown press enter h ero.moveLeft press enter …" at bounding box center [491, 70] width 114 height 54
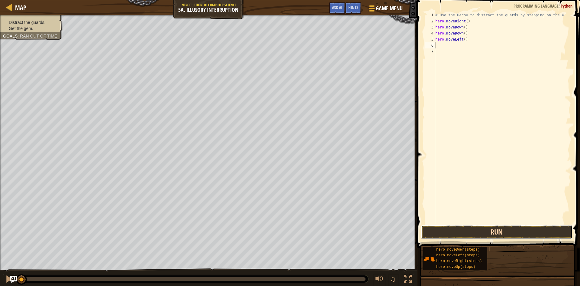
click at [498, 231] on button "Run" at bounding box center [496, 232] width 151 height 14
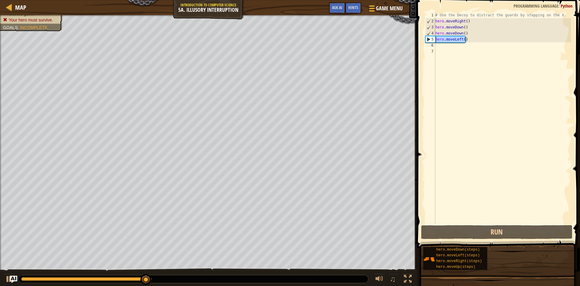
drag, startPoint x: 483, startPoint y: 39, endPoint x: 434, endPoint y: 40, distance: 49.3
click at [434, 40] on div "1 2 3 4 5 6 7 # Use the Decoy to distract the guards by stepping on the X. hero…" at bounding box center [497, 118] width 147 height 212
type textarea "hero.moveLeft()"
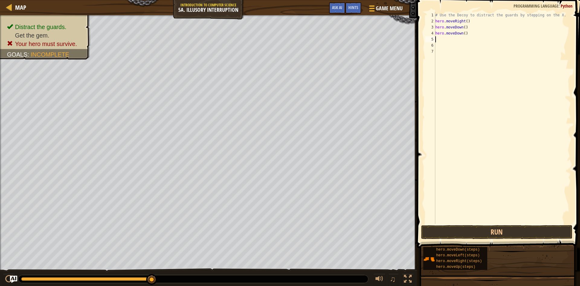
type textarea "h"
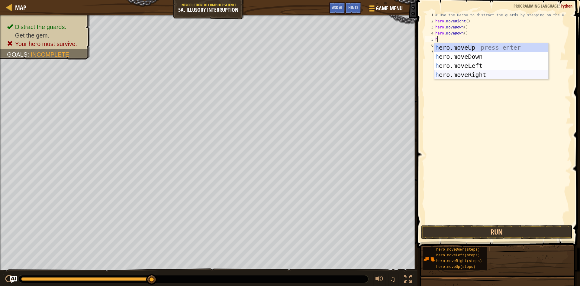
click at [469, 75] on div "h ero.moveUp press enter h ero.moveDown press enter h ero.moveLeft press enter …" at bounding box center [491, 70] width 114 height 54
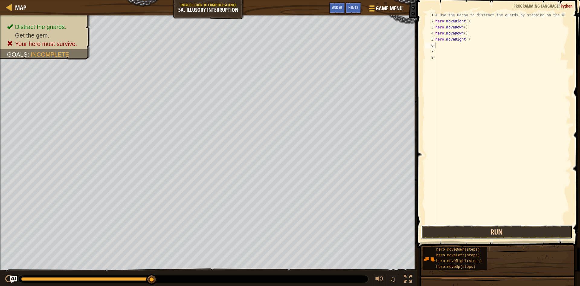
click at [525, 233] on button "Run" at bounding box center [496, 232] width 151 height 14
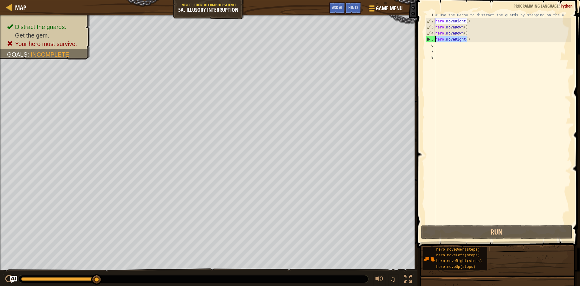
drag, startPoint x: 471, startPoint y: 42, endPoint x: 429, endPoint y: 37, distance: 42.9
click at [429, 37] on div "1 2 3 4 5 6 7 8 # Use the Decoy to distract the guards by stepping on the X. he…" at bounding box center [497, 118] width 147 height 212
type textarea "hero.moveRight()"
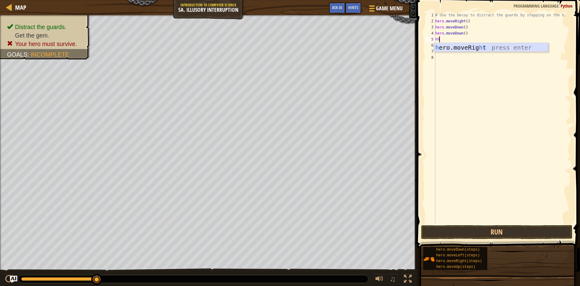
type textarea "h"
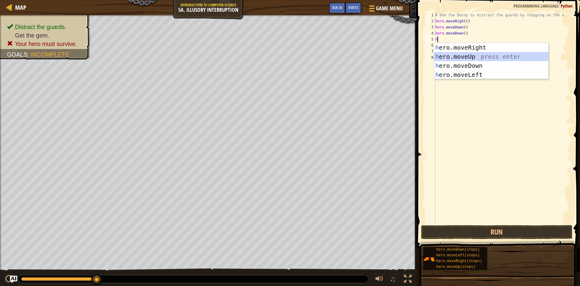
click at [467, 58] on div "h ero.moveRight press enter h ero.moveUp press enter h ero.moveDown press enter…" at bounding box center [491, 70] width 114 height 54
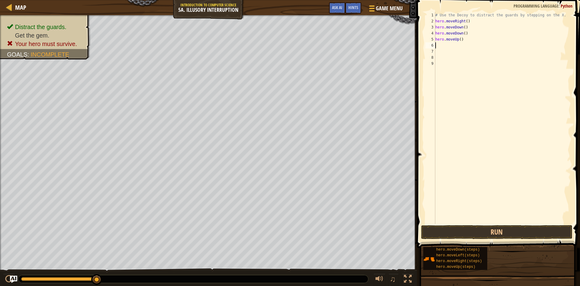
type textarea "h"
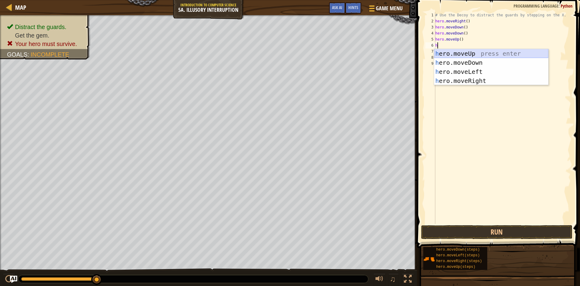
click at [470, 52] on div "h ero.moveUp press enter h ero.moveDown press enter h ero.moveLeft press enter …" at bounding box center [491, 76] width 114 height 54
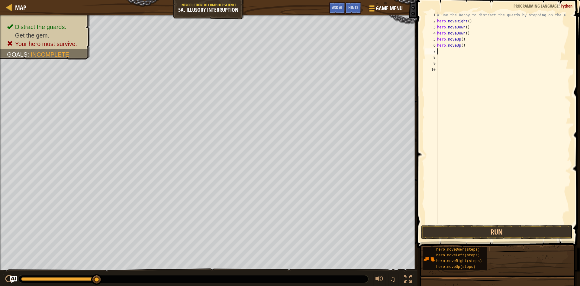
type textarea "h"
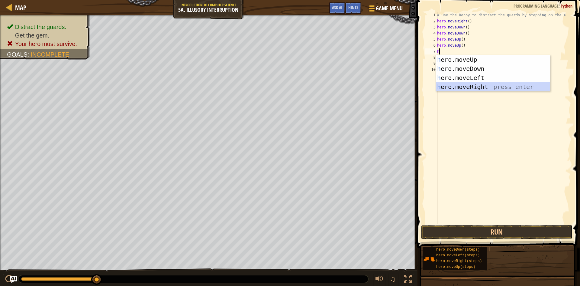
click at [465, 86] on div "h ero.moveUp press enter h ero.moveDown press enter h ero.moveLeft press enter …" at bounding box center [493, 82] width 114 height 54
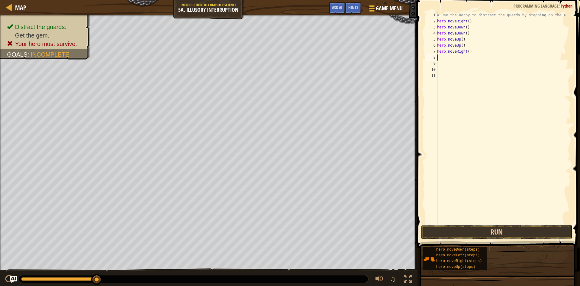
type textarea "h"
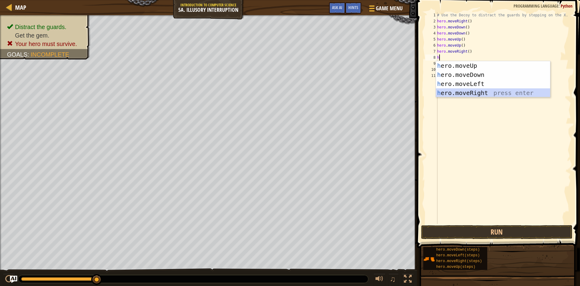
click at [465, 89] on div "h ero.moveUp press enter h ero.moveDown press enter h ero.moveLeft press enter …" at bounding box center [493, 88] width 114 height 54
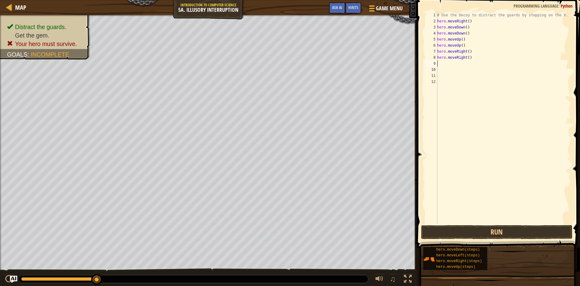
type textarea "h"
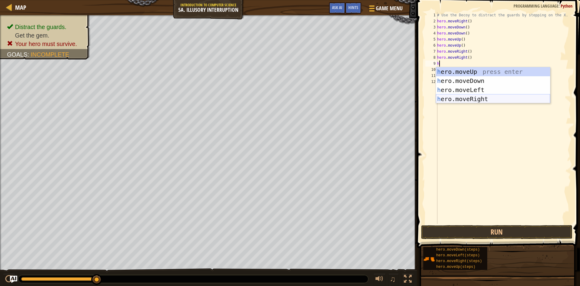
click at [463, 97] on div "h ero.moveUp press enter h ero.moveDown press enter h ero.moveLeft press enter …" at bounding box center [493, 94] width 114 height 54
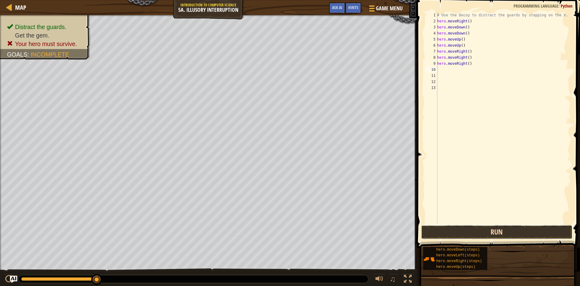
click at [526, 235] on button "Run" at bounding box center [496, 232] width 151 height 14
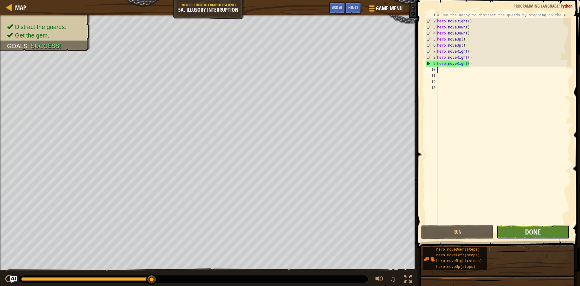
click at [516, 235] on button "Done" at bounding box center [533, 232] width 73 height 14
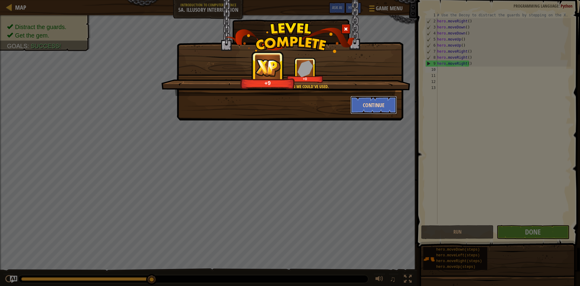
click at [367, 104] on button "Continue" at bounding box center [374, 105] width 47 height 18
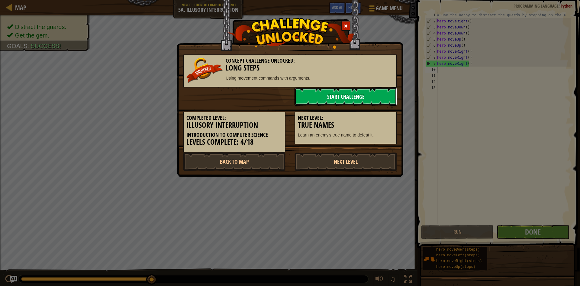
click at [347, 92] on link "Start Challenge" at bounding box center [346, 96] width 102 height 18
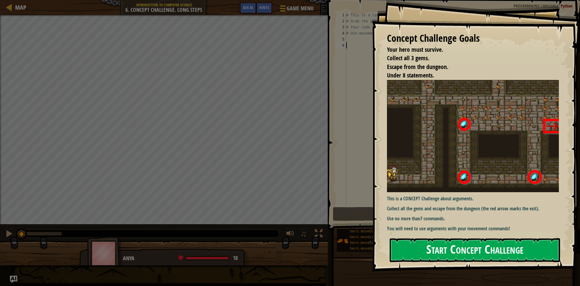
click at [429, 238] on button "Start Concept Challenge" at bounding box center [475, 250] width 170 height 24
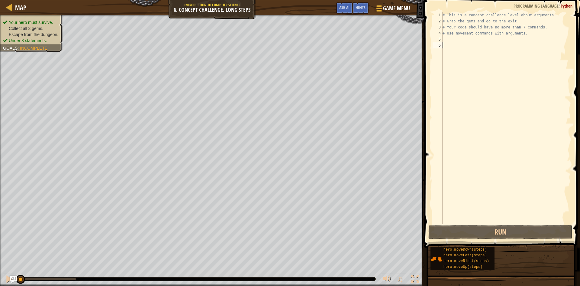
type textarea "h"
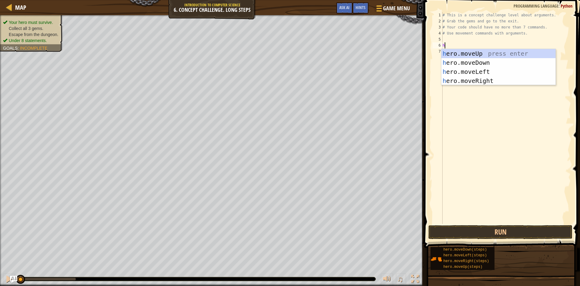
scroll to position [3, 0]
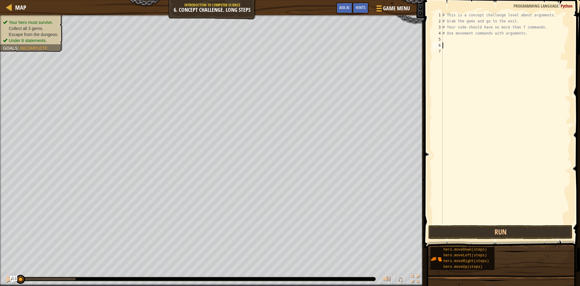
click at [449, 36] on div "# This is a concept challenge level about arguments. # Grab the gems and go to …" at bounding box center [507, 124] width 130 height 224
type textarea "# Use movement commands with arguments."
click at [444, 41] on div "# This is a concept challenge level about arguments. # Grab the gems and go to …" at bounding box center [507, 124] width 130 height 224
type textarea "h"
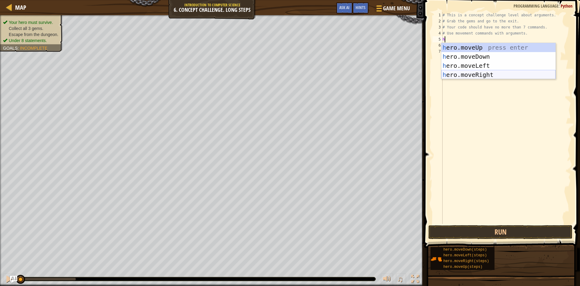
click at [452, 77] on div "h ero.moveUp press enter h ero.moveDown press enter h ero.moveLeft press enter …" at bounding box center [499, 70] width 114 height 54
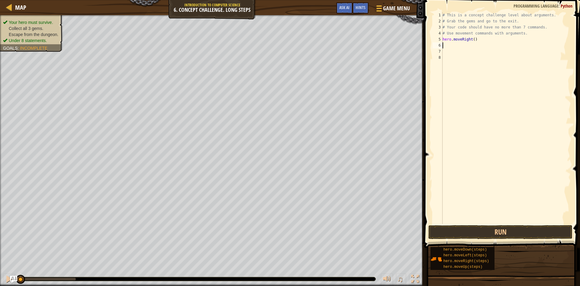
type textarea "h"
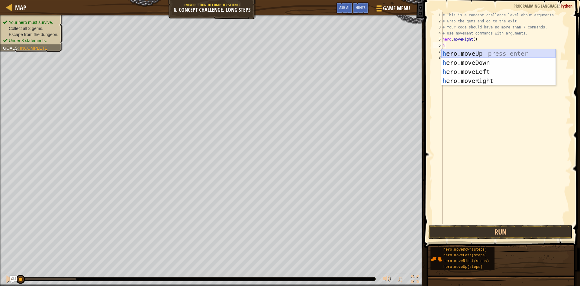
click at [474, 54] on div "h ero.moveUp press enter h ero.moveDown press enter h ero.moveLeft press enter …" at bounding box center [499, 76] width 114 height 54
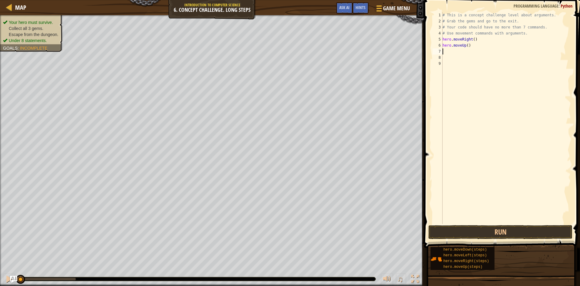
type textarea "h"
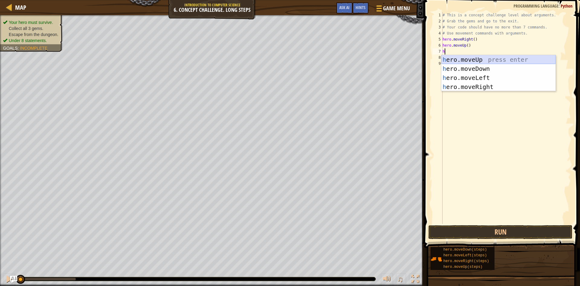
click at [469, 58] on div "h ero.moveUp press enter h ero.moveDown press enter h ero.moveLeft press enter …" at bounding box center [499, 82] width 114 height 54
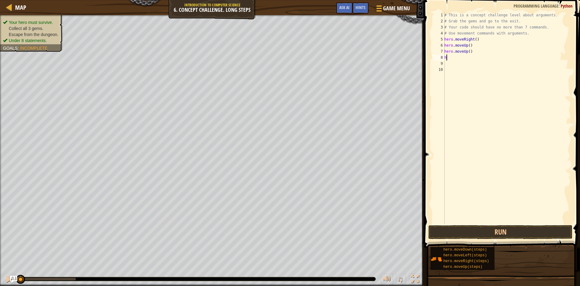
click at [469, 58] on div "# This is a concept challenge level about arguments. # Grab the gems and go to …" at bounding box center [507, 124] width 128 height 224
type textarea "h"
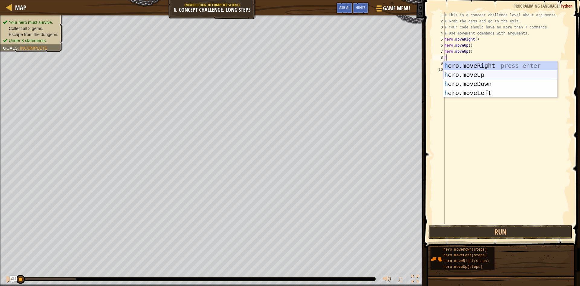
click at [473, 73] on div "h ero.moveRight press enter h ero.moveUp press enter h ero.moveDown press enter…" at bounding box center [500, 88] width 114 height 54
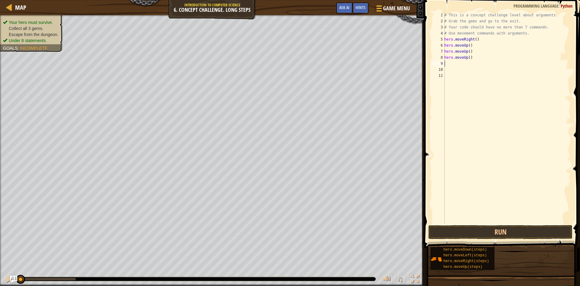
type textarea "h"
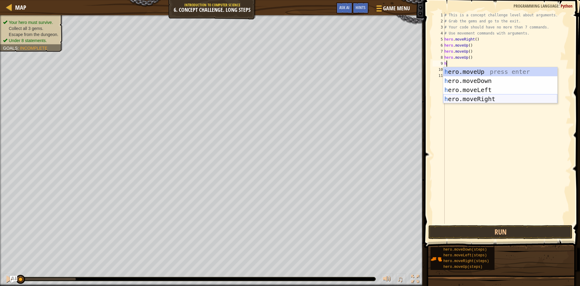
click at [478, 100] on div "h ero.moveUp press enter h ero.moveDown press enter h ero.moveLeft press enter …" at bounding box center [500, 94] width 114 height 54
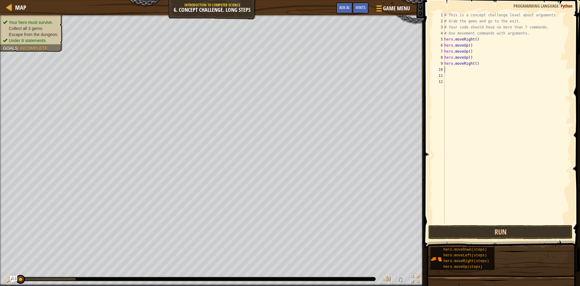
type textarea "h"
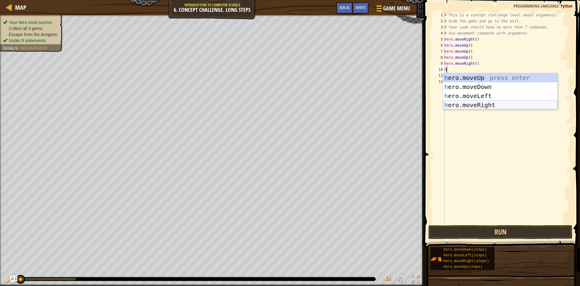
click at [451, 102] on div "h ero.moveUp press enter h ero.moveDown press enter h ero.moveLeft press enter …" at bounding box center [500, 100] width 114 height 54
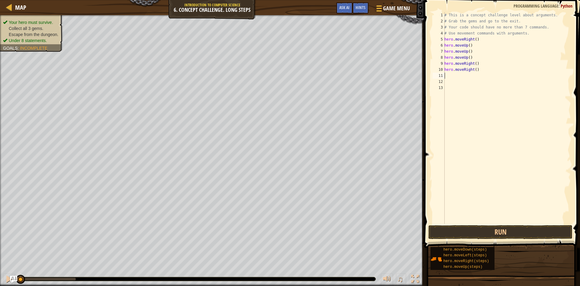
type textarea "h"
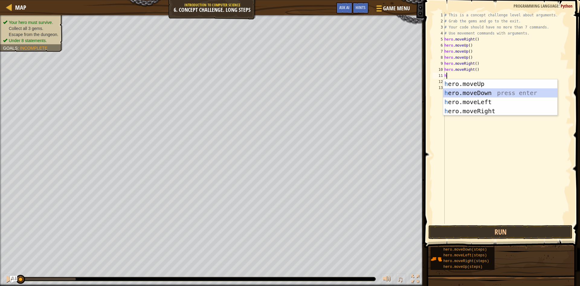
click at [488, 92] on div "h ero.moveUp press enter h ero.moveDown press enter h ero.moveLeft press enter …" at bounding box center [500, 106] width 114 height 54
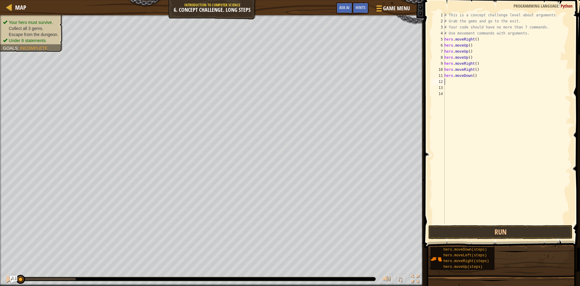
type textarea "h"
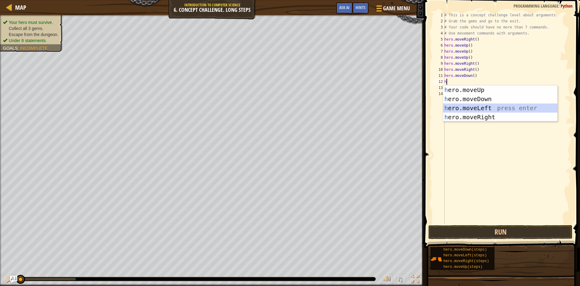
click at [479, 108] on div "h ero.moveUp press enter h ero.moveDown press enter h ero.moveLeft press enter …" at bounding box center [500, 112] width 114 height 54
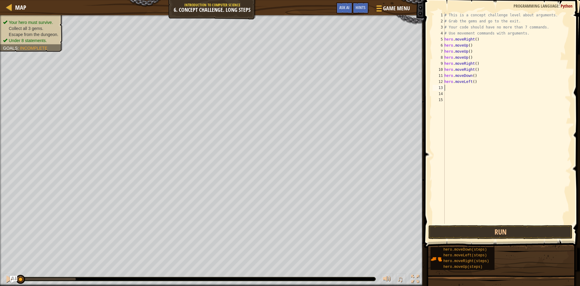
type textarea "h"
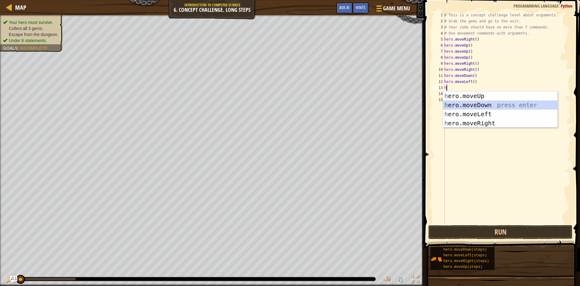
click at [481, 104] on div "h ero.moveUp press enter h ero.moveDown press enter h ero.moveLeft press enter …" at bounding box center [500, 118] width 114 height 54
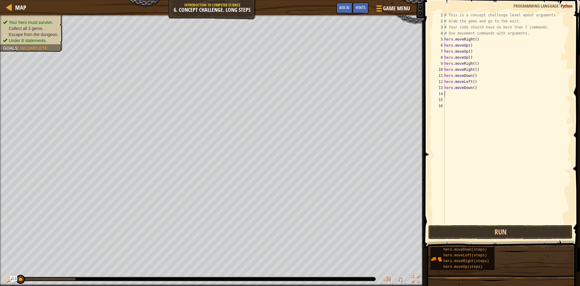
type textarea "h"
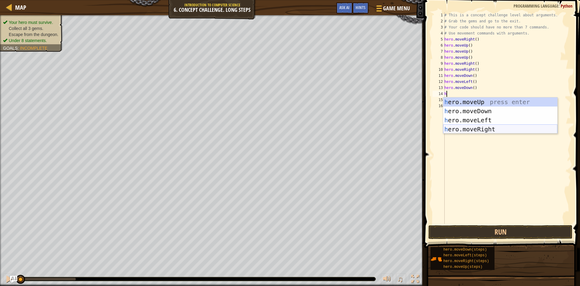
click at [474, 129] on div "h ero.moveUp press enter h ero.moveDown press enter h ero.moveLeft press enter …" at bounding box center [500, 124] width 114 height 54
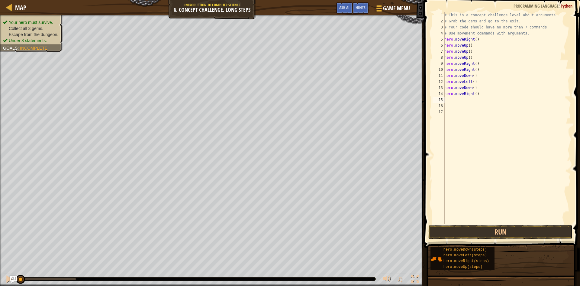
type textarea "h"
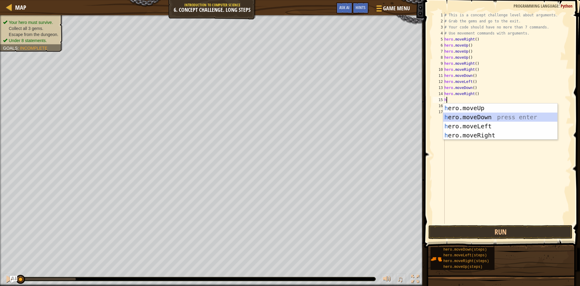
click at [480, 117] on div "h ero.moveUp press enter h ero.moveDown press enter h ero.moveLeft press enter …" at bounding box center [500, 130] width 114 height 54
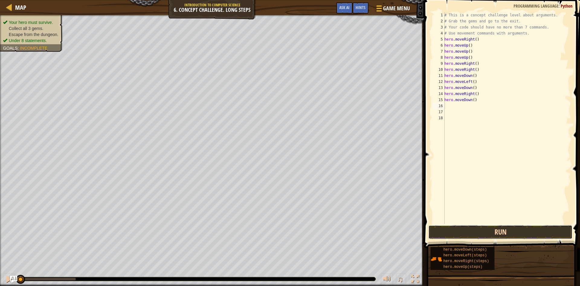
click at [497, 231] on button "Run" at bounding box center [501, 232] width 144 height 14
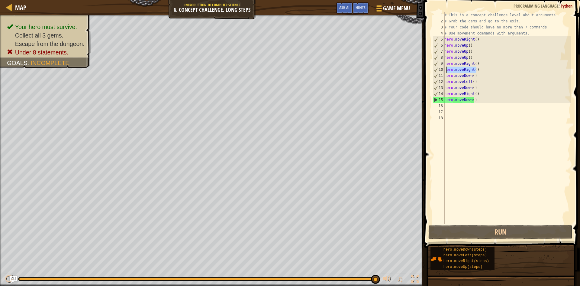
drag, startPoint x: 481, startPoint y: 70, endPoint x: 447, endPoint y: 70, distance: 33.9
click at [447, 70] on div "# This is a concept challenge level about arguments. # Grab the gems and go to …" at bounding box center [507, 124] width 128 height 224
click at [487, 86] on div "# This is a concept challenge level about arguments. # Grab the gems and go to …" at bounding box center [507, 124] width 128 height 224
click at [481, 84] on div "# This is a concept challenge level about arguments. # Grab the gems and go to …" at bounding box center [507, 124] width 128 height 224
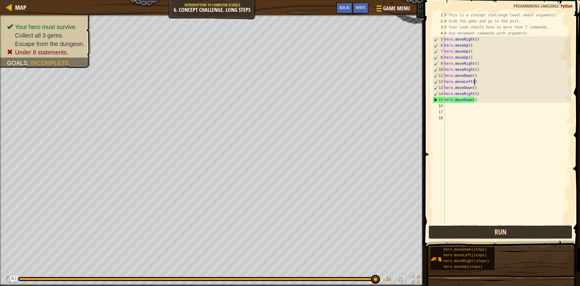
click at [485, 235] on button "Run" at bounding box center [501, 232] width 144 height 14
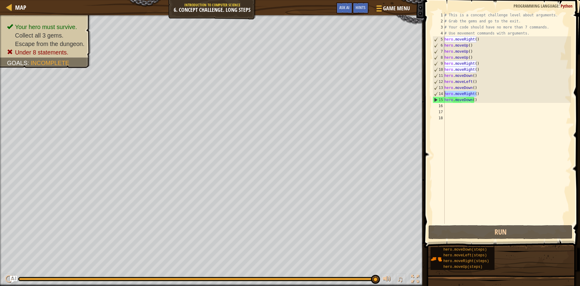
drag, startPoint x: 479, startPoint y: 93, endPoint x: 445, endPoint y: 93, distance: 34.8
click at [445, 93] on div "hero.moveLeft() 1 2 3 4 5 6 7 8 9 10 11 12 13 14 15 16 17 18 # This is a concep…" at bounding box center [502, 118] width 140 height 212
type textarea "hero.moveRight()"
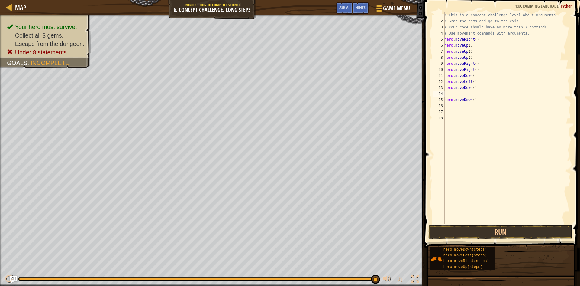
click at [445, 93] on div "14" at bounding box center [439, 94] width 12 height 6
type textarea "hero.moveDown()"
click at [445, 99] on div "15" at bounding box center [439, 100] width 12 height 6
type textarea "hero.moveDown()"
click at [478, 93] on div "# This is a concept challenge level about arguments. # Grab the gems and go to …" at bounding box center [507, 124] width 128 height 224
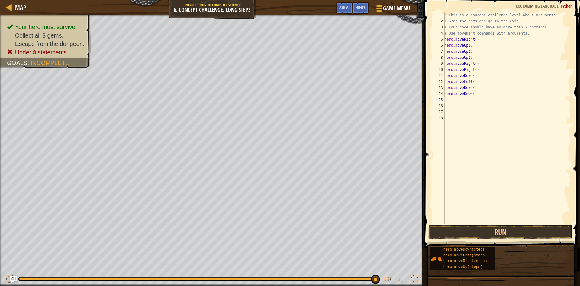
type textarea "h"
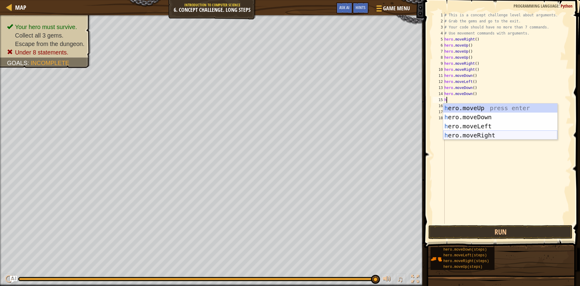
click at [471, 133] on div "h ero.moveUp press enter h ero.moveDown press enter h ero.moveLeft press enter …" at bounding box center [500, 130] width 114 height 54
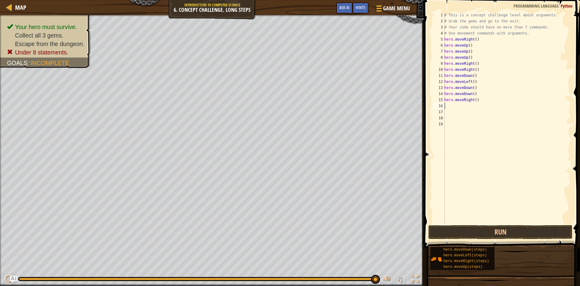
type textarea "h"
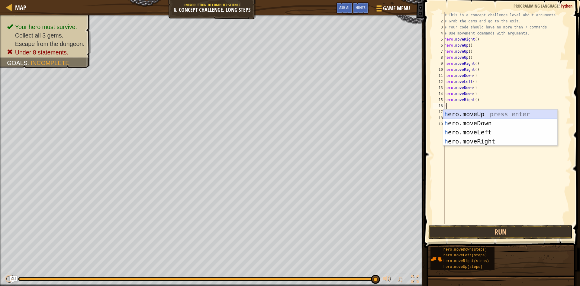
click at [477, 112] on div "h ero.moveUp press enter h ero.moveDown press enter h ero.moveLeft press enter …" at bounding box center [500, 136] width 114 height 54
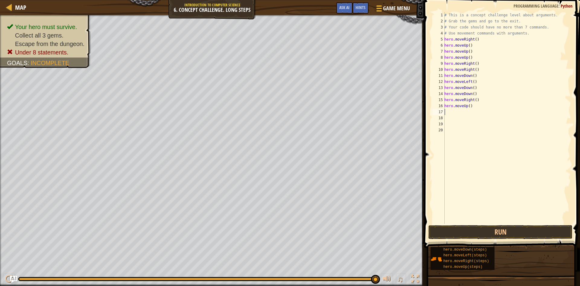
type textarea "h"
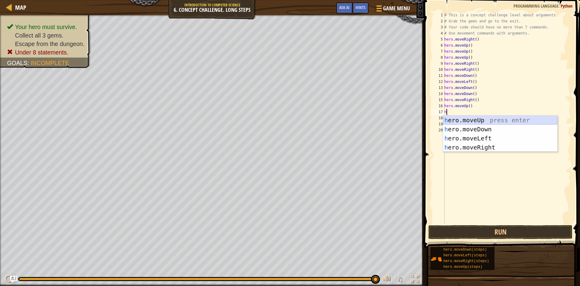
click at [475, 121] on div "h ero.moveUp press enter h ero.moveDown press enter h ero.moveLeft press enter …" at bounding box center [500, 142] width 114 height 54
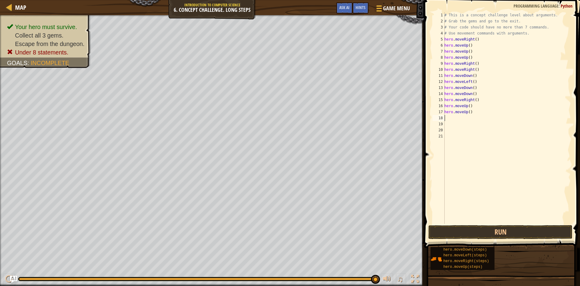
type textarea "h"
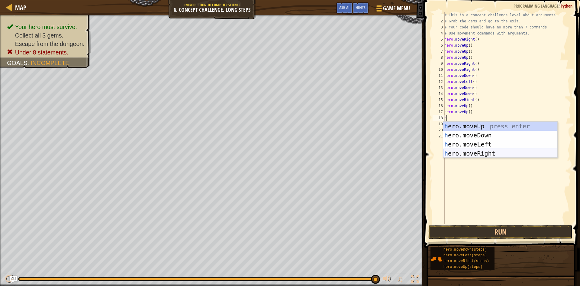
click at [489, 152] on div "h ero.moveUp press enter h ero.moveDown press enter h ero.moveLeft press enter …" at bounding box center [500, 148] width 114 height 54
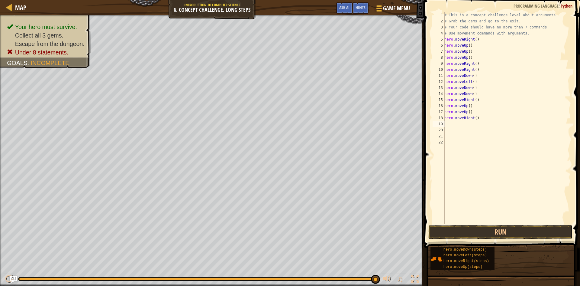
type textarea "h"
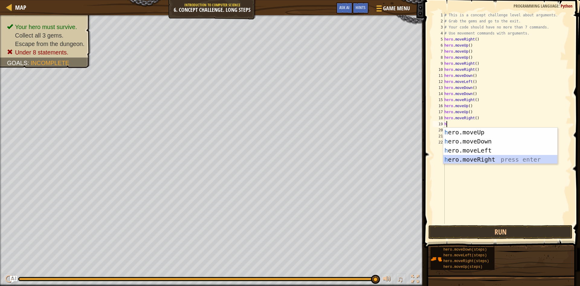
click at [488, 158] on div "h ero.moveUp press enter h ero.moveDown press enter h ero.moveLeft press enter …" at bounding box center [500, 155] width 114 height 54
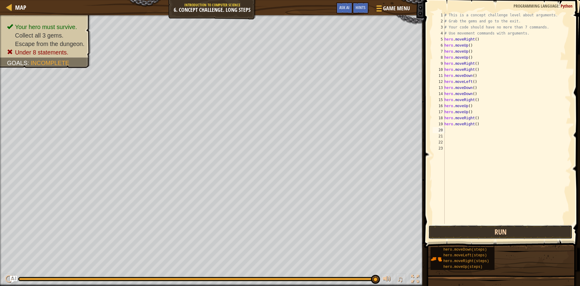
click at [478, 236] on button "Run" at bounding box center [501, 232] width 144 height 14
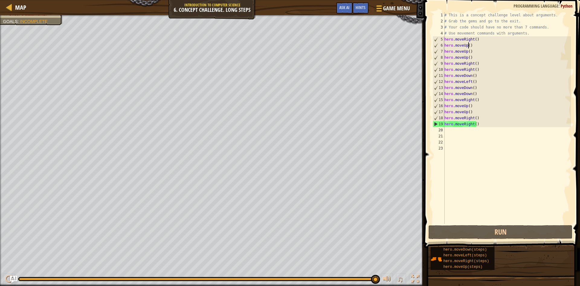
click at [468, 46] on div "# This is a concept challenge level about arguments. # Grab the gems and go to …" at bounding box center [507, 124] width 128 height 224
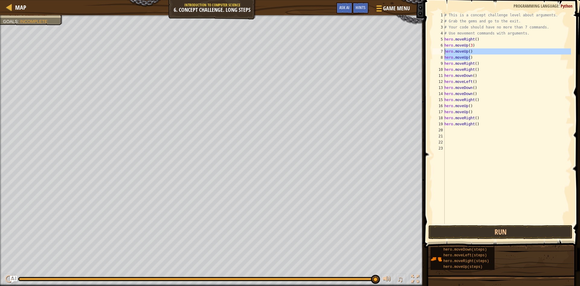
drag, startPoint x: 475, startPoint y: 58, endPoint x: 445, endPoint y: 52, distance: 30.5
click at [445, 52] on div "# This is a concept challenge level about arguments. # Grab the gems and go to …" at bounding box center [507, 124] width 128 height 224
type textarea "hero.moveUp() hero.moveUp()"
click at [475, 52] on div "# This is a concept challenge level about arguments. # Grab the gems and go to …" at bounding box center [507, 124] width 128 height 224
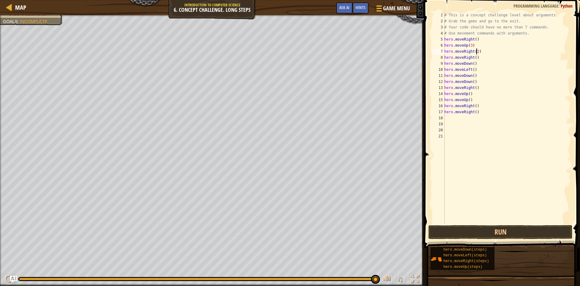
scroll to position [3, 2]
drag, startPoint x: 478, startPoint y: 62, endPoint x: 445, endPoint y: 57, distance: 32.7
click at [445, 57] on div "# This is a concept challenge level about arguments. # Grab the gems and go to …" at bounding box center [507, 124] width 128 height 224
click at [490, 60] on div "# This is a concept challenge level about arguments. # Grab the gems and go to …" at bounding box center [507, 118] width 128 height 212
type textarea "hero.moveRight()"
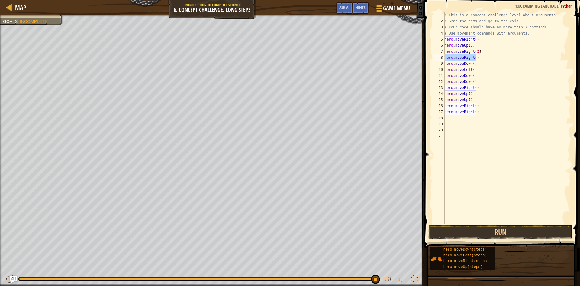
drag, startPoint x: 483, startPoint y: 56, endPoint x: 444, endPoint y: 59, distance: 39.1
click at [444, 59] on div "hero.moveRight() 1 2 3 4 5 6 7 8 9 10 11 12 13 14 15 16 17 18 19 20 21 # This i…" at bounding box center [502, 118] width 140 height 212
click at [473, 75] on div "# This is a concept challenge level about arguments. # Grab the gems and go to …" at bounding box center [507, 124] width 128 height 224
click at [472, 69] on div "# This is a concept challenge level about arguments. # Grab the gems and go to …" at bounding box center [507, 124] width 128 height 224
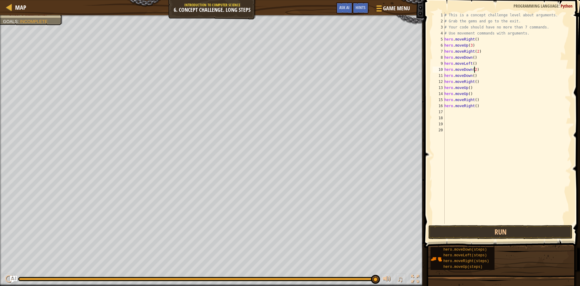
scroll to position [3, 2]
drag, startPoint x: 480, startPoint y: 72, endPoint x: 451, endPoint y: 74, distance: 29.1
click at [451, 74] on div "# This is a concept challenge level about arguments. # Grab the gems and go to …" at bounding box center [507, 124] width 128 height 224
drag, startPoint x: 477, startPoint y: 73, endPoint x: 442, endPoint y: 74, distance: 34.8
click at [442, 74] on div "hero.moveDown(2) hero.moveDown() 1 2 3 4 5 6 7 8 9 10 11 12 13 14 15 16 17 18 1…" at bounding box center [502, 118] width 140 height 212
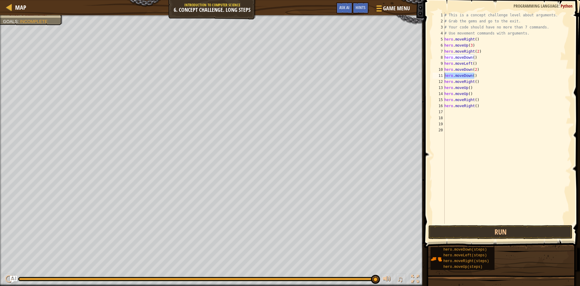
type textarea "hero.moveDown()"
click at [473, 76] on div "# This is a concept challenge level about arguments. # Grab the gems and go to …" at bounding box center [507, 124] width 128 height 224
click at [468, 84] on div "# This is a concept challenge level about arguments. # Grab the gems and go to …" at bounding box center [507, 124] width 128 height 224
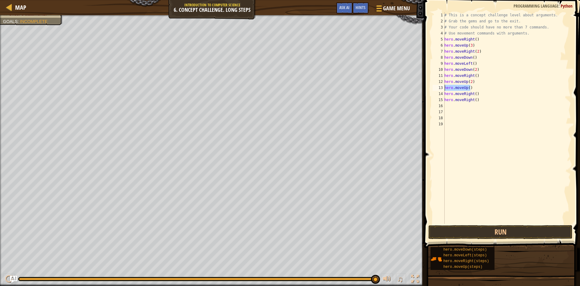
drag, startPoint x: 480, startPoint y: 87, endPoint x: 444, endPoint y: 89, distance: 35.7
click at [444, 89] on div "hero.moveUp(2) 1 2 3 4 5 6 7 8 9 10 11 12 13 14 15 16 17 18 19 # This is a conc…" at bounding box center [502, 118] width 140 height 212
type textarea "hero.moveUp()"
click at [475, 96] on div "# This is a concept challenge level about arguments. # Grab the gems and go to …" at bounding box center [507, 124] width 128 height 224
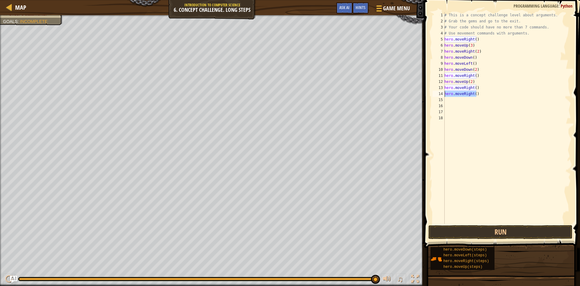
drag, startPoint x: 482, startPoint y: 96, endPoint x: 442, endPoint y: 94, distance: 39.6
click at [442, 94] on div "hero.moveRight() 1 2 3 4 5 6 7 8 9 10 11 12 13 14 15 16 17 18 # This is a conce…" at bounding box center [502, 118] width 140 height 212
type textarea "hero.moveRight()"
click at [477, 93] on div "# This is a concept challenge level about arguments. # Grab the gems and go to …" at bounding box center [507, 118] width 128 height 212
drag, startPoint x: 478, startPoint y: 93, endPoint x: 445, endPoint y: 96, distance: 33.7
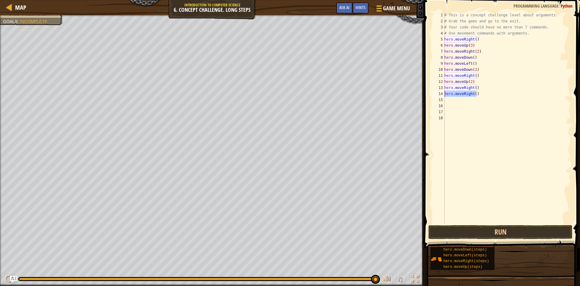
click at [445, 96] on div "# This is a concept challenge level about arguments. # Grab the gems and go to …" at bounding box center [507, 124] width 128 height 224
click at [475, 87] on div "# This is a concept challenge level about arguments. # Grab the gems and go to …" at bounding box center [507, 124] width 128 height 224
click at [499, 237] on button "Run" at bounding box center [501, 232] width 144 height 14
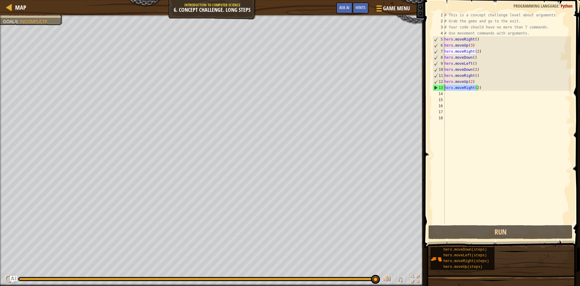
drag, startPoint x: 476, startPoint y: 88, endPoint x: 442, endPoint y: 87, distance: 34.2
click at [442, 87] on div "hero.moveRight(2) 1 2 3 4 5 6 7 8 9 10 11 12 13 14 15 16 17 18 # This is a conc…" at bounding box center [502, 118] width 140 height 212
type textarea ")"
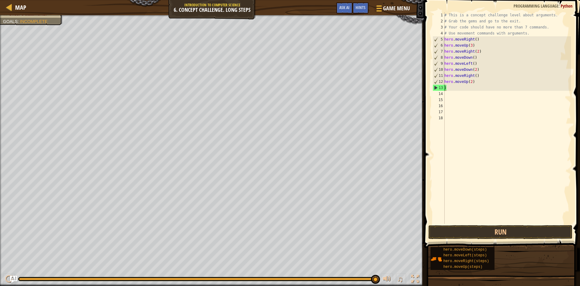
scroll to position [3, 0]
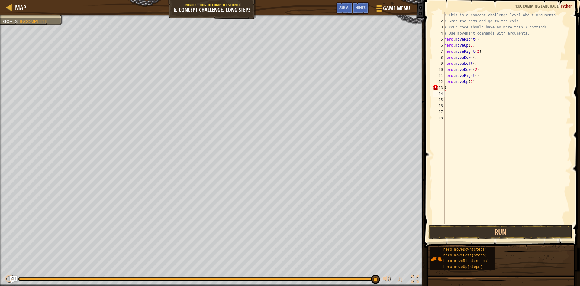
click at [474, 95] on div "# This is a concept challenge level about arguments. # Grab the gems and go to …" at bounding box center [507, 124] width 128 height 224
click at [452, 87] on div "# This is a concept challenge level about arguments. # Grab the gems and go to …" at bounding box center [507, 124] width 128 height 224
type textarea ")"
type textarea "h"
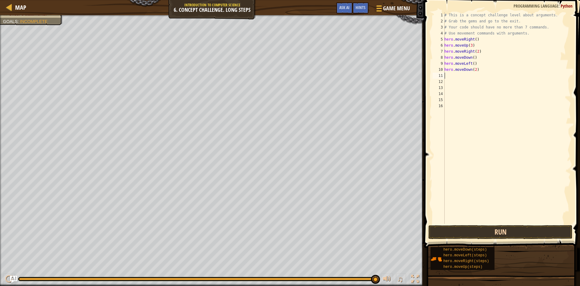
click at [502, 238] on div "1 2 3 4 5 6 7 8 9 10 11 12 13 14 15 16 # This is a concept challenge level abou…" at bounding box center [502, 135] width 158 height 265
click at [505, 230] on button "Run" at bounding box center [501, 232] width 144 height 14
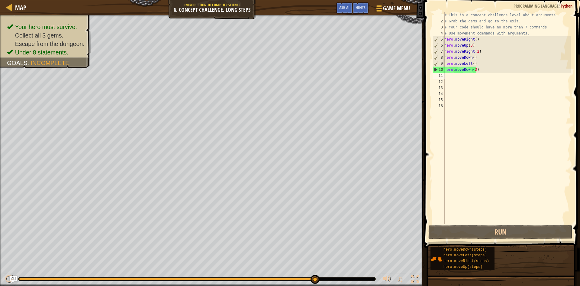
type textarea "h"
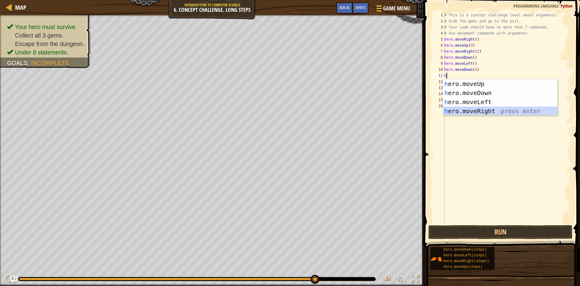
click at [475, 107] on div "h ero.moveUp press enter h ero.moveDown press enter h ero.moveLeft press enter …" at bounding box center [500, 106] width 114 height 54
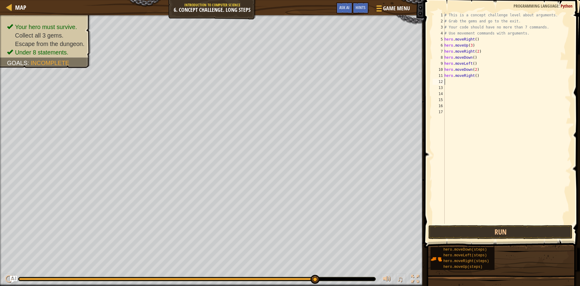
click at [474, 78] on div "# This is a concept challenge level about arguments. # Grab the gems and go to …" at bounding box center [507, 124] width 128 height 224
type textarea "hero.moveRight(2)"
click at [450, 80] on div "# This is a concept challenge level about arguments. # Grab the gems and go to …" at bounding box center [507, 124] width 128 height 224
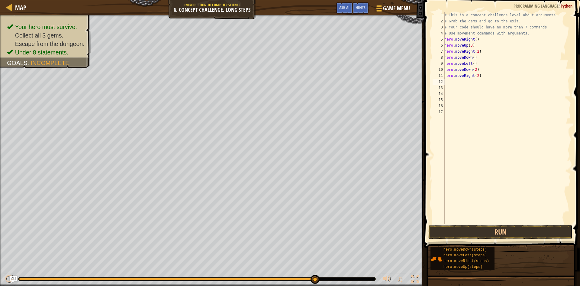
type textarea "d"
type textarea "h"
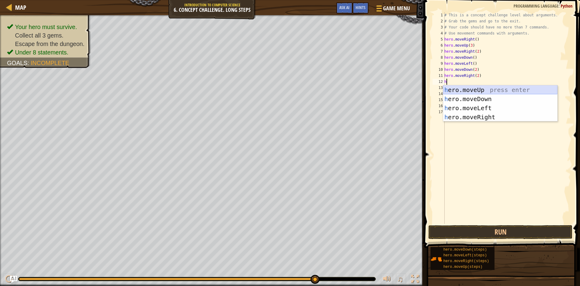
click at [479, 92] on div "h ero.moveUp press enter h ero.moveDown press enter h ero.moveLeft press enter …" at bounding box center [500, 112] width 114 height 54
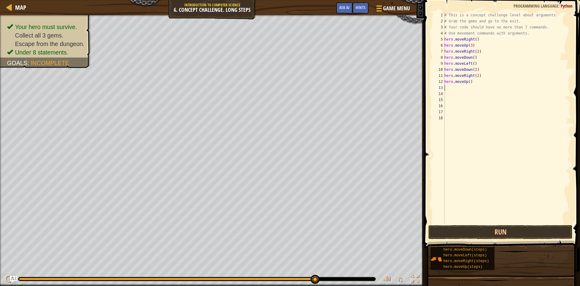
click at [469, 82] on div "# This is a concept challenge level about arguments. # Grab the gems and go to …" at bounding box center [507, 124] width 128 height 224
type textarea "hero.moveUp(2)"
click at [448, 85] on div "# This is a concept challenge level about arguments. # Grab the gems and go to …" at bounding box center [507, 124] width 128 height 224
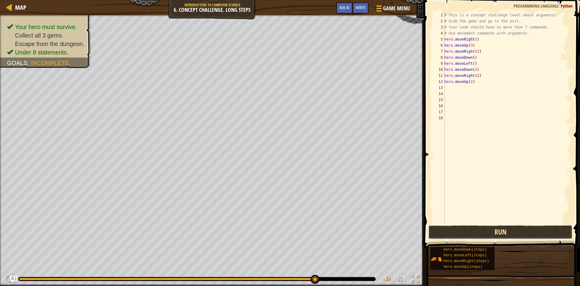
click at [504, 234] on button "Run" at bounding box center [501, 232] width 144 height 14
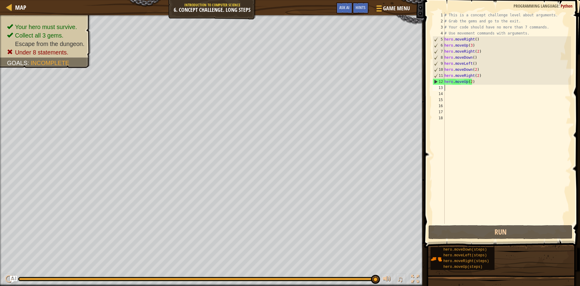
click at [479, 82] on div "# This is a concept challenge level about arguments. # Grab the gems and go to …" at bounding box center [507, 124] width 128 height 224
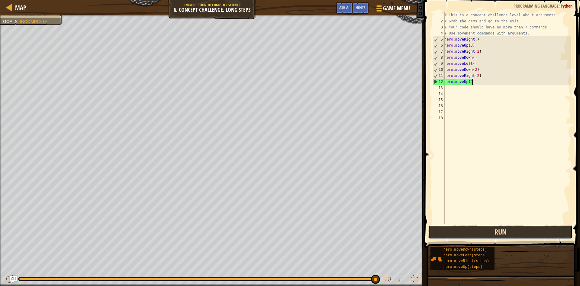
click at [469, 233] on button "Run" at bounding box center [501, 232] width 144 height 14
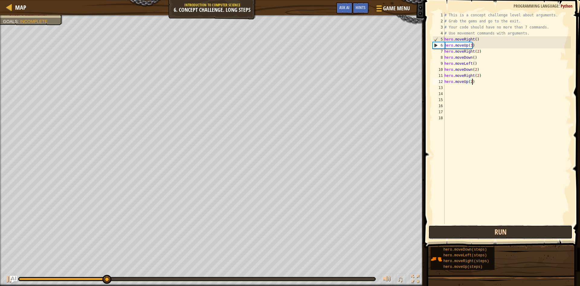
click at [469, 233] on button "Run" at bounding box center [501, 232] width 144 height 14
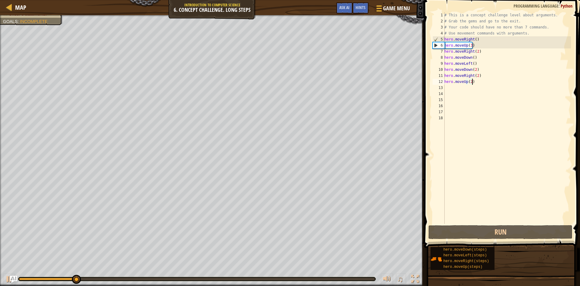
click at [482, 60] on div "# This is a concept challenge level about arguments. # Grab the gems and go to …" at bounding box center [507, 124] width 128 height 224
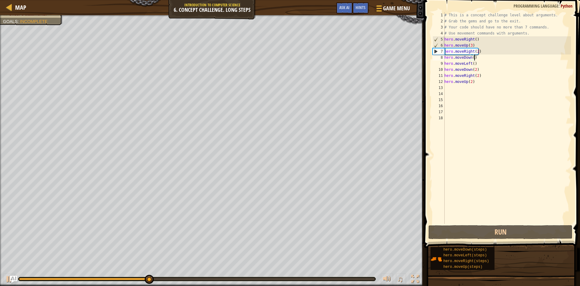
click at [475, 61] on div "# This is a concept challenge level about arguments. # Grab the gems and go to …" at bounding box center [507, 124] width 128 height 224
click at [435, 55] on div "8" at bounding box center [439, 57] width 12 height 6
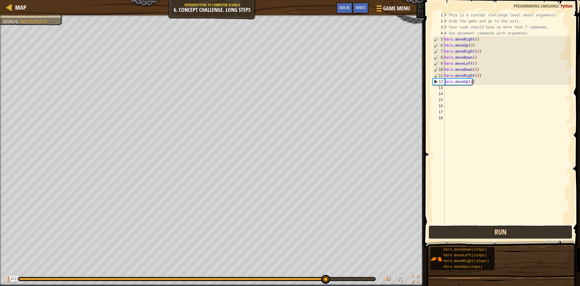
click at [460, 229] on button "Run" at bounding box center [501, 232] width 144 height 14
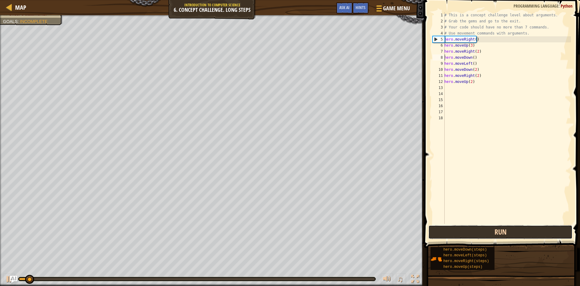
click at [459, 231] on button "Run" at bounding box center [501, 232] width 144 height 14
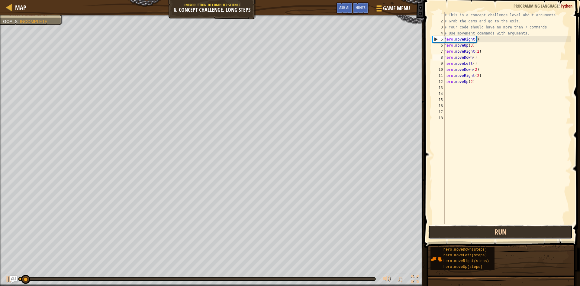
click at [459, 231] on button "Run" at bounding box center [501, 232] width 144 height 14
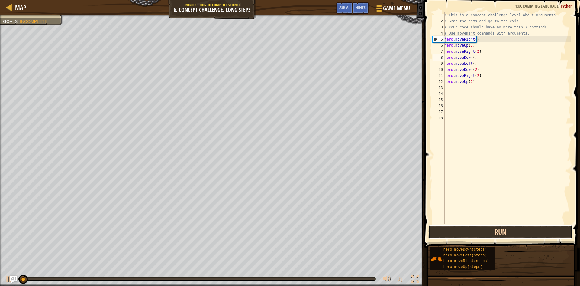
click at [459, 231] on button "Run" at bounding box center [501, 232] width 144 height 14
click at [459, 231] on button "Running" at bounding box center [501, 232] width 144 height 14
click at [459, 231] on button "Run" at bounding box center [501, 232] width 144 height 14
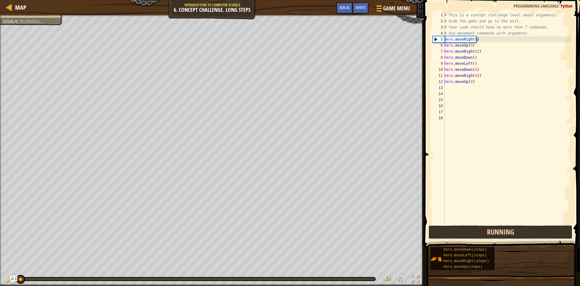
click at [459, 231] on button "Running" at bounding box center [501, 232] width 144 height 14
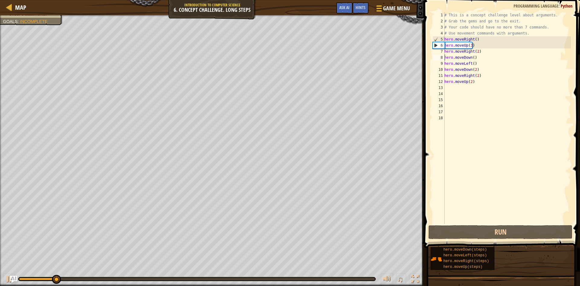
click at [437, 44] on div "6" at bounding box center [439, 45] width 12 height 6
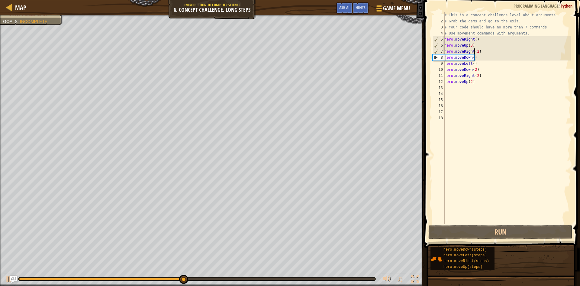
click at [474, 53] on div "# This is a concept challenge level about arguments. # Grab the gems and go to …" at bounding box center [507, 124] width 128 height 224
click at [475, 52] on div "# This is a concept challenge level about arguments. # Grab the gems and go to …" at bounding box center [507, 124] width 128 height 224
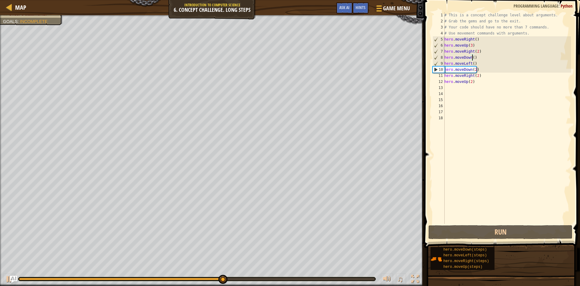
click at [473, 58] on div "# This is a concept challenge level about arguments. # Grab the gems and go to …" at bounding box center [507, 124] width 128 height 224
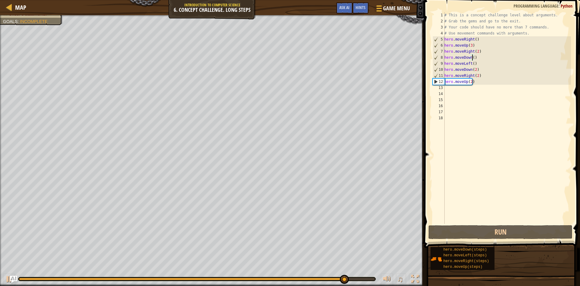
scroll to position [3, 2]
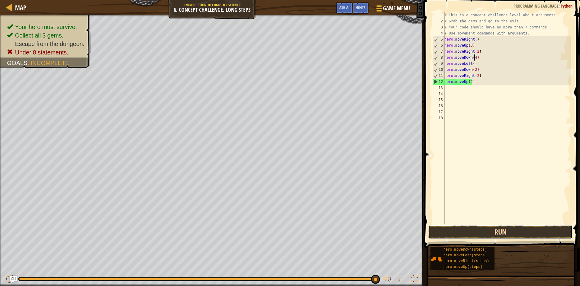
click at [490, 231] on button "Run" at bounding box center [501, 232] width 144 height 14
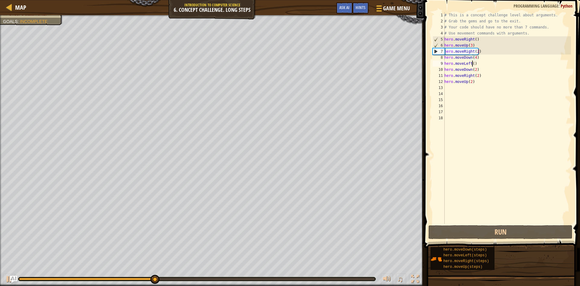
click at [472, 65] on div "# This is a concept challenge level about arguments. # Grab the gems and go to …" at bounding box center [507, 124] width 128 height 224
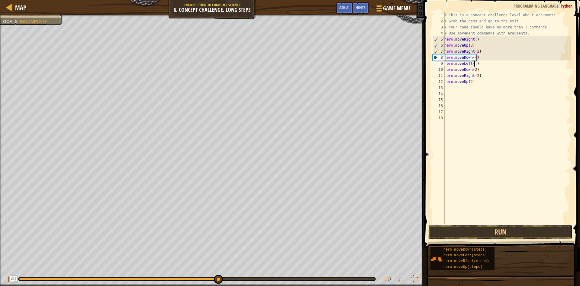
scroll to position [3, 2]
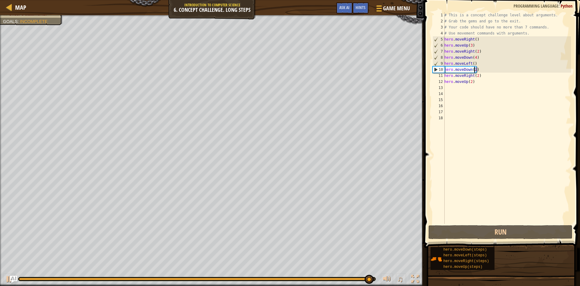
drag, startPoint x: 477, startPoint y: 70, endPoint x: 474, endPoint y: 70, distance: 3.4
click at [474, 70] on div "# This is a concept challenge level about arguments. # Grab the gems and go to …" at bounding box center [507, 124] width 128 height 224
click at [474, 70] on div "# This is a concept challenge level about arguments. # Grab the gems and go to …" at bounding box center [507, 118] width 128 height 212
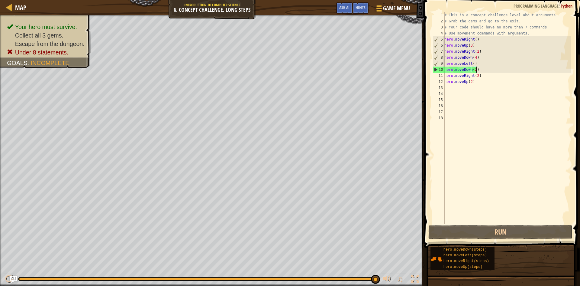
click at [478, 69] on div "# This is a concept challenge level about arguments. # Grab the gems and go to …" at bounding box center [507, 124] width 128 height 224
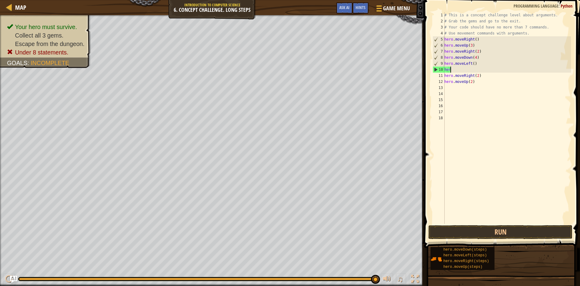
scroll to position [3, 0]
type textarea "h"
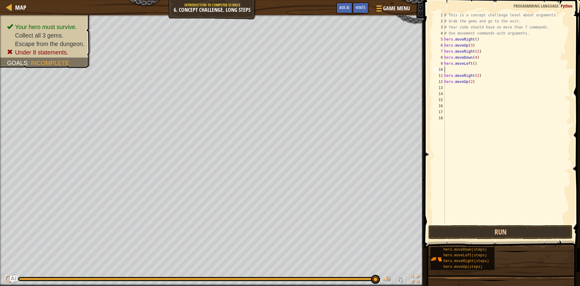
click at [476, 61] on div "# This is a concept challenge level about arguments. # Grab the gems and go to …" at bounding box center [507, 124] width 128 height 224
type textarea "h"
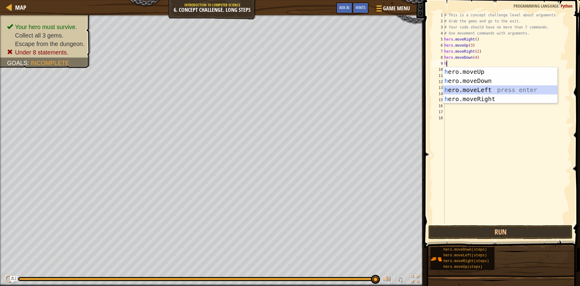
click at [481, 93] on div "h ero.moveUp press enter h ero.moveDown press enter h ero.moveLeft press enter …" at bounding box center [500, 94] width 114 height 54
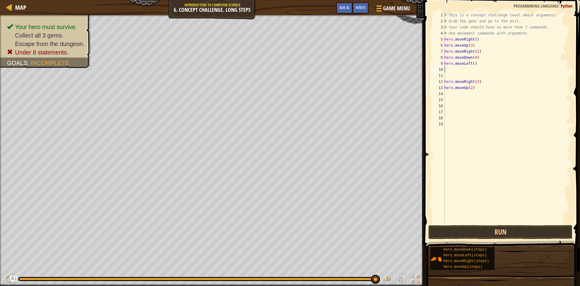
type textarea "h"
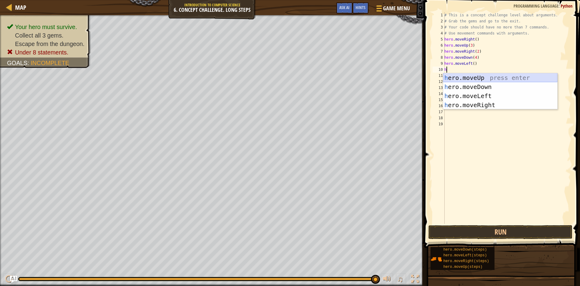
click at [483, 79] on div "h ero.moveUp press enter h ero.moveDown press enter h ero.moveLeft press enter …" at bounding box center [500, 100] width 114 height 54
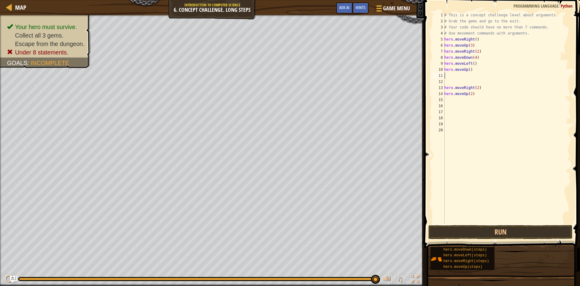
click at [469, 70] on div "# This is a concept challenge level about arguments. # Grab the gems and go to …" at bounding box center [507, 124] width 128 height 224
type textarea "hero.moveUp(2)"
click at [448, 77] on div "# This is a concept challenge level about arguments. # Grab the gems and go to …" at bounding box center [507, 124] width 128 height 224
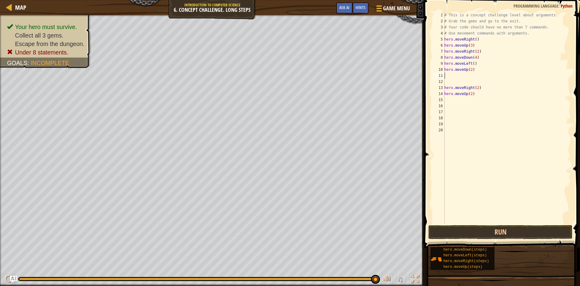
type textarea "h"
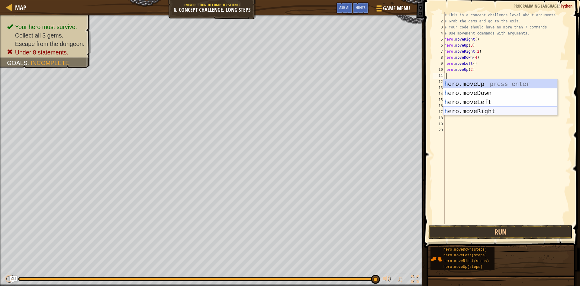
click at [471, 107] on div "h ero.moveUp press enter h ero.moveDown press enter h ero.moveLeft press enter …" at bounding box center [500, 106] width 114 height 54
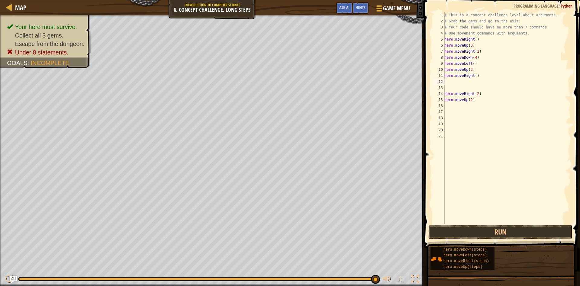
click at [474, 75] on div "# This is a concept challenge level about arguments. # Grab the gems and go to …" at bounding box center [507, 124] width 128 height 224
drag, startPoint x: 484, startPoint y: 102, endPoint x: 443, endPoint y: 96, distance: 41.5
click at [443, 96] on div "hero.moveRight(3) 1 2 3 4 5 6 7 8 9 10 11 12 13 14 15 16 17 18 19 20 21 # This …" at bounding box center [502, 118] width 140 height 212
type textarea "hero.moveRight(2) hero.moveUp(2)"
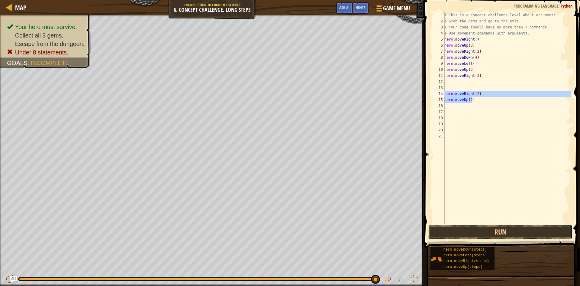
scroll to position [3, 0]
click at [504, 235] on button "Run" at bounding box center [501, 232] width 144 height 14
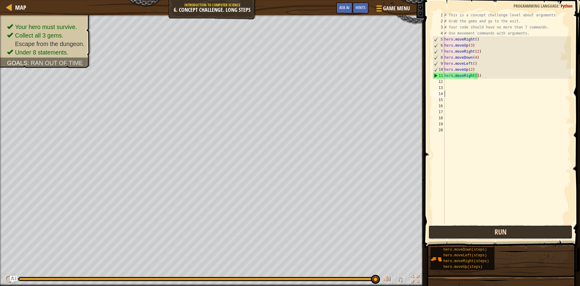
click at [469, 234] on button "Run" at bounding box center [501, 232] width 144 height 14
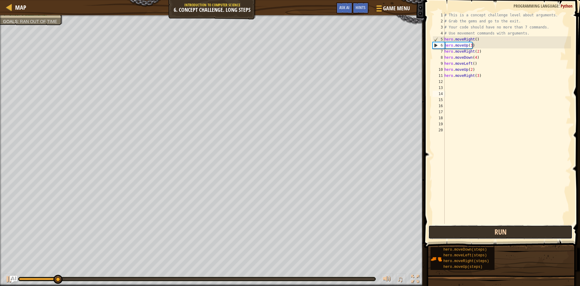
click at [470, 228] on button "Run" at bounding box center [501, 232] width 144 height 14
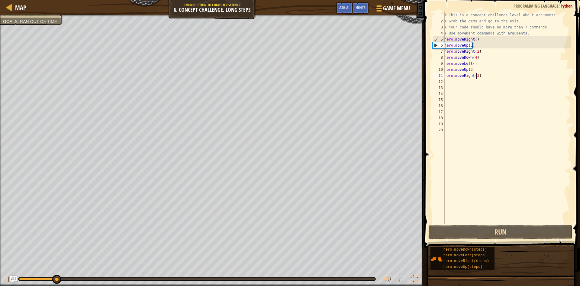
click at [476, 76] on div "# This is a concept challenge level about arguments. # Grab the gems and go to …" at bounding box center [507, 124] width 128 height 224
click at [475, 65] on div "# This is a concept challenge level about arguments. # Grab the gems and go to …" at bounding box center [507, 124] width 128 height 224
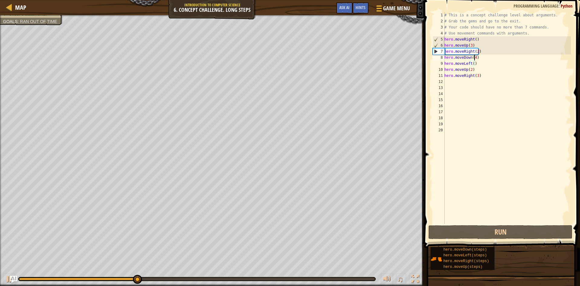
click at [475, 57] on div "# This is a concept challenge level about arguments. # Grab the gems and go to …" at bounding box center [507, 124] width 128 height 224
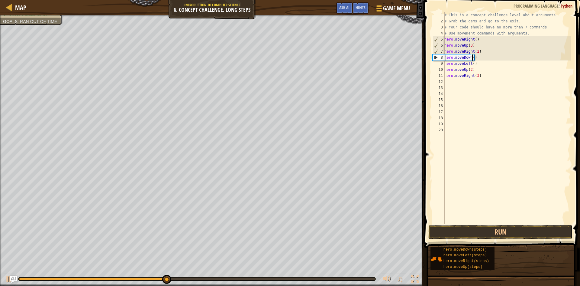
scroll to position [3, 2]
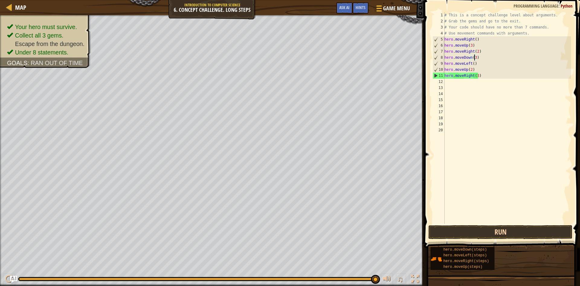
type textarea "hero.moveDown(3)"
click at [516, 232] on button "Run" at bounding box center [501, 232] width 144 height 14
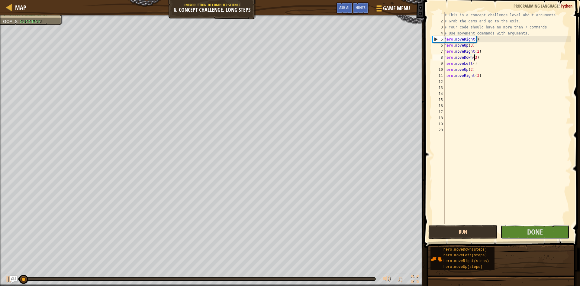
click at [516, 232] on button "Done" at bounding box center [535, 232] width 69 height 14
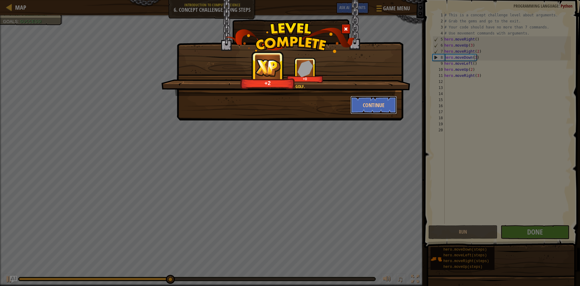
click at [373, 100] on button "Continue" at bounding box center [374, 105] width 47 height 18
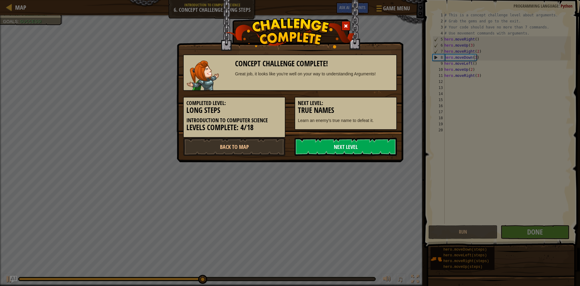
click at [351, 142] on link "Next Level" at bounding box center [346, 147] width 102 height 18
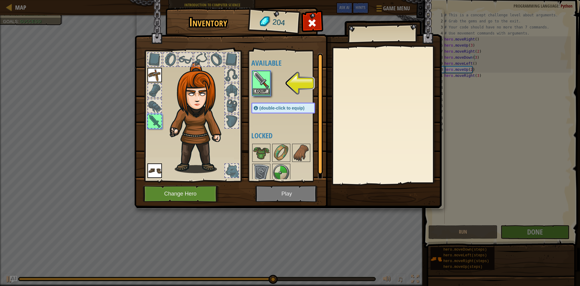
click at [258, 76] on img at bounding box center [261, 79] width 17 height 17
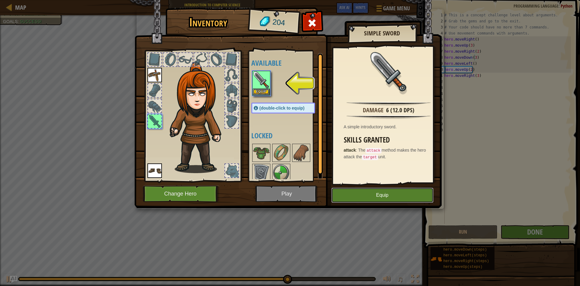
click at [400, 195] on button "Equip" at bounding box center [383, 194] width 102 height 15
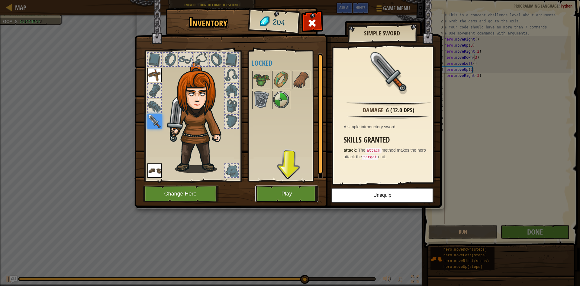
click at [298, 196] on button "Play" at bounding box center [286, 193] width 63 height 17
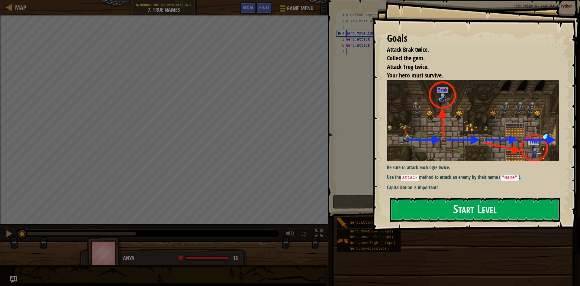
click at [458, 202] on button "Start Level" at bounding box center [475, 210] width 170 height 24
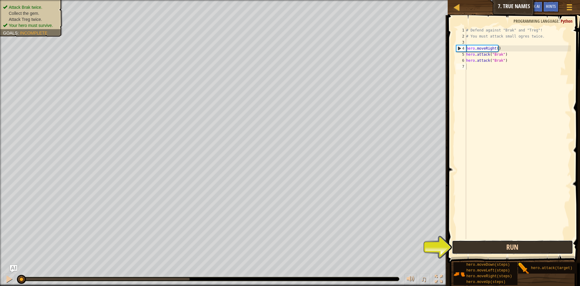
click at [498, 247] on button "Run" at bounding box center [512, 247] width 121 height 14
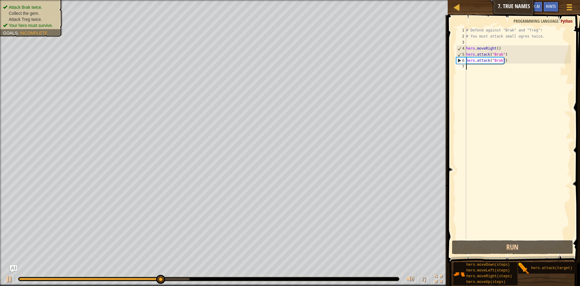
click at [18, 4] on ul "Attack Brak twice. Collect the gem. Attack Treg twice. Your hero must survive." at bounding box center [31, 16] width 57 height 24
click at [22, 31] on span "Incomplete" at bounding box center [34, 33] width 28 height 5
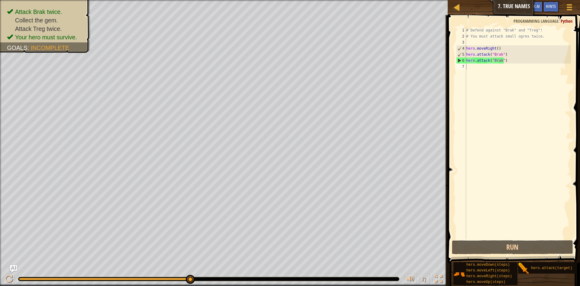
click at [468, 65] on div "# Defend against "Brak" and "Treg"! # You must attack small ogres twice. hero .…" at bounding box center [518, 139] width 106 height 224
type textarea "h"
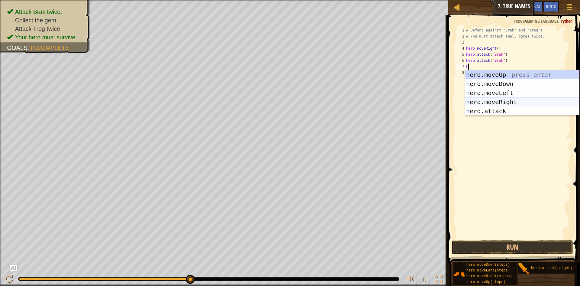
click at [518, 102] on div "h ero.moveUp press enter h ero.moveDown press enter h ero.moveLeft press enter …" at bounding box center [522, 101] width 114 height 63
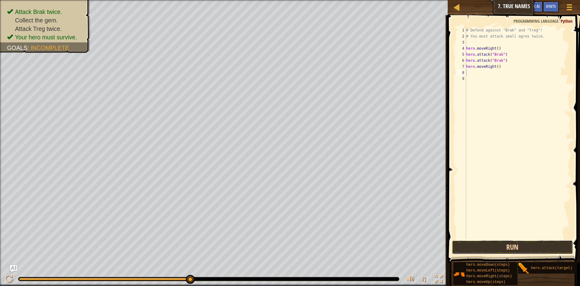
click at [505, 247] on button "Run" at bounding box center [512, 247] width 121 height 14
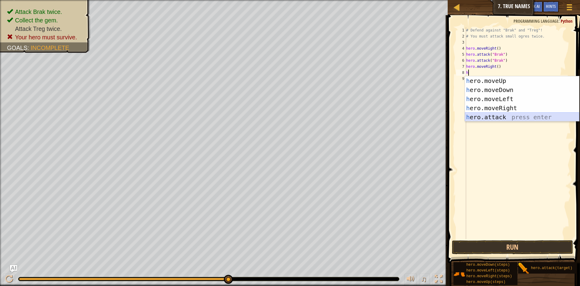
click at [476, 117] on div "h ero.moveUp press enter h ero.moveDown press enter h ero.moveLeft press enter …" at bounding box center [522, 107] width 114 height 63
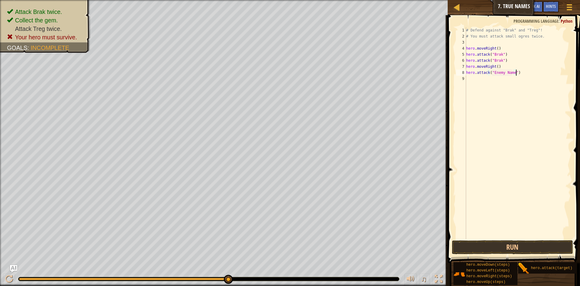
click at [522, 70] on div "# Defend against "Brak" and "Treg"! # You must attack small ogres twice. hero .…" at bounding box center [518, 139] width 106 height 224
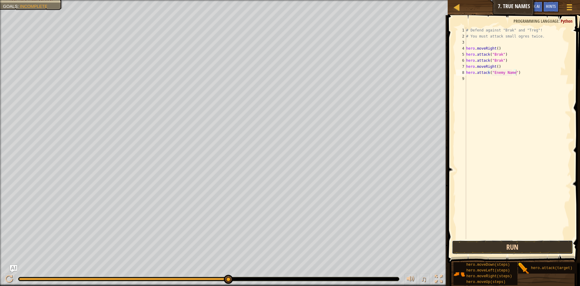
click at [496, 246] on button "Run" at bounding box center [512, 247] width 121 height 14
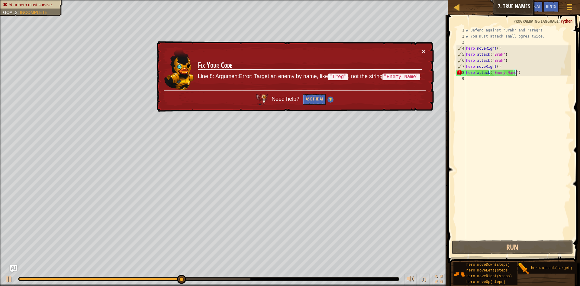
click at [425, 50] on button "×" at bounding box center [424, 51] width 4 height 6
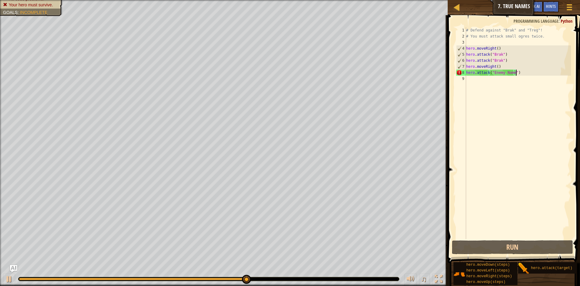
click at [521, 71] on div "# Defend against "Brak" and "Treg"! # You must attack small ogres twice. hero .…" at bounding box center [518, 139] width 106 height 224
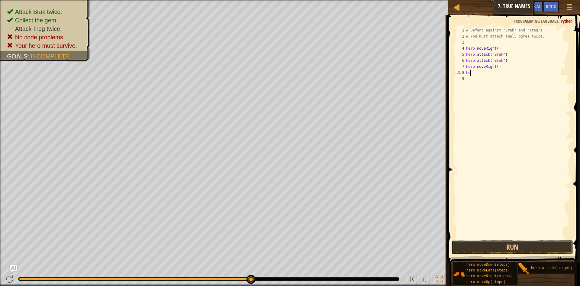
type textarea "h"
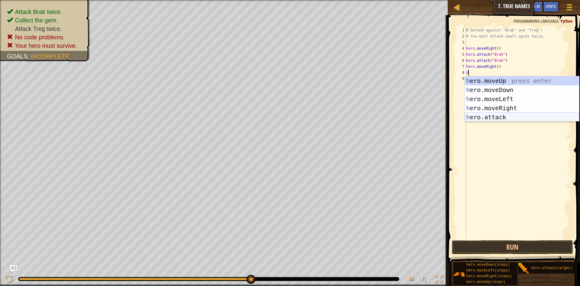
click at [505, 115] on div "h ero.moveUp press enter h ero.moveDown press enter h ero.moveLeft press enter …" at bounding box center [522, 107] width 114 height 63
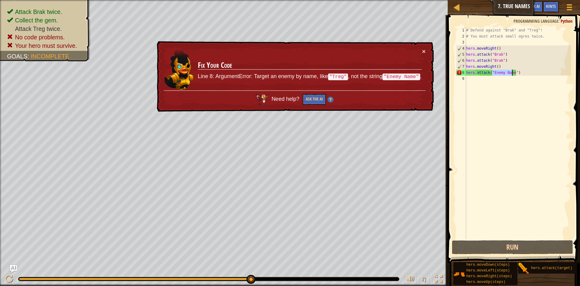
click at [510, 70] on div "# Defend against "Brak" and "Treg"! # You must attack small ogres twice. hero .…" at bounding box center [518, 133] width 106 height 212
click at [428, 50] on div "× Fix Your Code Line 8: ArgumentError: Target an enemy by name, like "Treg" , n…" at bounding box center [294, 76] width 279 height 73
drag, startPoint x: 512, startPoint y: 71, endPoint x: 493, endPoint y: 74, distance: 19.2
click at [493, 74] on div "# Defend against "Brak" and "Treg"! # You must attack small ogres twice. hero .…" at bounding box center [518, 139] width 106 height 224
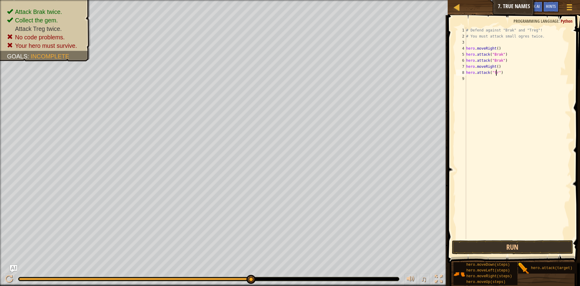
scroll to position [3, 3]
click at [513, 248] on button "Run" at bounding box center [512, 247] width 121 height 14
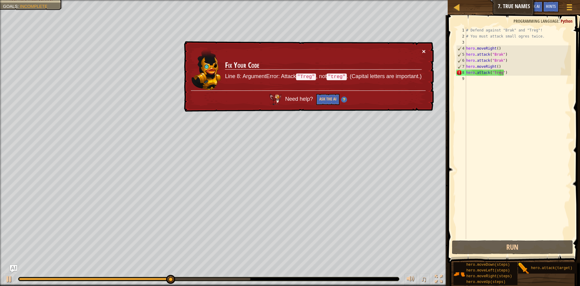
click at [422, 50] on button "×" at bounding box center [424, 51] width 4 height 6
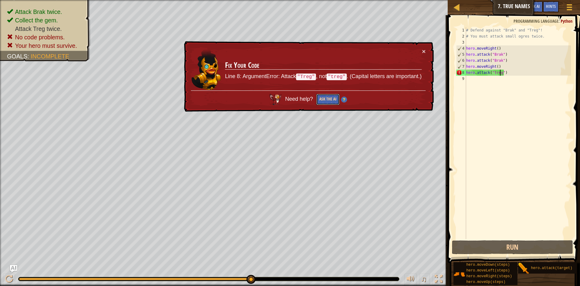
click at [326, 99] on button "Ask the AI" at bounding box center [327, 99] width 23 height 11
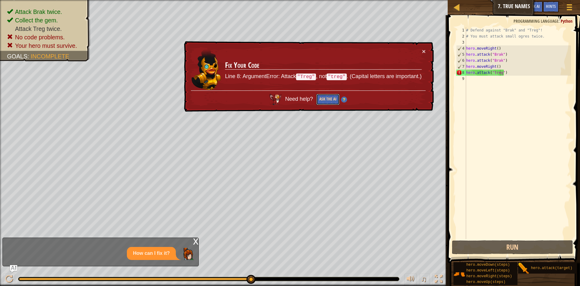
click at [326, 99] on button "Ask the AI" at bounding box center [327, 99] width 23 height 11
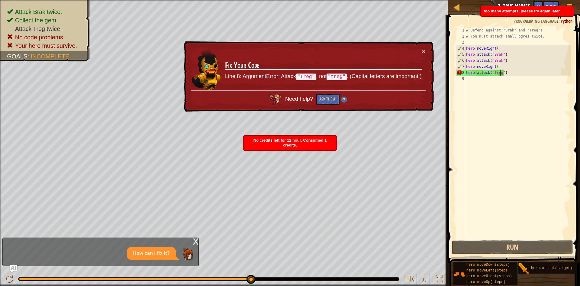
click at [424, 43] on div "× Fix Your Code Line 8: ArgumentError: Attack "Treg" , not "treg" . (Capital le…" at bounding box center [308, 76] width 251 height 71
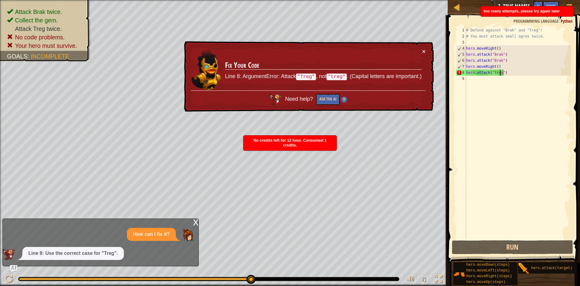
click at [424, 45] on div "× Fix Your Code Line 8: ArgumentError: Attack "Treg" , not "treg" . (Capital le…" at bounding box center [308, 76] width 251 height 71
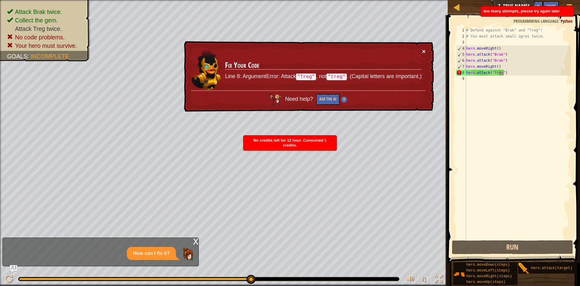
click at [425, 50] on button "×" at bounding box center [424, 51] width 4 height 6
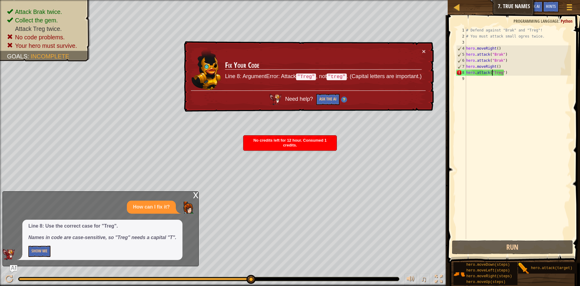
click at [493, 73] on div "# Defend against "Brak" and "Treg"! # You must attack small ogres twice. hero .…" at bounding box center [518, 139] width 106 height 224
click at [494, 73] on div "# Defend against "Brak" and "Treg"! # You must attack small ogres twice. hero .…" at bounding box center [518, 139] width 106 height 224
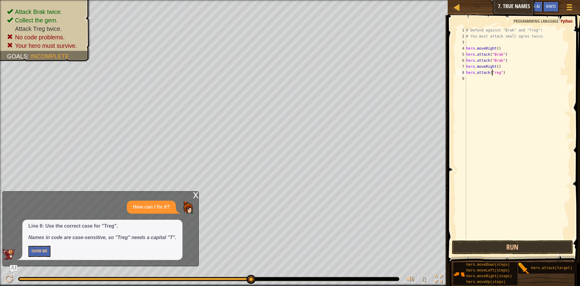
scroll to position [3, 2]
type textarea "hero.attack("Treg")"
click at [505, 252] on button "Run" at bounding box center [512, 247] width 121 height 14
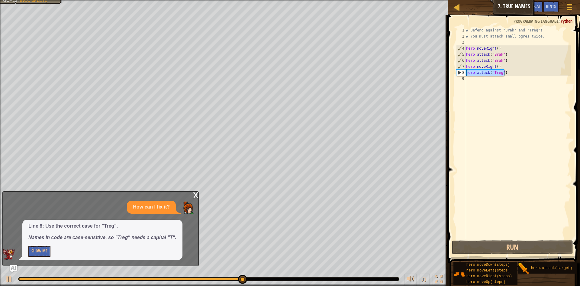
drag, startPoint x: 497, startPoint y: 78, endPoint x: 466, endPoint y: 72, distance: 31.5
click at [466, 72] on div "# Defend against "Brak" and "Treg"! # You must attack small ogres twice. hero .…" at bounding box center [518, 139] width 106 height 224
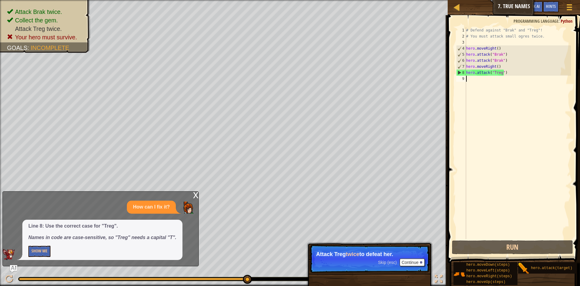
click at [474, 79] on div "# Defend against "Brak" and "Treg"! # You must attack small ogres twice. hero .…" at bounding box center [518, 139] width 106 height 224
paste textarea "hero.attack("Treg")"
type textarea "hero.attack("Treg")"
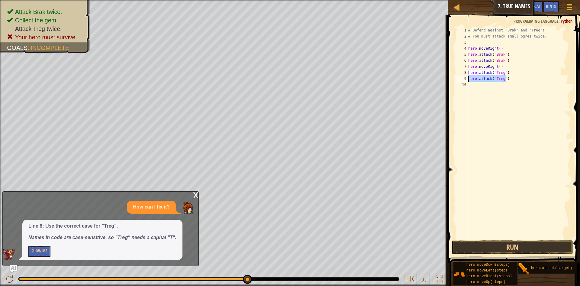
drag, startPoint x: 510, startPoint y: 78, endPoint x: 468, endPoint y: 78, distance: 42.0
click at [468, 78] on div "hero.attack("Treg") 1 2 3 4 5 6 7 8 9 10 # Defend against "Brak" and "Treg"! # …" at bounding box center [513, 133] width 116 height 212
click at [468, 82] on div "# Defend against "Brak" and "Treg"! # You must attack small ogres twice. hero .…" at bounding box center [519, 139] width 104 height 224
paste textarea "hero.attack("Treg")"
type textarea "hero.attack("Treg")"
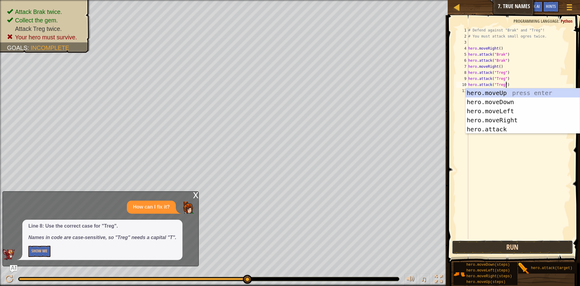
click at [513, 244] on button "Run" at bounding box center [512, 247] width 121 height 14
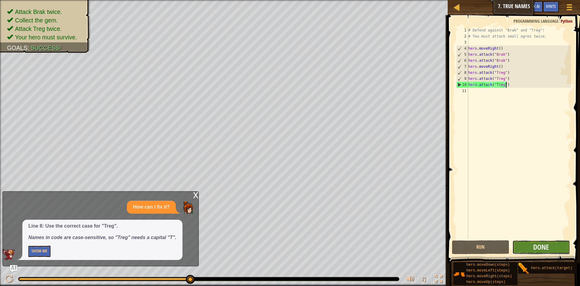
click at [524, 243] on button "Done" at bounding box center [542, 247] width 58 height 14
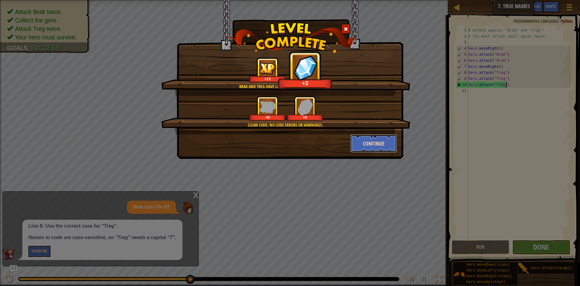
click at [359, 142] on button "Continue" at bounding box center [374, 143] width 47 height 18
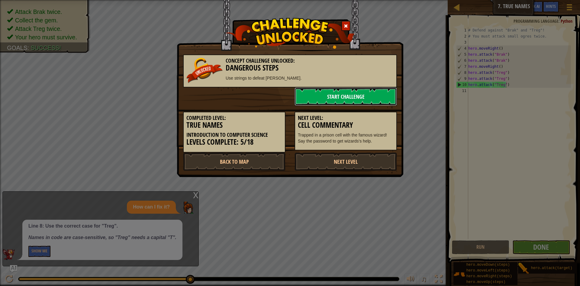
click at [334, 92] on link "Start Challenge" at bounding box center [346, 96] width 102 height 18
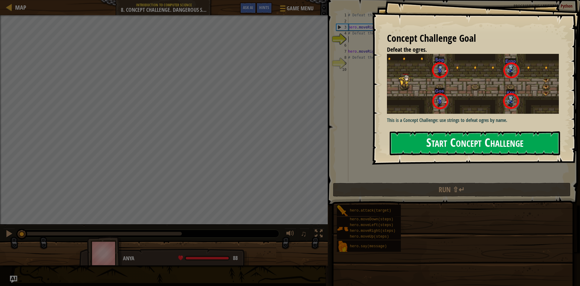
click at [398, 131] on button "Start Concept Challenge" at bounding box center [475, 143] width 170 height 24
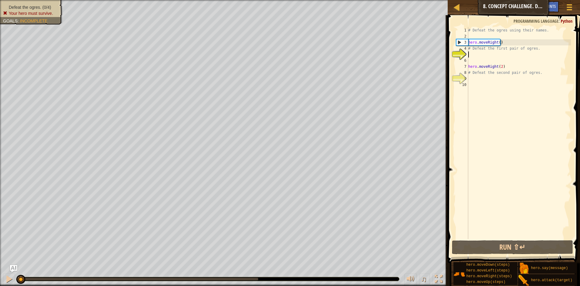
type textarea "h"
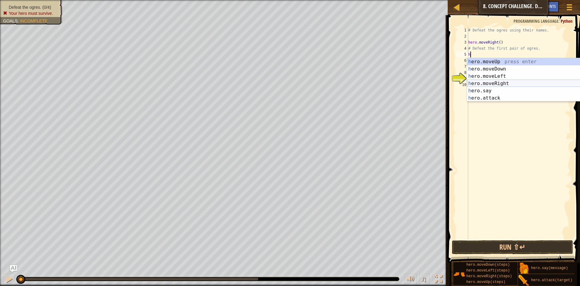
click at [490, 82] on div "h ero.moveUp press enter h ero.moveDown press enter h ero.moveLeft press enter …" at bounding box center [524, 87] width 114 height 58
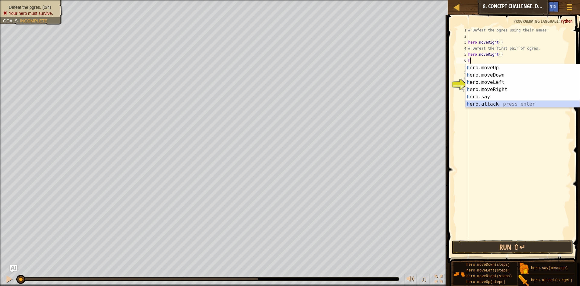
click at [493, 103] on div "h ero.moveUp press enter h ero.moveDown press enter h ero.moveLeft press enter …" at bounding box center [523, 93] width 114 height 58
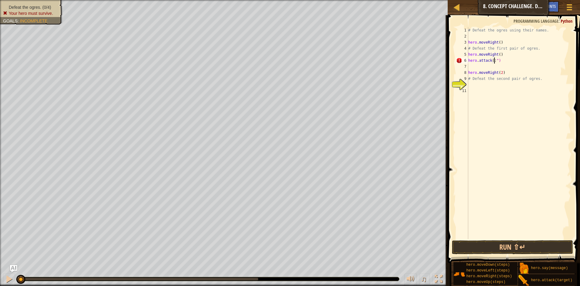
scroll to position [3, 2]
drag, startPoint x: 513, startPoint y: 60, endPoint x: 465, endPoint y: 62, distance: 48.1
click at [465, 62] on div "hero.attack(") 1 2 3 4 5 6 7 8 9 10 11 # Defeat the ogres using their names. he…" at bounding box center [513, 133] width 116 height 212
type textarea "]"
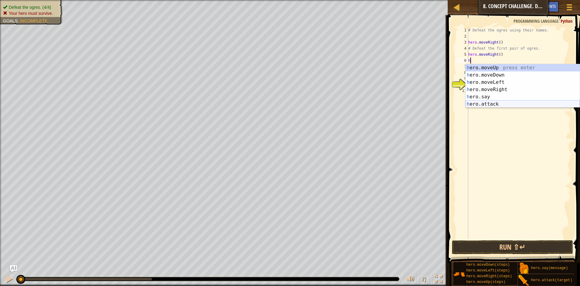
click at [498, 104] on div "h ero.moveUp press enter h ero.moveDown press enter h ero.moveLeft press enter …" at bounding box center [523, 93] width 114 height 58
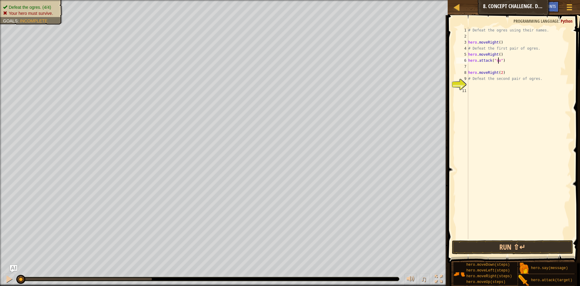
type textarea "hero.attack("sog")"
click at [508, 62] on div "# Defeat the ogres using their names. hero . moveRight ( ) # Defeat the first p…" at bounding box center [519, 139] width 104 height 224
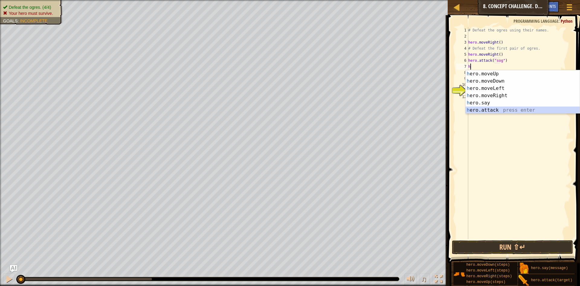
click at [494, 110] on div "h ero.moveUp press enter h ero.moveDown press enter h ero.moveLeft press enter …" at bounding box center [523, 99] width 114 height 58
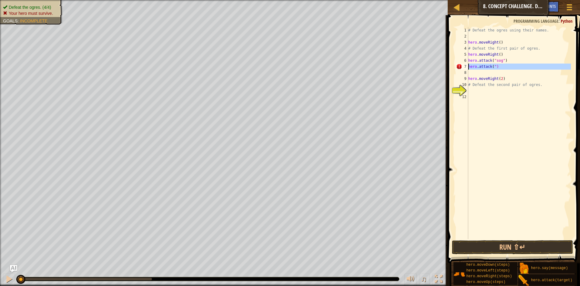
drag, startPoint x: 509, startPoint y: 73, endPoint x: 469, endPoint y: 67, distance: 40.3
click at [469, 67] on div "# Defeat the ogres using their names. hero . moveRight ( ) # Defeat the first p…" at bounding box center [519, 139] width 104 height 224
type textarea "hero.attack(")"
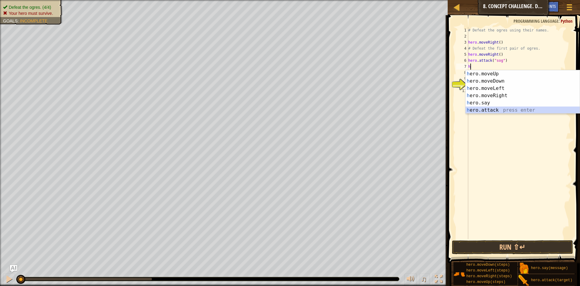
click at [494, 108] on div "h ero.moveUp press enter h ero.moveDown press enter h ero.moveLeft press enter …" at bounding box center [523, 99] width 114 height 58
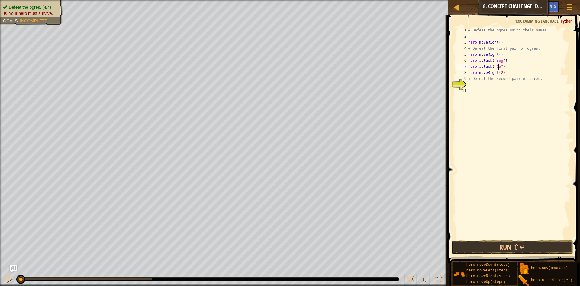
scroll to position [3, 3]
click at [495, 61] on div "# Defeat the ogres using their names. hero . moveRight ( ) # Defeat the first p…" at bounding box center [519, 139] width 104 height 224
click at [495, 60] on div "# Defeat the ogres using their names. hero . moveRight ( ) # Defeat the first p…" at bounding box center [519, 139] width 104 height 224
click at [497, 60] on div "# Defeat the ogres using their names. hero . moveRight ( ) # Defeat the first p…" at bounding box center [519, 139] width 104 height 224
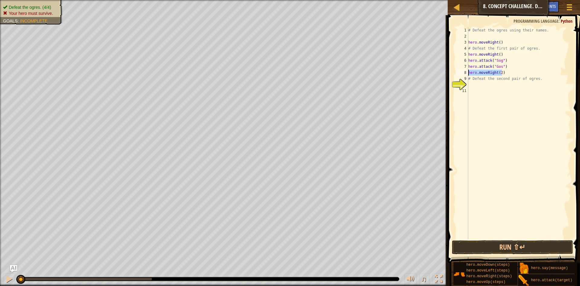
drag, startPoint x: 503, startPoint y: 74, endPoint x: 467, endPoint y: 73, distance: 36.0
click at [467, 73] on div "hero.attack("Sog") 1 2 3 4 5 6 7 8 9 10 11 # Defeat the ogres using their names…" at bounding box center [513, 133] width 116 height 212
type textarea "hero.moveRight(2)"
drag, startPoint x: 501, startPoint y: 42, endPoint x: 466, endPoint y: 41, distance: 35.1
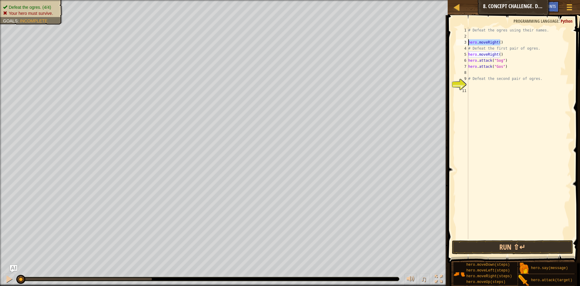
click at [466, 41] on div "1 2 3 4 5 6 7 8 9 10 11 # Defeat the ogres using their names. hero . moveRight …" at bounding box center [513, 133] width 116 height 212
type textarea "hero.moveRight()"
click at [513, 69] on div "# Defeat the ogres using their names. # Defeat the first pair of ogres. hero . …" at bounding box center [519, 139] width 104 height 224
type textarea "hero.attack("Gos")"
type textarea "h"
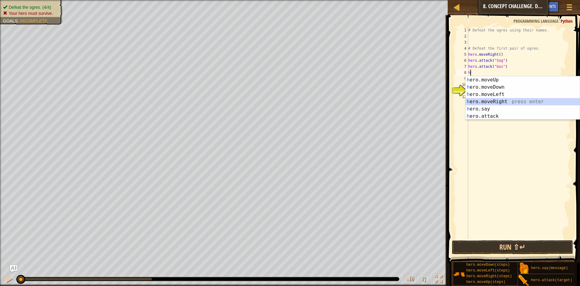
click at [499, 98] on div "h ero.moveUp press enter h ero.moveDown press enter h ero.moveLeft press enter …" at bounding box center [523, 105] width 114 height 58
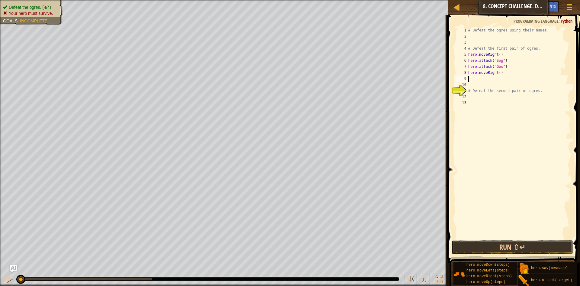
type textarea "h"
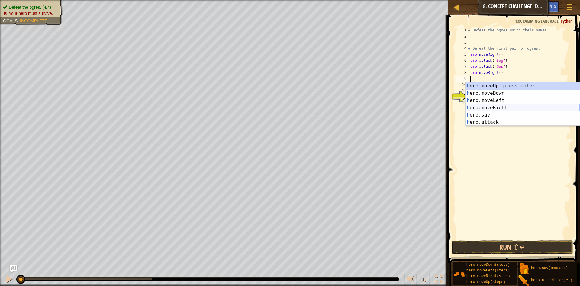
click at [499, 108] on div "h ero.moveUp press enter h ero.moveDown press enter h ero.moveLeft press enter …" at bounding box center [523, 111] width 114 height 58
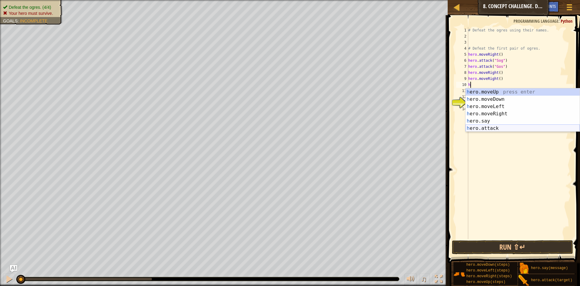
click at [486, 128] on div "h ero.moveUp press enter h ero.moveDown press enter h ero.moveLeft press enter …" at bounding box center [523, 117] width 114 height 58
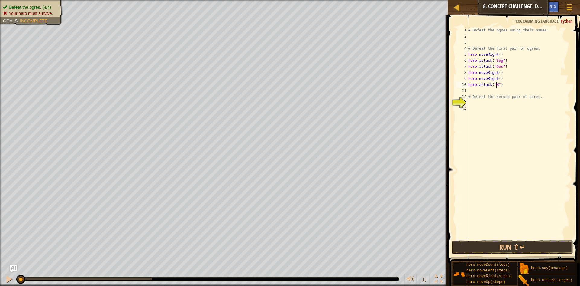
scroll to position [3, 2]
type textarea "hero.attack("Kro")"
click at [515, 86] on div "# Defeat the ogres using their names. # Defeat the first pair of ogres. hero . …" at bounding box center [519, 139] width 104 height 224
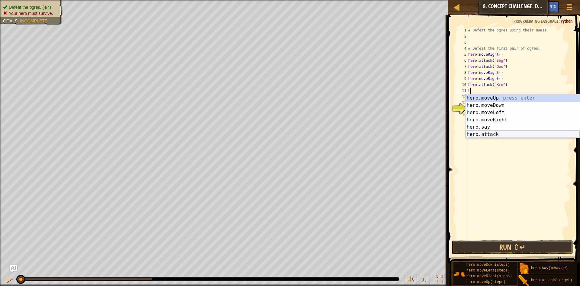
click at [491, 132] on div "h ero.moveUp press enter h ero.moveDown press enter h ero.moveLeft press enter …" at bounding box center [523, 123] width 114 height 58
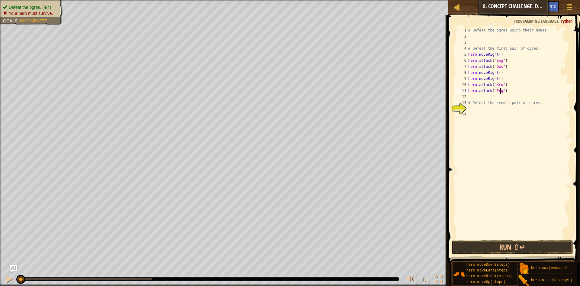
scroll to position [3, 3]
click at [477, 245] on button "Run ⇧↵" at bounding box center [512, 247] width 121 height 14
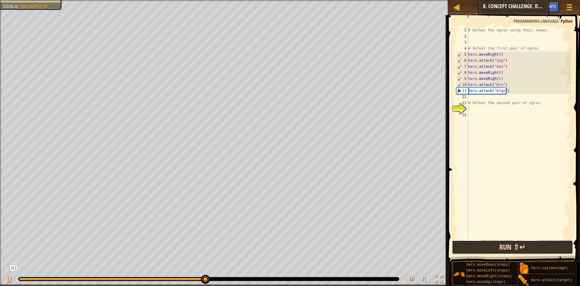
click at [477, 245] on button "Run ⇧↵" at bounding box center [512, 247] width 121 height 14
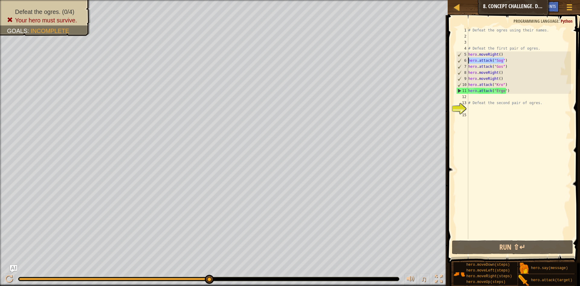
drag, startPoint x: 508, startPoint y: 61, endPoint x: 467, endPoint y: 62, distance: 40.5
click at [467, 62] on div "hero.attack("Ergo") 1 2 3 4 5 6 7 8 9 10 11 12 13 14 15 # Defeat the ogres usin…" at bounding box center [513, 133] width 116 height 212
type textarea "hero.attack("Sog")"
click at [505, 60] on div "# Defeat the ogres using their names. # Defeat the first pair of ogres. hero . …" at bounding box center [519, 133] width 104 height 212
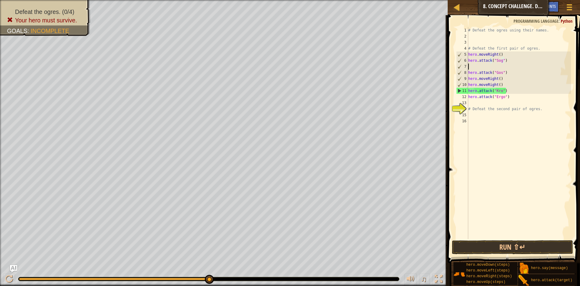
scroll to position [3, 0]
paste textarea "hero.attack("Sog")"
type textarea "hero.attack("Sog")"
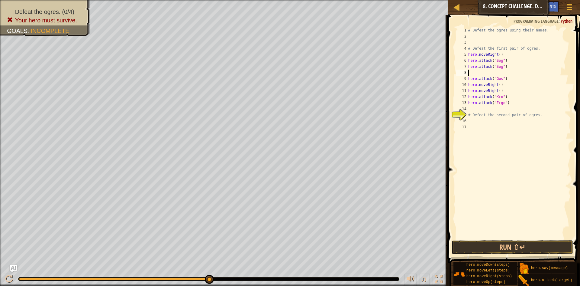
paste textarea "hero.attack("Sog")"
type textarea "hero.attack("Sog")"
type textarea "v"
paste textarea "hero.attack("Sog")"
drag, startPoint x: 515, startPoint y: 86, endPoint x: 467, endPoint y: 86, distance: 47.8
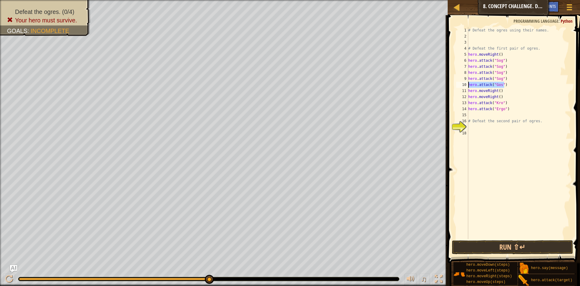
click at [467, 86] on div "hero.attack("Sog") 1 2 3 4 5 6 7 8 9 10 11 12 13 14 15 16 17 18 # Defeat the og…" at bounding box center [513, 133] width 116 height 212
type textarea "hero.attack("Gos")"
paste textarea
paste textarea "hero.attack("Gos")"
type textarea "hero.attack("Gos")"
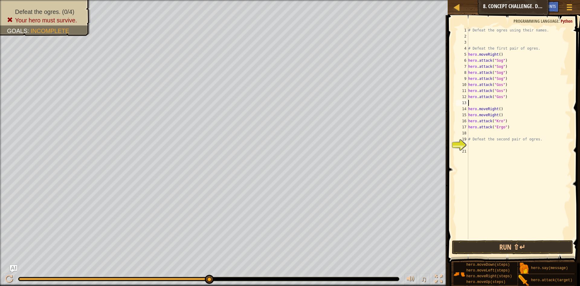
paste textarea "hero.attack("Gos")"
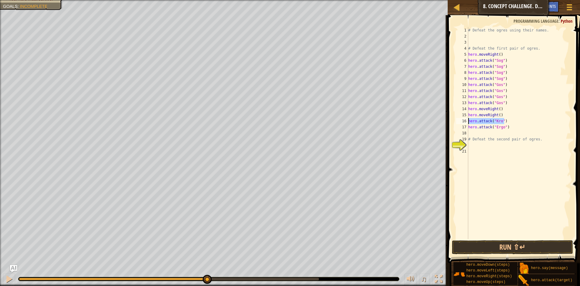
drag, startPoint x: 510, startPoint y: 119, endPoint x: 467, endPoint y: 121, distance: 42.9
click at [467, 121] on div "hero.attack("Gos") 1 2 3 4 5 6 7 8 9 10 11 12 13 14 15 16 17 18 19 20 21 # Defe…" at bounding box center [513, 133] width 116 height 212
type textarea "hero.attack("Kro")"
click at [505, 120] on div "# Defeat the ogres using their names. # Defeat the first pair of ogres. hero . …" at bounding box center [519, 133] width 104 height 212
paste textarea "hero.attack("Kro")"
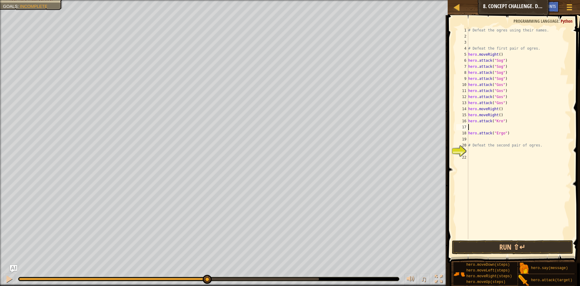
type textarea "hero.attack("Kro")"
paste textarea "hero.attack("Kro")"
type textarea "hero.attack("Kro")"
paste textarea "hero.attack("Kro")"
drag, startPoint x: 511, startPoint y: 147, endPoint x: 464, endPoint y: 147, distance: 46.8
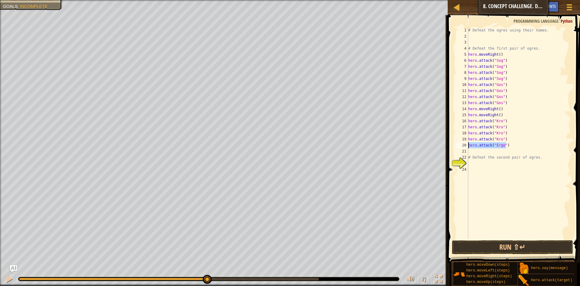
click at [464, 147] on div "hero.attack("Kro") 1 2 3 4 5 6 7 8 9 10 11 12 13 14 15 16 17 18 19 20 21 22 23 …" at bounding box center [513, 133] width 116 height 212
type textarea "hero.attack("Ergo")"
click at [508, 144] on div "# Defeat the ogres using their names. # Defeat the first pair of ogres. hero . …" at bounding box center [519, 133] width 104 height 212
paste textarea "hero.attack("Ergo")"
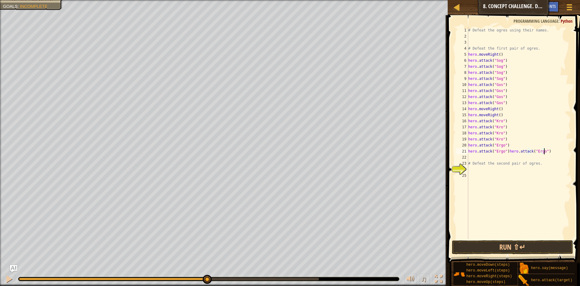
paste textarea "hero.attack("Ergo")"
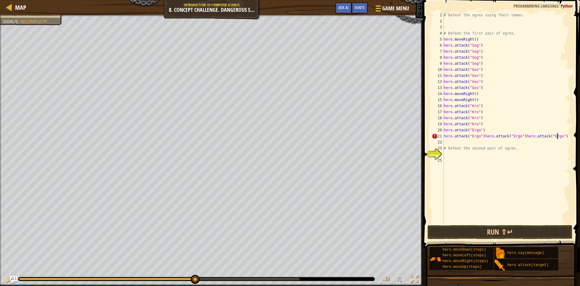
click at [492, 138] on div "# Defeat the ogres using their names. # Defeat the first pair of ogres. hero . …" at bounding box center [507, 124] width 128 height 224
type textarea "attack("Ergo")hero.attack("Ergo")"
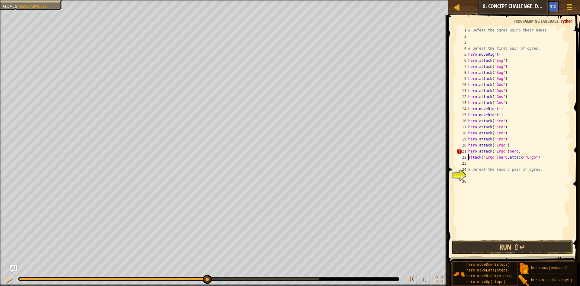
click at [506, 159] on div "# Defeat the ogres using their names. # Defeat the first pair of ogres. hero . …" at bounding box center [519, 139] width 104 height 224
click at [477, 151] on div "# Defeat the ogres using their names. # Defeat the first pair of ogres. hero . …" at bounding box center [519, 139] width 104 height 224
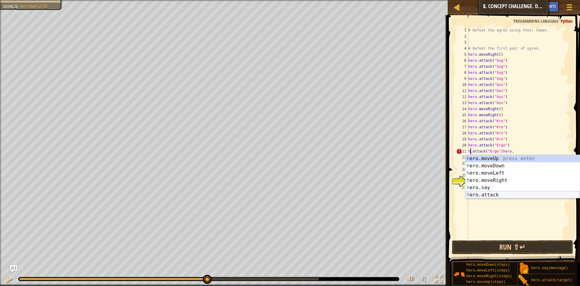
click at [494, 194] on div "h ero.moveUp press enter h ero.moveDown press enter h ero.moveLeft press enter …" at bounding box center [523, 184] width 114 height 58
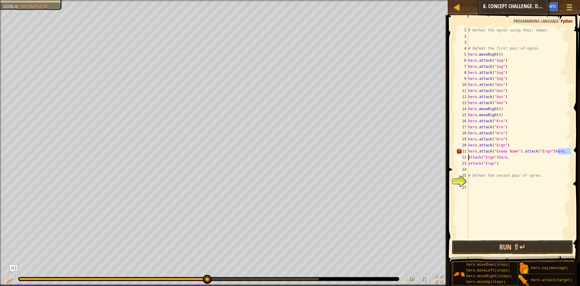
drag, startPoint x: 566, startPoint y: 153, endPoint x: 470, endPoint y: 154, distance: 96.1
click at [470, 154] on div "# Defeat the ogres using their names. # Defeat the first pair of ogres. hero . …" at bounding box center [519, 139] width 104 height 224
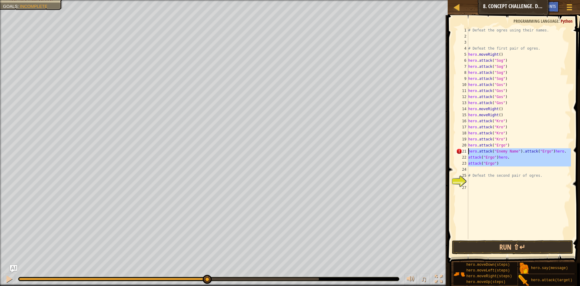
drag, startPoint x: 503, startPoint y: 169, endPoint x: 466, endPoint y: 153, distance: 39.9
click at [466, 153] on div "hero.attack("Enemy Name").attack("Ergo")hero. 1 2 3 4 5 6 7 8 9 10 11 12 13 14 …" at bounding box center [513, 133] width 116 height 212
type textarea "hero.attack("Enemy Name").attack("Ergo")hero. attack("Ergo")hero."
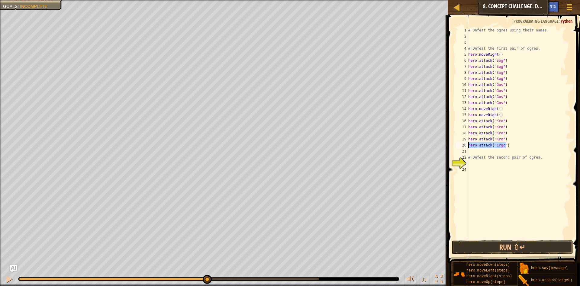
drag, startPoint x: 508, startPoint y: 145, endPoint x: 465, endPoint y: 147, distance: 43.6
click at [465, 147] on div "1 2 3 4 5 6 7 8 9 10 11 12 13 14 15 16 17 18 19 20 21 22 23 24 # Defeat the ogr…" at bounding box center [513, 133] width 116 height 212
type textarea "hero.attack("Ergo")"
click at [477, 151] on div "# Defeat the ogres using their names. # Defeat the first pair of ogres. hero . …" at bounding box center [519, 139] width 104 height 224
type textarea "hero.attack("Ergo")"
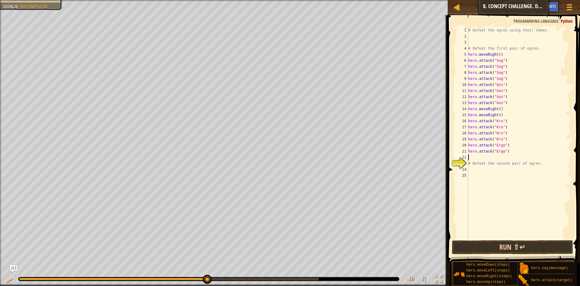
type textarea "hero.attack("Ergo")"
click at [522, 253] on button "Run ⇧↵" at bounding box center [512, 247] width 121 height 14
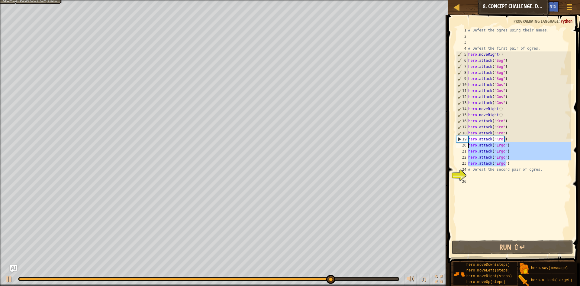
drag, startPoint x: 518, startPoint y: 165, endPoint x: 468, endPoint y: 145, distance: 54.0
click at [468, 145] on div "hero.attack("Ergo") 1 2 3 4 5 6 7 8 9 10 11 12 13 14 15 16 17 18 19 20 21 22 23…" at bounding box center [513, 133] width 116 height 212
type textarea "hero.attack("Ergo") hero.attack("Ergo")"
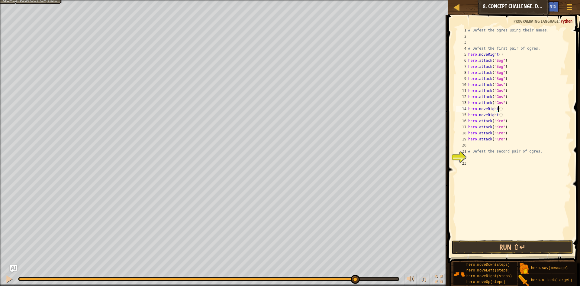
click at [498, 109] on div "# Defeat the ogres using their names. # Defeat the first pair of ogres. hero . …" at bounding box center [519, 139] width 104 height 224
drag, startPoint x: 504, startPoint y: 115, endPoint x: 469, endPoint y: 115, distance: 35.4
click at [469, 115] on div "# Defeat the ogres using their names. # Defeat the first pair of ogres. hero . …" at bounding box center [519, 139] width 104 height 224
type textarea "hero.moveRight()"
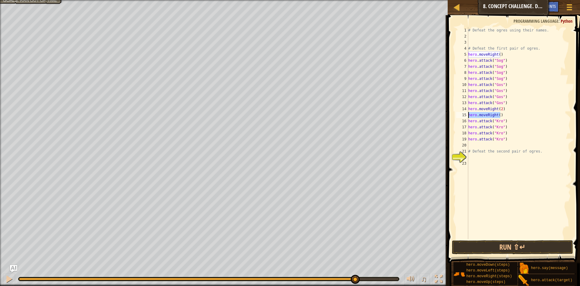
scroll to position [3, 0]
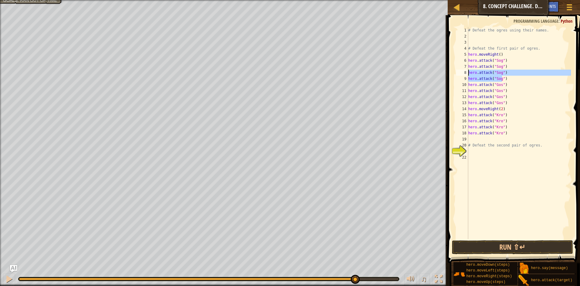
drag, startPoint x: 503, startPoint y: 77, endPoint x: 467, endPoint y: 73, distance: 36.1
click at [467, 73] on div "hero.moveRight(2) 1 2 3 4 5 6 7 8 9 10 11 12 13 14 15 16 17 18 19 20 21 22 # De…" at bounding box center [513, 133] width 116 height 212
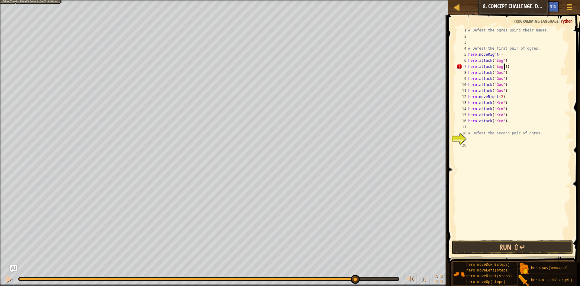
click at [521, 65] on div "# Defeat the ogres using their names. # Defeat the first pair of ogres. hero . …" at bounding box center [519, 139] width 104 height 224
drag, startPoint x: 506, startPoint y: 85, endPoint x: 465, endPoint y: 78, distance: 41.7
click at [465, 78] on div "hero.attack("Sog") 1 2 3 4 5 6 7 8 9 10 11 12 13 14 15 16 17 18 19 20 # Defeat …" at bounding box center [513, 133] width 116 height 212
type textarea "hero.attack("Gos") hero.attack("Gos")"
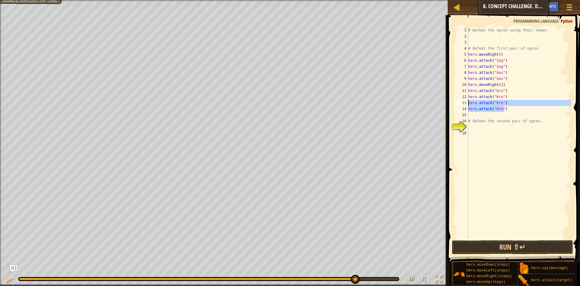
drag, startPoint x: 507, startPoint y: 109, endPoint x: 466, endPoint y: 103, distance: 41.2
click at [466, 103] on div "hero.attack("Gos") 1 2 3 4 5 6 7 8 9 10 11 12 13 14 15 16 17 18 # Defeat the og…" at bounding box center [513, 133] width 116 height 212
type textarea "hero.attack("Kro") hero.attack("Kro")"
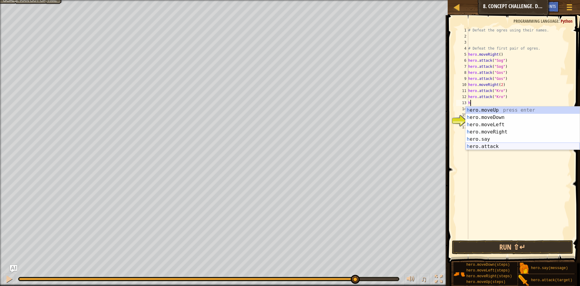
click at [501, 144] on div "h ero.moveUp press enter h ero.moveDown press enter h ero.moveLeft press enter …" at bounding box center [523, 135] width 114 height 58
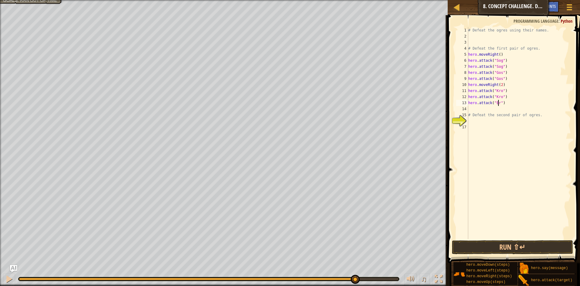
scroll to position [3, 3]
drag, startPoint x: 507, startPoint y: 103, endPoint x: 468, endPoint y: 102, distance: 38.4
click at [468, 102] on div "# Defeat the ogres using their names. # Defeat the first pair of ogres. hero . …" at bounding box center [519, 139] width 104 height 224
type textarea "hero.attack("Ergo")"
click at [509, 104] on div "# Defeat the ogres using their names. # Defeat the first pair of ogres. hero . …" at bounding box center [519, 133] width 104 height 212
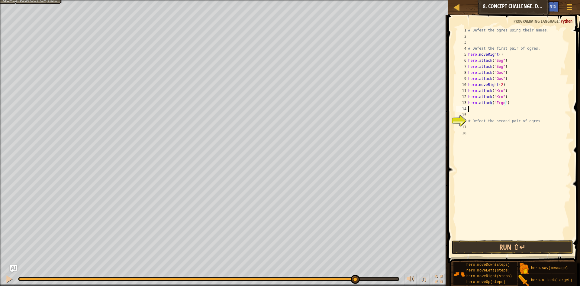
scroll to position [3, 0]
paste textarea "hero.attack("Ergo")"
type textarea "hero.attack("Ergo")"
click at [507, 254] on span at bounding box center [514, 130] width 137 height 265
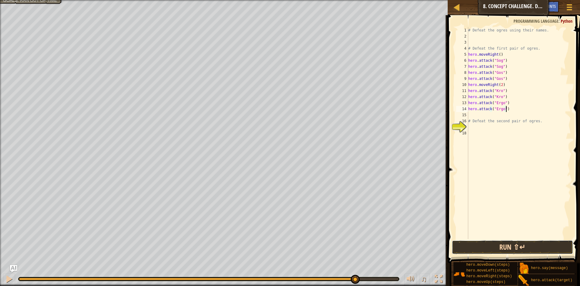
click at [500, 248] on button "Run ⇧↵" at bounding box center [512, 247] width 121 height 14
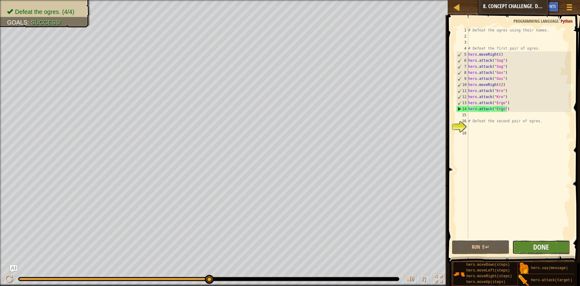
click at [548, 245] on span "Done" at bounding box center [541, 247] width 16 height 10
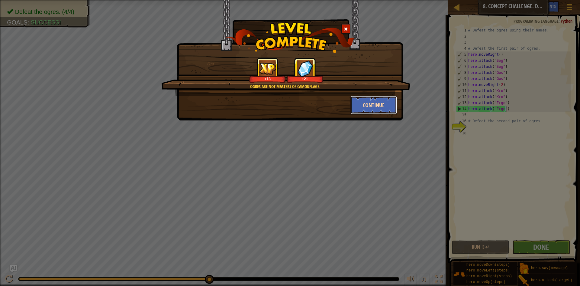
click at [364, 103] on button "Continue" at bounding box center [374, 105] width 47 height 18
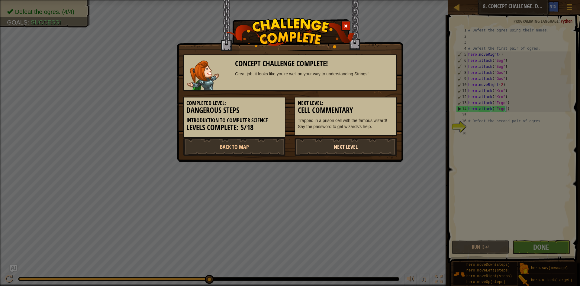
click at [333, 144] on link "Next Level" at bounding box center [346, 147] width 102 height 18
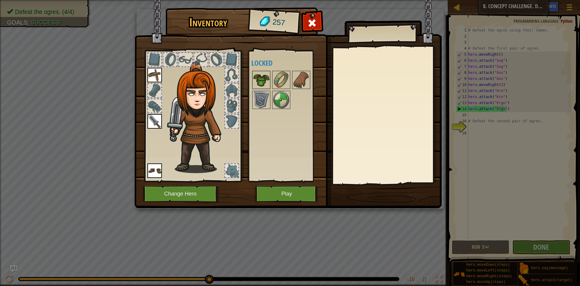
click at [267, 81] on img at bounding box center [261, 79] width 17 height 17
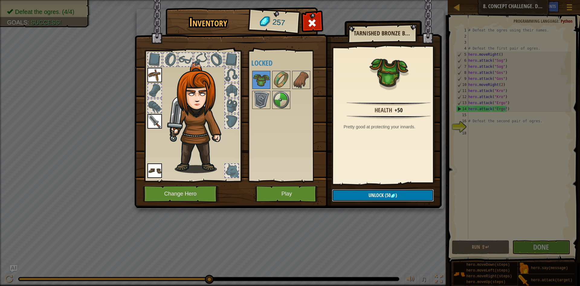
click at [358, 192] on button "Unlock (50 )" at bounding box center [383, 195] width 102 height 12
click at [373, 195] on button "Confirm" at bounding box center [383, 195] width 102 height 12
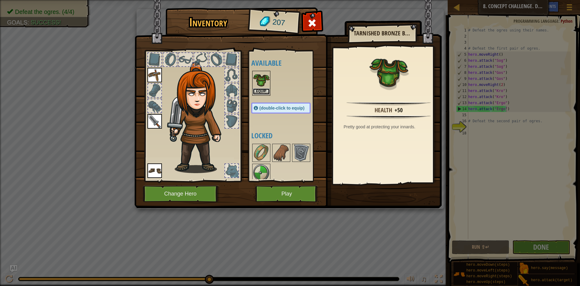
click at [256, 91] on button "Equip" at bounding box center [261, 91] width 17 height 6
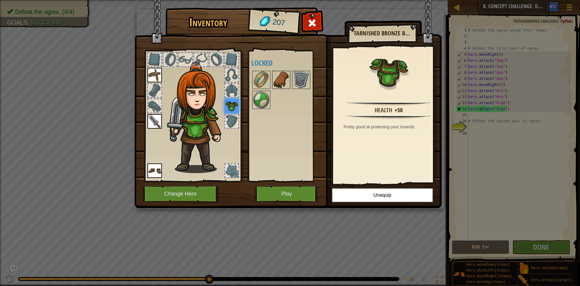
click at [280, 80] on img at bounding box center [281, 79] width 17 height 17
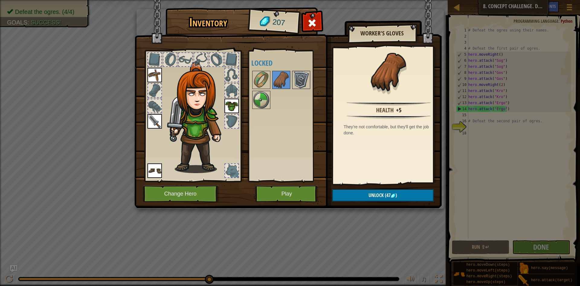
click at [300, 76] on img at bounding box center [301, 79] width 17 height 17
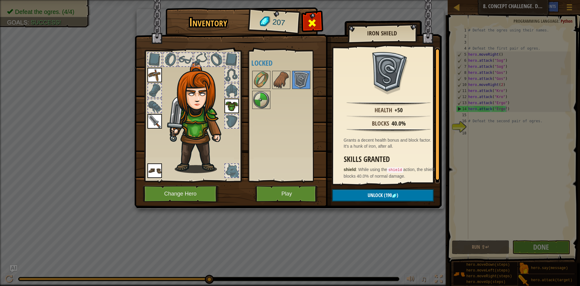
click at [312, 21] on span at bounding box center [312, 23] width 10 height 10
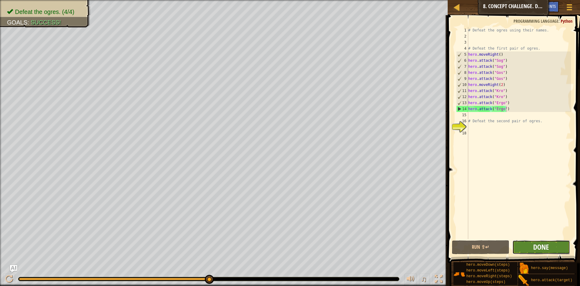
click at [540, 245] on span "Done" at bounding box center [541, 247] width 16 height 10
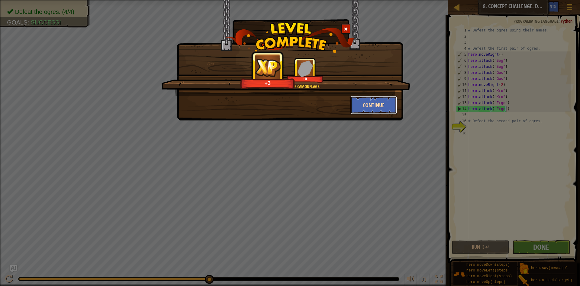
click at [369, 105] on button "Continue" at bounding box center [374, 105] width 47 height 18
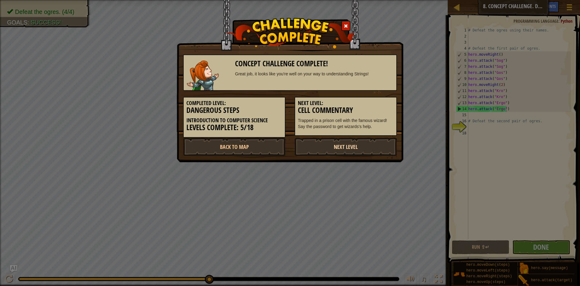
click at [348, 145] on link "Next Level" at bounding box center [346, 147] width 102 height 18
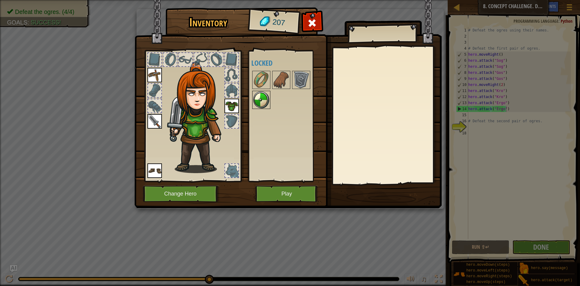
click at [259, 98] on img at bounding box center [261, 99] width 17 height 17
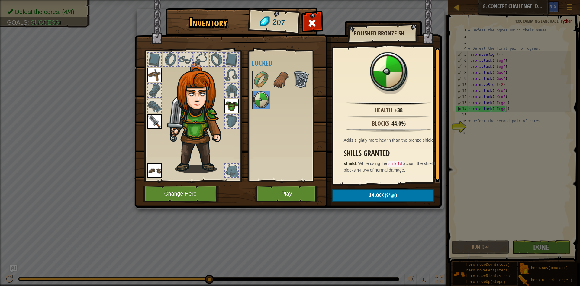
click at [298, 82] on img at bounding box center [301, 79] width 17 height 17
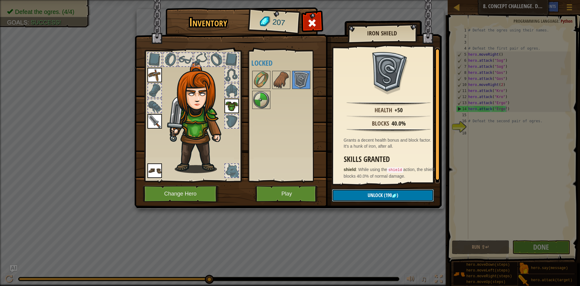
click at [402, 191] on button "Unlock (190 )" at bounding box center [383, 195] width 102 height 12
click at [381, 195] on button "Confirm" at bounding box center [383, 195] width 102 height 12
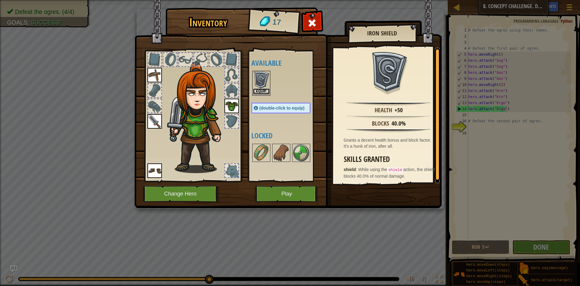
click at [266, 91] on button "Equip" at bounding box center [261, 91] width 17 height 6
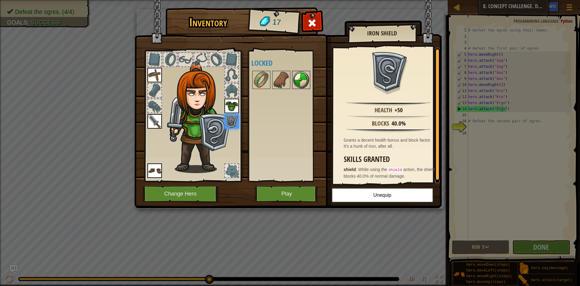
click at [296, 84] on img at bounding box center [301, 79] width 17 height 17
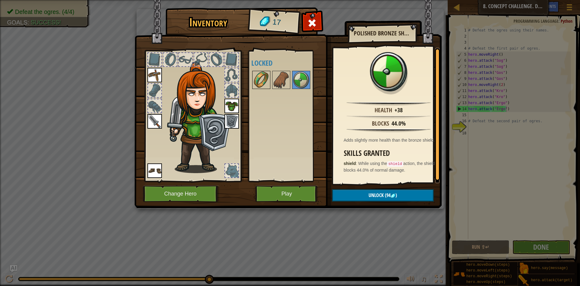
click at [268, 80] on img at bounding box center [261, 79] width 17 height 17
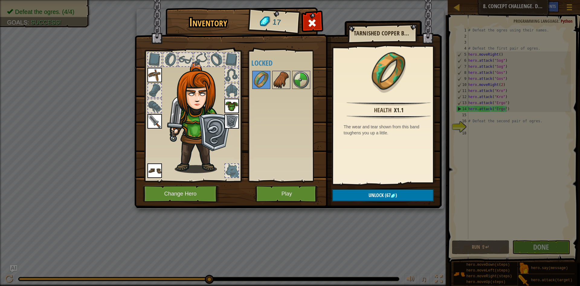
click at [280, 78] on img at bounding box center [281, 79] width 17 height 17
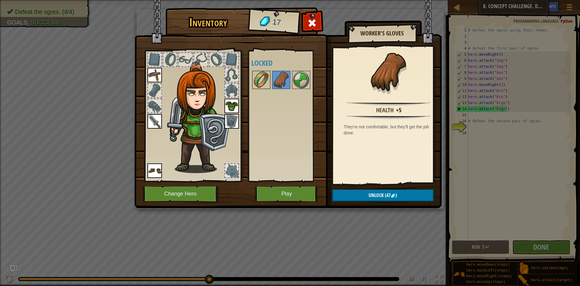
click at [266, 84] on img at bounding box center [261, 79] width 17 height 17
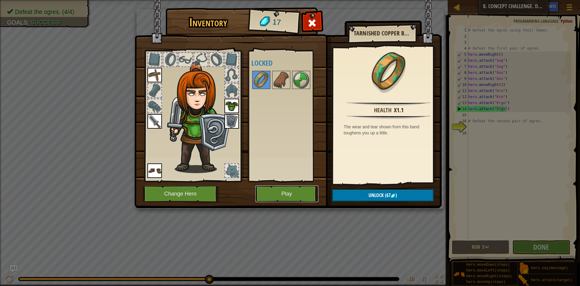
click at [273, 195] on button "Play" at bounding box center [286, 193] width 63 height 17
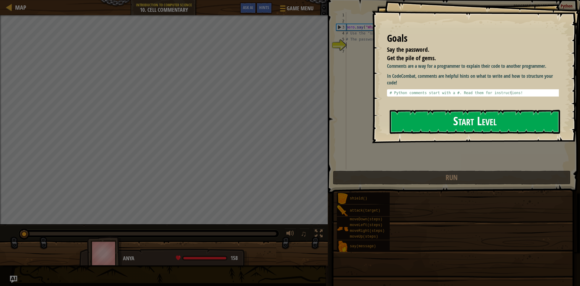
click at [406, 118] on button "Start Level" at bounding box center [475, 122] width 170 height 24
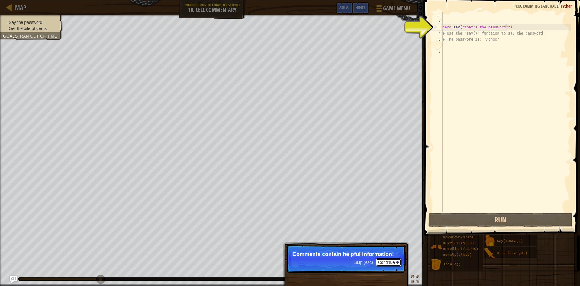
click at [384, 263] on button "Continue" at bounding box center [388, 262] width 25 height 8
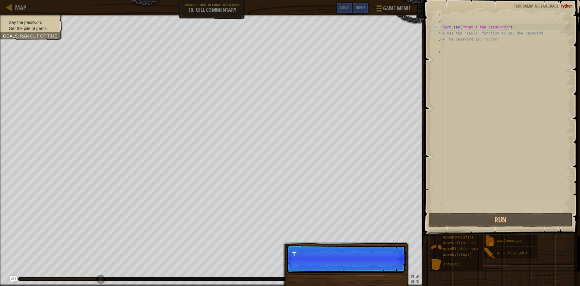
scroll to position [3, 0]
click at [352, 257] on p "This one contains the password for" at bounding box center [346, 254] width 107 height 6
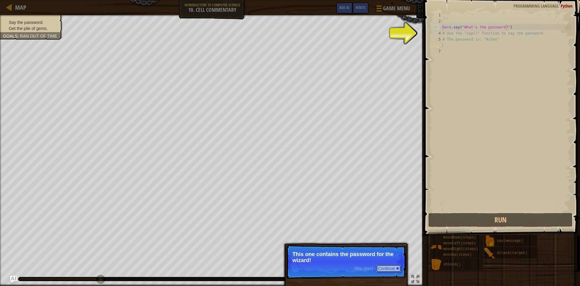
click at [395, 271] on button "Continue" at bounding box center [388, 268] width 25 height 8
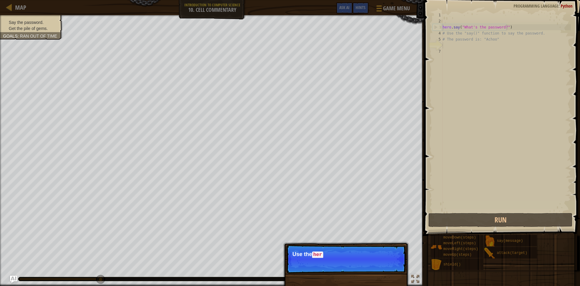
click at [390, 268] on p "Skip (esc) Continue Use the her" at bounding box center [346, 258] width 120 height 28
click at [390, 268] on p "Skip (esc) Continue Use the hero.say() function t" at bounding box center [346, 258] width 120 height 28
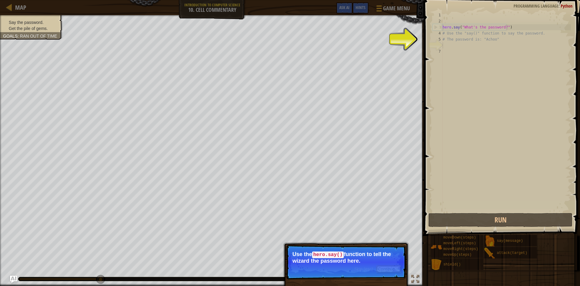
click at [388, 267] on button "Continue" at bounding box center [388, 269] width 25 height 8
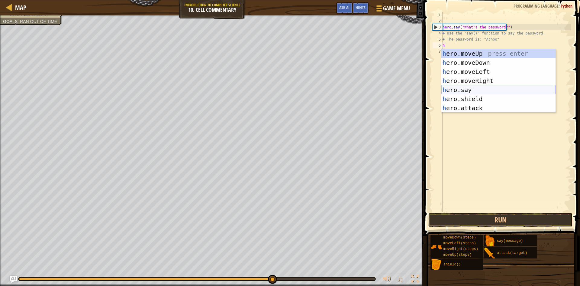
click at [465, 88] on div "h ero.moveUp press enter h ero.moveDown press enter h ero.moveLeft press enter …" at bounding box center [499, 90] width 114 height 82
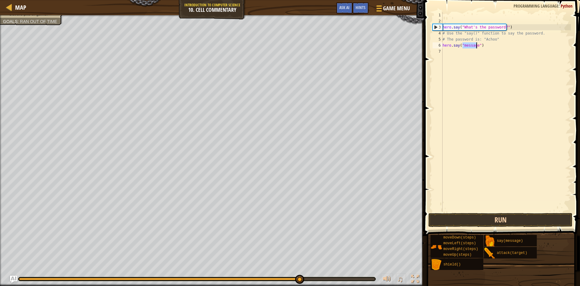
type textarea "hero.say("message")"
click at [492, 219] on button "Run" at bounding box center [501, 220] width 144 height 14
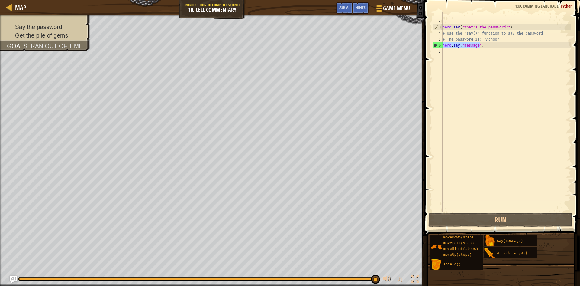
drag, startPoint x: 487, startPoint y: 45, endPoint x: 437, endPoint y: 47, distance: 50.5
click at [437, 47] on div "hero.say("message") 1 2 3 4 5 6 7 hero . say ( "What's the password?" ) # Use t…" at bounding box center [502, 111] width 140 height 199
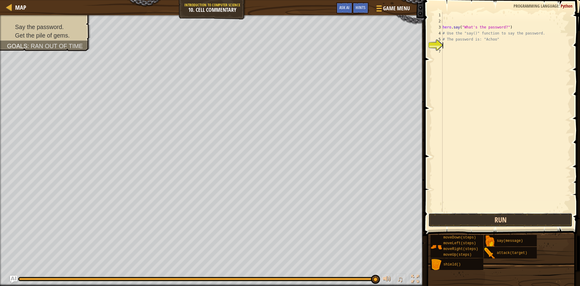
click at [484, 214] on button "Run" at bounding box center [501, 220] width 144 height 14
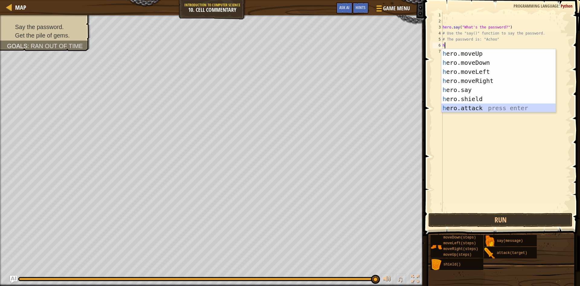
click at [464, 111] on div "h ero.moveUp press enter h ero.moveDown press enter h ero.moveLeft press enter …" at bounding box center [499, 90] width 114 height 82
type textarea "hero.attack("Enemy Name")"
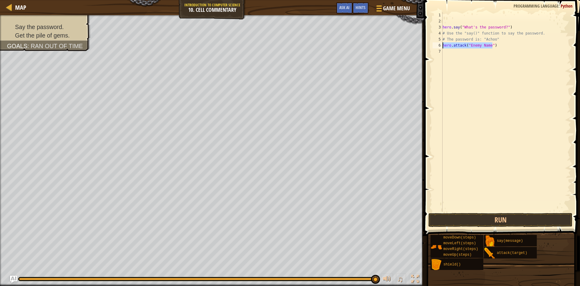
drag, startPoint x: 498, startPoint y: 45, endPoint x: 433, endPoint y: 43, distance: 65.6
click at [433, 43] on div "hero.attack("Enemy Name") 1 2 3 4 5 6 7 hero . say ( "What's the password?" ) #…" at bounding box center [502, 111] width 140 height 199
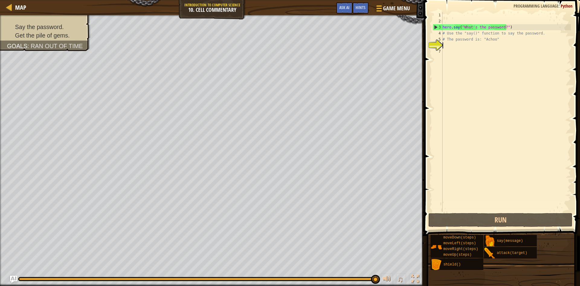
click at [507, 28] on div "hero . say ( "What's the password?" ) # Use the "say()" function to say the pas…" at bounding box center [507, 118] width 130 height 212
click at [494, 40] on div "hero . say ( "What's the password?" ) # Use the "say()" function to say the pas…" at bounding box center [507, 118] width 130 height 212
type textarea "# The password is: "Achoo""
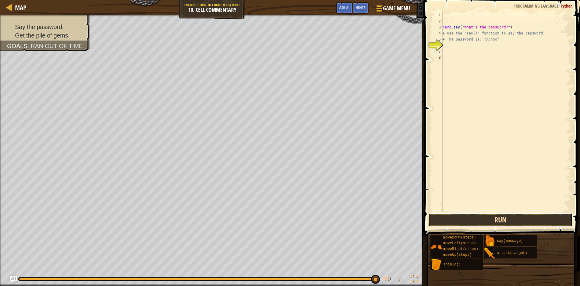
click at [478, 215] on button "Run" at bounding box center [501, 220] width 144 height 14
type textarea "r"
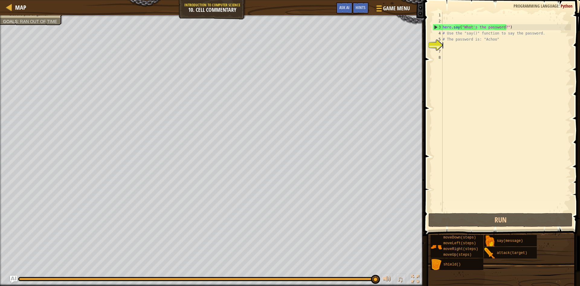
click at [30, 16] on div at bounding box center [212, 16] width 424 height 2
click at [32, 75] on div "Say the password. Get the pile of gems. Goals : Ran out of time" at bounding box center [212, 150] width 424 height 270
click at [37, 19] on ul "Say the password. Get the pile of gems." at bounding box center [31, 25] width 57 height 12
click at [54, 40] on div "Say the password. Get the pile of gems. Goals : Ran out of time" at bounding box center [212, 150] width 424 height 270
type textarea "h"
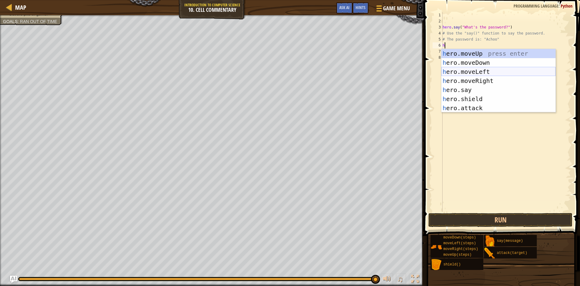
click at [483, 75] on div "h ero.moveUp press enter h ero.moveDown press enter h ero.moveLeft press enter …" at bounding box center [499, 90] width 114 height 82
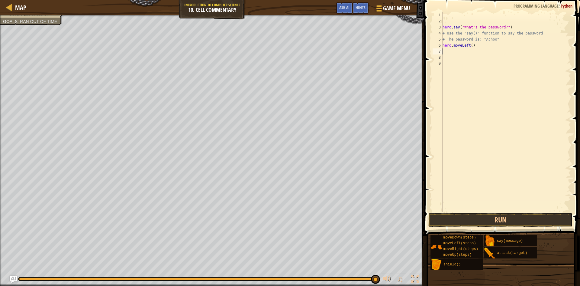
type textarea "h"
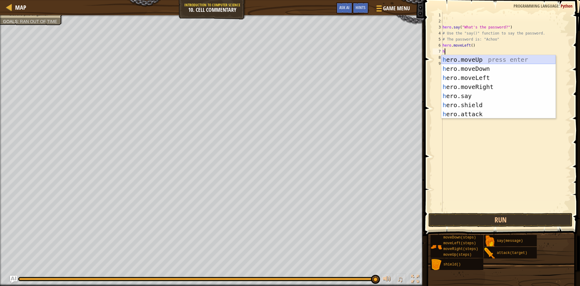
click at [478, 61] on div "h ero.moveUp press enter h ero.moveDown press enter h ero.moveLeft press enter …" at bounding box center [499, 96] width 114 height 82
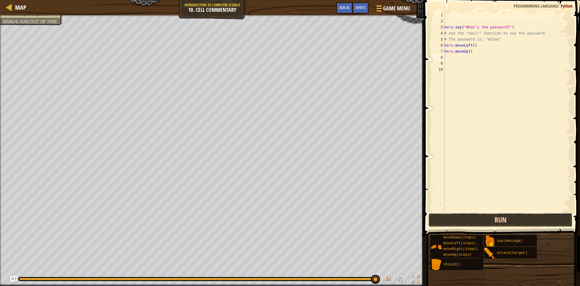
click at [512, 222] on button "Run" at bounding box center [501, 220] width 144 height 14
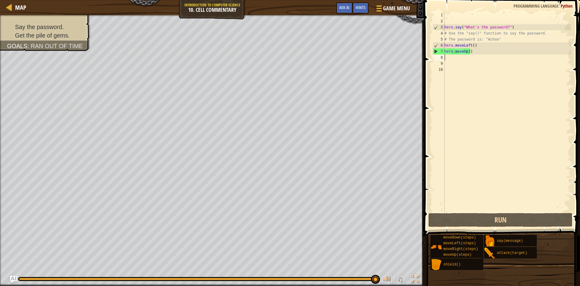
type textarea "h"
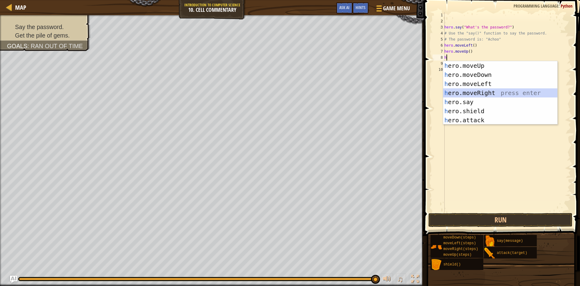
click at [481, 93] on div "h ero.moveUp press enter h ero.moveDown press enter h ero.moveLeft press enter …" at bounding box center [500, 102] width 114 height 82
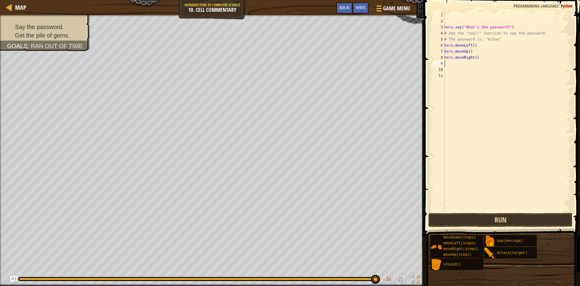
type textarea "h"
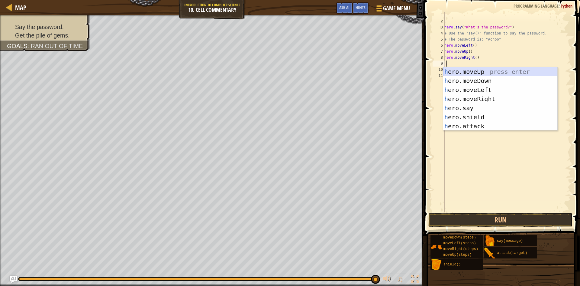
click at [491, 67] on div "h ero.moveUp press enter h ero.moveDown press enter h ero.moveLeft press enter …" at bounding box center [500, 108] width 114 height 82
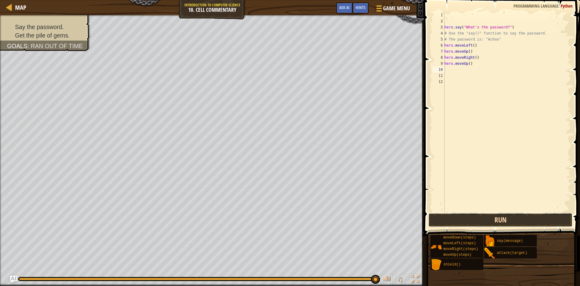
click at [507, 224] on button "Run" at bounding box center [501, 220] width 144 height 14
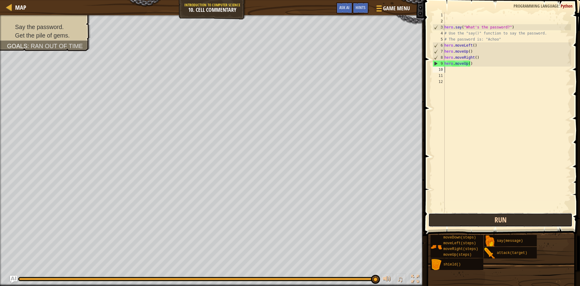
click at [473, 221] on button "Run" at bounding box center [501, 220] width 144 height 14
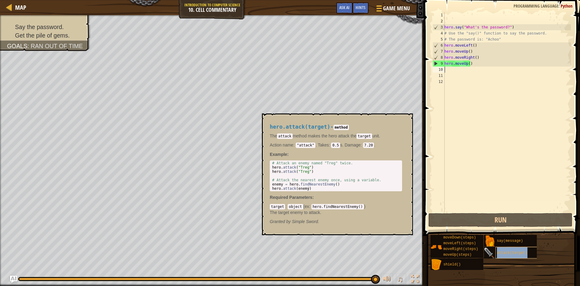
click at [507, 250] on div "attack(target)" at bounding box center [525, 252] width 58 height 11
click at [504, 242] on span "say(message)" at bounding box center [510, 240] width 26 height 4
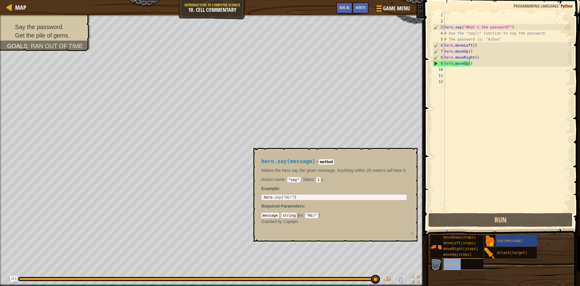
click at [466, 267] on div "shield()" at bounding box center [471, 263] width 58 height 11
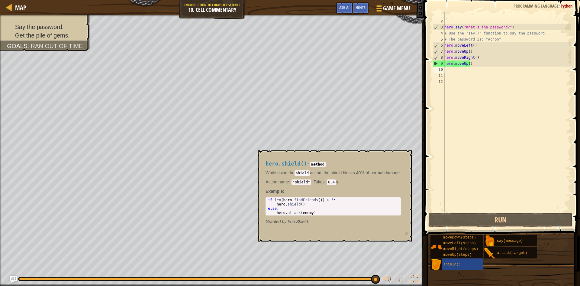
type textarea "hero.attack(enemy)"
click at [370, 212] on div "if len ( hero . findFriends ( )) > 5 : hero . shield ( ) else : hero . attack (…" at bounding box center [334, 210] width 134 height 25
click at [453, 264] on span "shield()" at bounding box center [453, 264] width 18 height 4
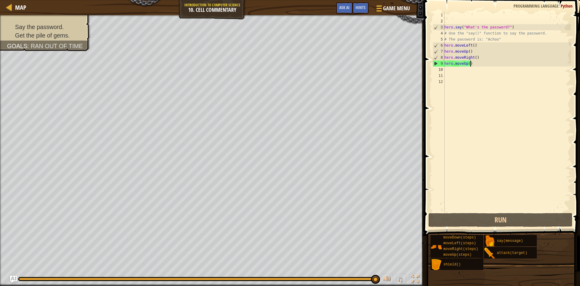
click at [474, 62] on div "hero . say ( "What's the password?" ) # Use the "say()" function to say the pas…" at bounding box center [507, 118] width 128 height 212
type textarea "hero.moveUp()"
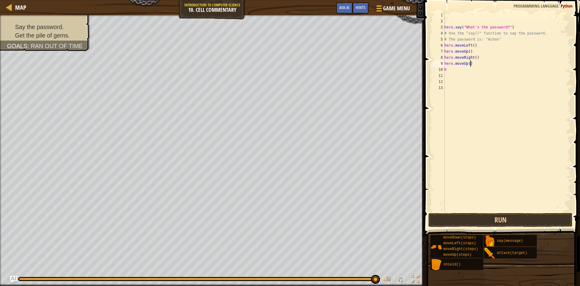
click at [479, 62] on div "hero . say ( "What's the password?" ) # Use the "say()" function to say the pas…" at bounding box center [507, 118] width 128 height 212
type textarea "hero.moveUp()"
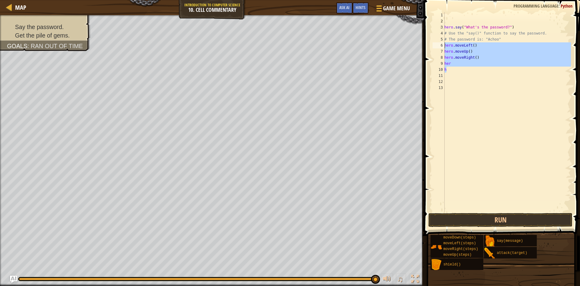
drag, startPoint x: 463, startPoint y: 72, endPoint x: 443, endPoint y: 46, distance: 32.6
click at [443, 46] on div "her 1 2 3 4 5 6 7 8 9 10 11 12 13 hero . say ( "What's the password?" ) # Use t…" at bounding box center [502, 111] width 140 height 199
type textarea "hero.moveLeft() hero.moveUp()"
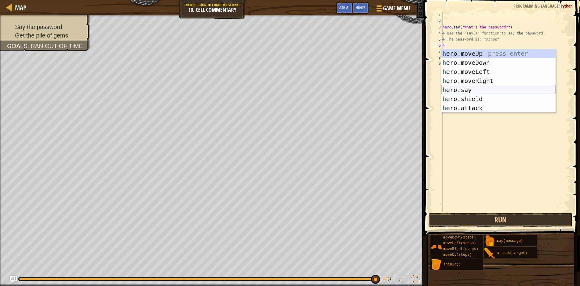
click at [478, 92] on div "h ero.moveUp press enter h ero.moveDown press enter h ero.moveLeft press enter …" at bounding box center [499, 90] width 114 height 82
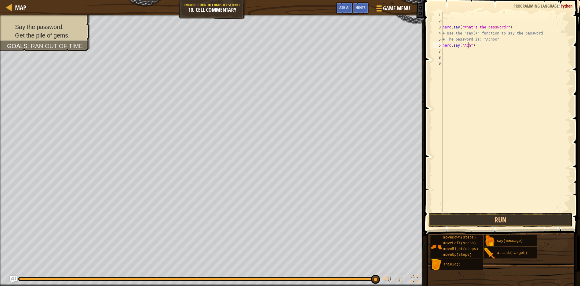
scroll to position [3, 2]
type textarea "hero.say("Achoo")"
click at [506, 219] on button "Run" at bounding box center [501, 220] width 144 height 14
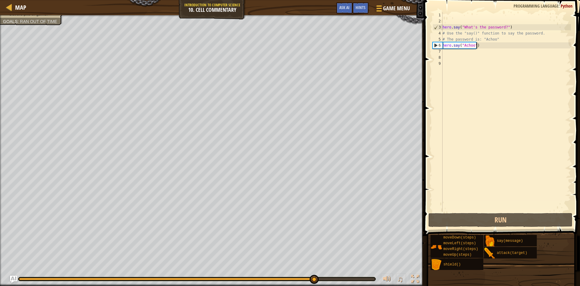
click at [482, 46] on div "hero . say ( "What's the password?" ) # Use the "say()" function to say the pas…" at bounding box center [507, 118] width 130 height 212
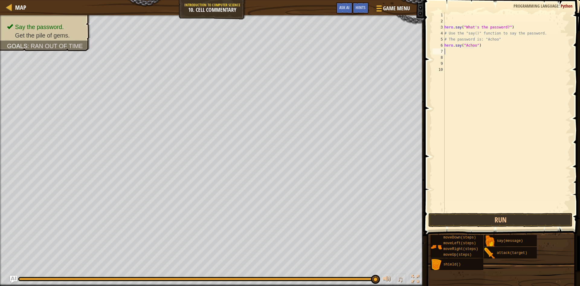
type textarea "h"
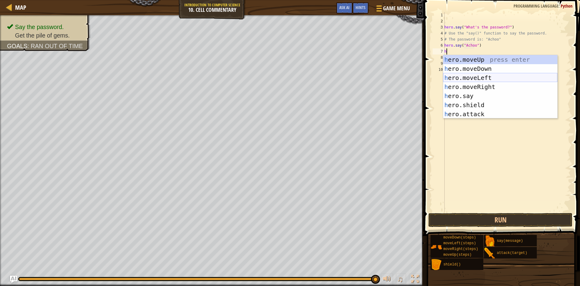
click at [481, 77] on div "h ero.moveUp press enter h ero.moveDown press enter h ero.moveLeft press enter …" at bounding box center [500, 96] width 114 height 82
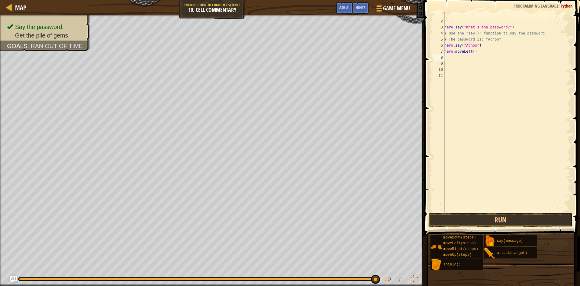
type textarea "h"
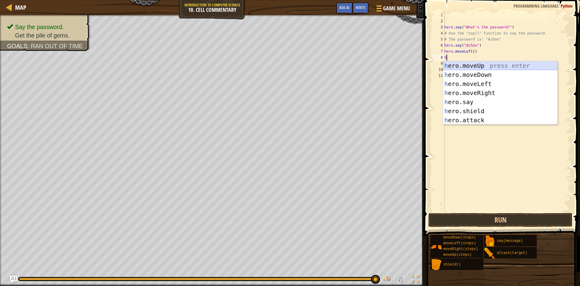
click at [477, 66] on div "h ero.moveUp press enter h ero.moveDown press enter h ero.moveLeft press enter …" at bounding box center [500, 102] width 114 height 82
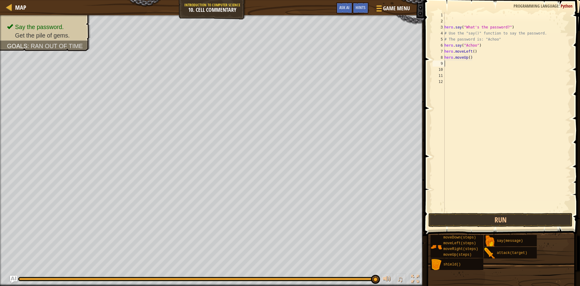
type textarea "h"
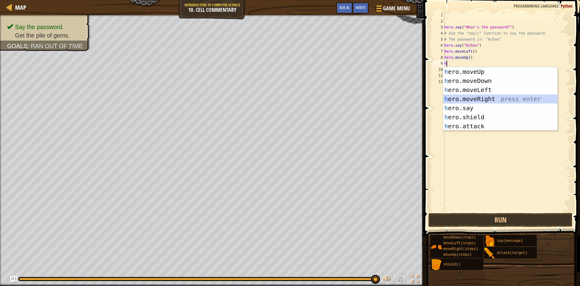
click at [485, 98] on div "h ero.moveUp press enter h ero.moveDown press enter h ero.moveLeft press enter …" at bounding box center [500, 108] width 114 height 82
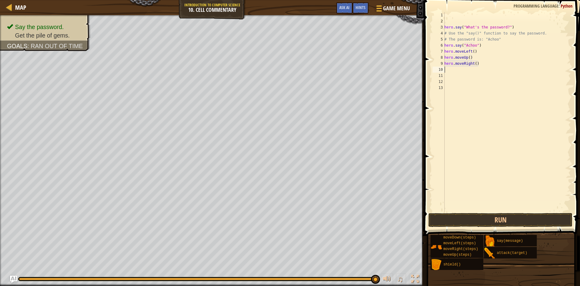
type textarea "h"
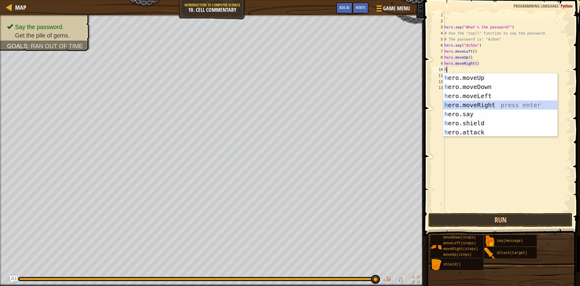
click at [483, 105] on div "h ero.moveUp press enter h ero.moveDown press enter h ero.moveLeft press enter …" at bounding box center [500, 114] width 114 height 82
type textarea "h"
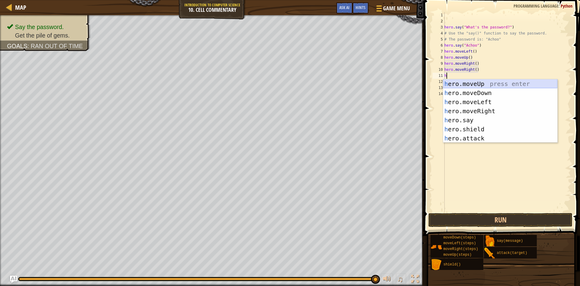
click at [484, 83] on div "h ero.moveUp press enter h ero.moveDown press enter h ero.moveLeft press enter …" at bounding box center [500, 120] width 114 height 82
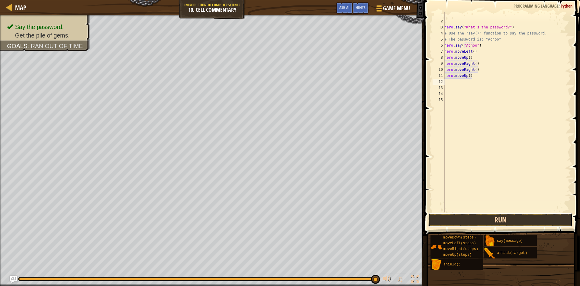
click at [501, 221] on button "Run" at bounding box center [501, 220] width 144 height 14
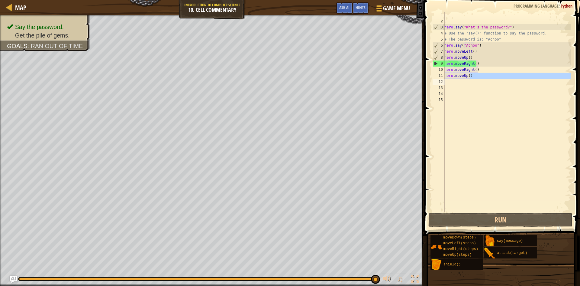
drag, startPoint x: 482, startPoint y: 78, endPoint x: 451, endPoint y: 77, distance: 30.5
click at [451, 77] on div "hero . say ( "What's the password?" ) # Use the "say()" function to say the pas…" at bounding box center [507, 118] width 128 height 212
drag, startPoint x: 448, startPoint y: 74, endPoint x: 484, endPoint y: 88, distance: 38.0
click at [454, 76] on div "hero . say ( "What's the password?" ) # Use the "say()" function to say the pas…" at bounding box center [507, 118] width 128 height 212
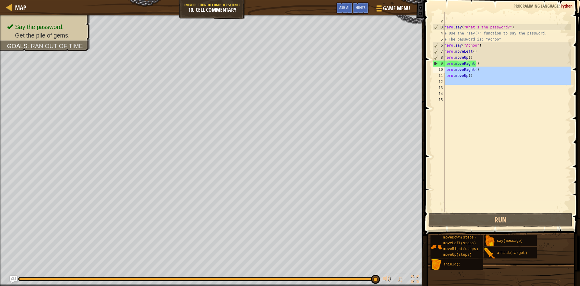
drag, startPoint x: 488, startPoint y: 89, endPoint x: 443, endPoint y: 70, distance: 48.7
click at [443, 70] on div "hero.moveUp() 1 2 3 4 5 6 7 8 9 10 11 12 13 14 15 hero . say ( "What's the pass…" at bounding box center [502, 111] width 140 height 199
type textarea "hero.moveRight() hero.moveUp()"
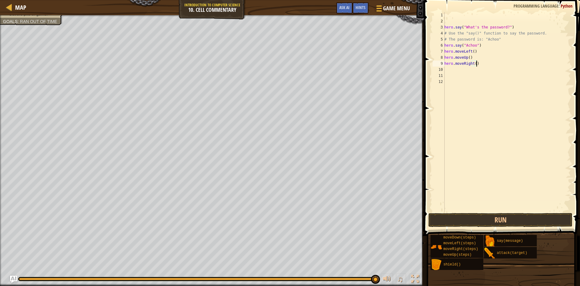
click at [485, 66] on div "hero . say ( "What's the password?" ) # Use the "say()" function to say the pas…" at bounding box center [507, 118] width 128 height 212
type textarea "hero.moveRight()"
click at [475, 63] on div "hero . say ( "What's the password?" ) # Use the "say()" function to say the pas…" at bounding box center [507, 118] width 128 height 212
type textarea "hero.moveRight(2)"
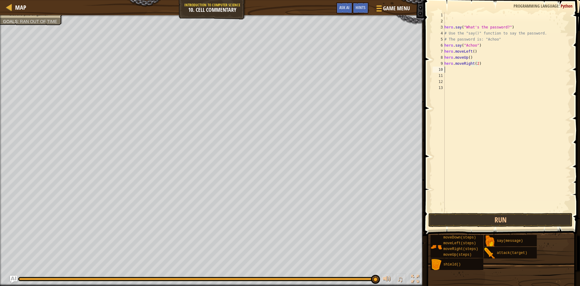
click at [485, 67] on div "hero . say ( "What's the password?" ) # Use the "say()" function to say the pas…" at bounding box center [507, 118] width 128 height 212
click at [481, 66] on div "hero . say ( "What's the password?" ) # Use the "say()" function to say the pas…" at bounding box center [507, 118] width 128 height 212
type textarea "hero.moveRight(2)"
type textarea "h"
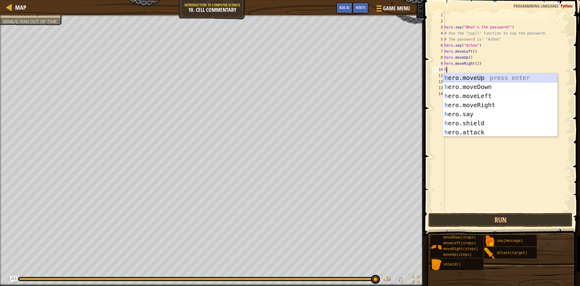
click at [489, 76] on div "h ero.moveUp press enter h ero.moveDown press enter h ero.moveLeft press enter …" at bounding box center [500, 114] width 114 height 82
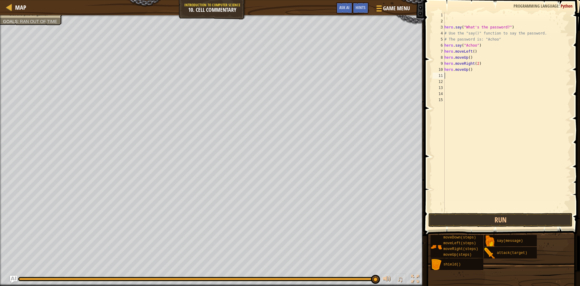
click at [501, 227] on span at bounding box center [503, 108] width 161 height 253
click at [503, 222] on button "Run" at bounding box center [501, 220] width 144 height 14
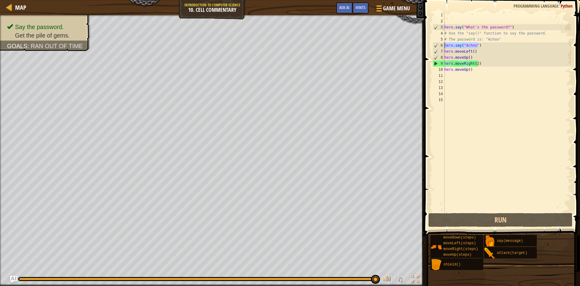
drag, startPoint x: 478, startPoint y: 45, endPoint x: 445, endPoint y: 46, distance: 32.7
click at [445, 46] on div "hero . say ( "What's the password?" ) # Use the "say()" function to say the pas…" at bounding box center [507, 118] width 128 height 212
type textarea "hero.say("Achoo")"
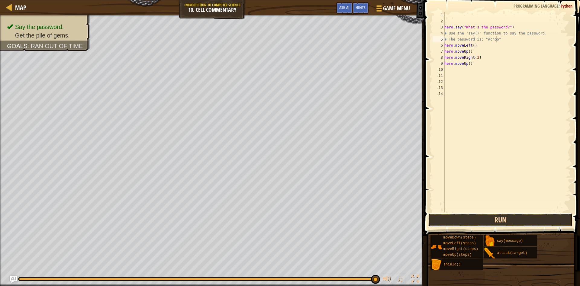
click at [535, 219] on button "Run" at bounding box center [501, 220] width 144 height 14
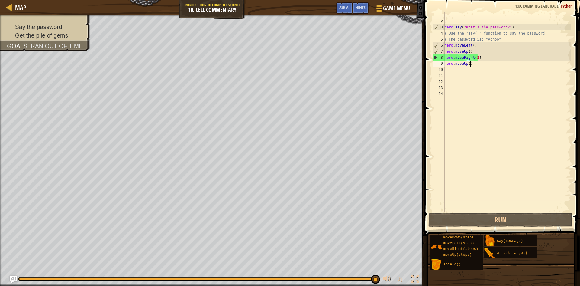
click at [476, 63] on div "hero . say ( "What's the password?" ) # Use the "say()" function to say the pas…" at bounding box center [507, 118] width 128 height 212
click at [439, 58] on div "8" at bounding box center [439, 57] width 12 height 6
drag, startPoint x: 474, startPoint y: 64, endPoint x: 468, endPoint y: 62, distance: 6.4
click at [468, 62] on div "hero . say ( "What's the password?" ) # Use the "say()" function to say the pas…" at bounding box center [507, 118] width 128 height 212
click at [441, 39] on div "5" at bounding box center [439, 39] width 12 height 6
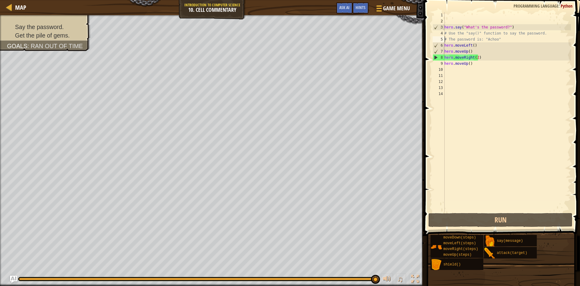
click at [444, 37] on div "5" at bounding box center [439, 39] width 12 height 6
click at [445, 35] on div "hero . say ( "What's the password?" ) # Use the "say()" function to say the pas…" at bounding box center [507, 118] width 128 height 212
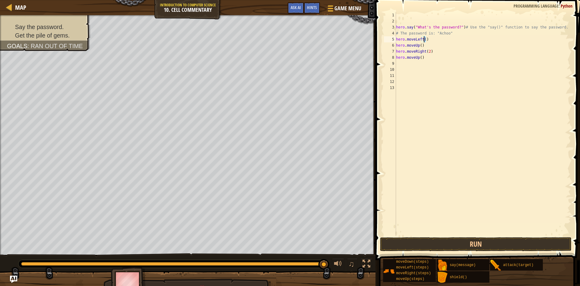
drag, startPoint x: 465, startPoint y: 39, endPoint x: 431, endPoint y: 35, distance: 34.0
click at [426, 36] on div "hero . say ( "What's the password?" ) # Use the "say()" function to say the pas…" at bounding box center [483, 130] width 176 height 236
drag, startPoint x: 444, startPoint y: 33, endPoint x: 387, endPoint y: 36, distance: 56.9
click at [387, 36] on div "hero.moveLeft() 1 2 3 4 5 6 7 8 9 10 11 12 13 hero . say ( "What's the password…" at bounding box center [477, 124] width 188 height 224
type textarea "o""
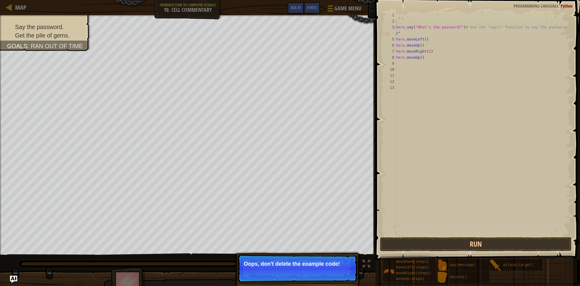
click at [327, 255] on p "↻ Reload Oops, don't delete the example code!" at bounding box center [298, 268] width 120 height 28
drag, startPoint x: 335, startPoint y: 264, endPoint x: 347, endPoint y: 263, distance: 12.4
click at [335, 264] on p "Oops, don't delete the example code! Reload" at bounding box center [297, 267] width 107 height 12
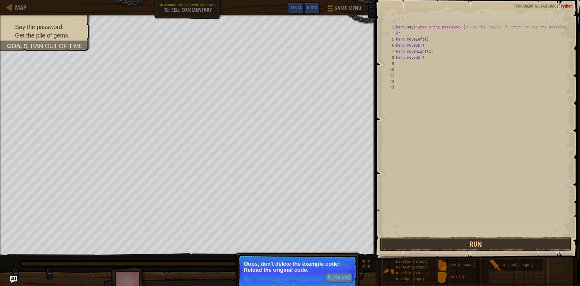
click at [326, 263] on p "Oops, don't delete the example code! Reload the original code." at bounding box center [297, 267] width 107 height 12
click at [335, 277] on button "↻ Reload" at bounding box center [339, 277] width 27 height 9
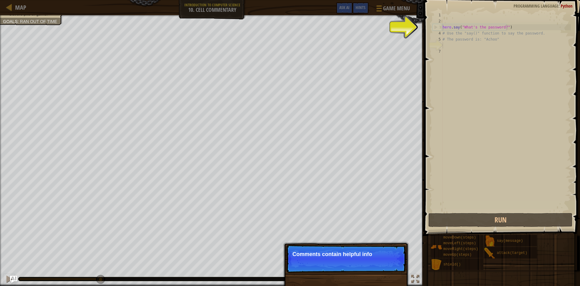
click at [350, 255] on p "Comments contain helpful info" at bounding box center [346, 254] width 107 height 6
click at [357, 255] on p "Comments contain helpful information!" at bounding box center [346, 254] width 107 height 6
drag, startPoint x: 357, startPoint y: 255, endPoint x: 456, endPoint y: 237, distance: 100.7
click at [357, 255] on p "Comments contain helpful information!" at bounding box center [346, 254] width 107 height 6
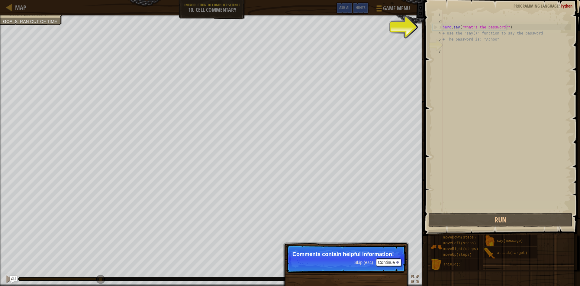
drag, startPoint x: 471, startPoint y: 233, endPoint x: 474, endPoint y: 210, distance: 22.6
click at [471, 227] on div "Hints Videos 1 2 3 4 5 6 7 hero . say ( "What's the password?" ) # Use the "say…" at bounding box center [502, 141] width 158 height 283
click at [474, 210] on div "hero . say ( "What's the password?" ) # Use the "say()" function to say the pas…" at bounding box center [507, 118] width 130 height 212
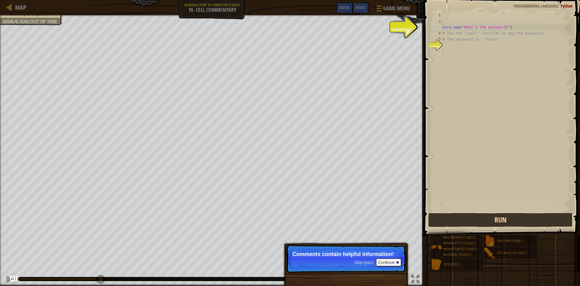
drag, startPoint x: 474, startPoint y: 210, endPoint x: 469, endPoint y: 220, distance: 10.8
click at [470, 220] on div "1 2 3 4 5 6 7 hero . say ( "What's the password?" ) # Use the "say()" function …" at bounding box center [502, 129] width 158 height 253
click at [469, 220] on button "Run" at bounding box center [501, 220] width 144 height 14
click at [466, 218] on button "Running" at bounding box center [501, 220] width 144 height 14
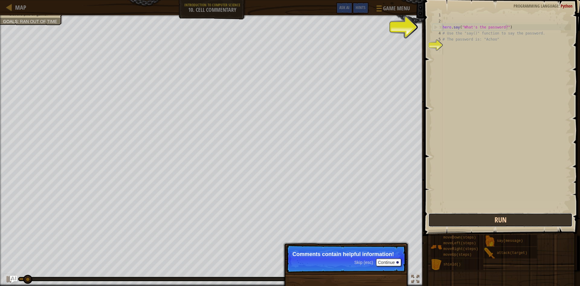
click at [460, 214] on button "Run" at bounding box center [501, 220] width 144 height 14
click at [455, 212] on span at bounding box center [503, 108] width 161 height 253
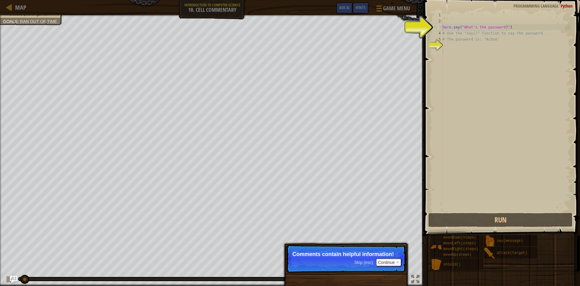
click at [455, 212] on span at bounding box center [503, 108] width 161 height 253
drag, startPoint x: 455, startPoint y: 212, endPoint x: 473, endPoint y: 133, distance: 80.6
click at [455, 212] on span at bounding box center [503, 108] width 161 height 253
click at [439, 30] on div "3" at bounding box center [438, 27] width 10 height 6
click at [436, 28] on div "3" at bounding box center [438, 27] width 10 height 6
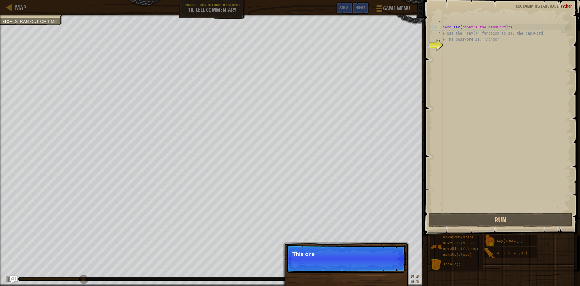
type textarea "hero.say("What's the password?")"
drag, startPoint x: 366, startPoint y: 272, endPoint x: 366, endPoint y: 255, distance: 16.9
click at [366, 266] on p "Skip (esc) Continue This one contains the passwor" at bounding box center [346, 258] width 120 height 28
click at [366, 255] on p "This one contains the password for" at bounding box center [346, 254] width 107 height 6
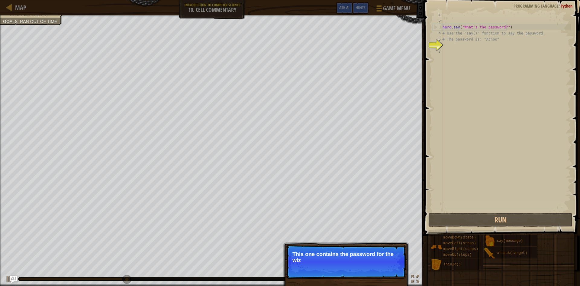
click at [366, 255] on p "This one contains the password for the wiz" at bounding box center [346, 257] width 107 height 12
drag, startPoint x: 0, startPoint y: 13, endPoint x: 2, endPoint y: 10, distance: 3.7
click at [1, 12] on div "Map Introduction to Computer Science 10. Cell Commentary Game Menu Done Hints A…" at bounding box center [212, 7] width 424 height 15
click at [2, 10] on div "Map Introduction to Computer Science 10. Cell Commentary Game Menu Done Hints A…" at bounding box center [212, 7] width 424 height 15
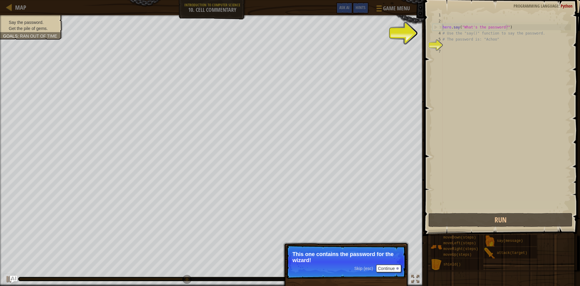
click at [33, 21] on div "Say the password. Get the pile of gems. Goals : Ran out of time" at bounding box center [31, 25] width 57 height 12
click at [32, 20] on span "Say the password." at bounding box center [26, 22] width 35 height 5
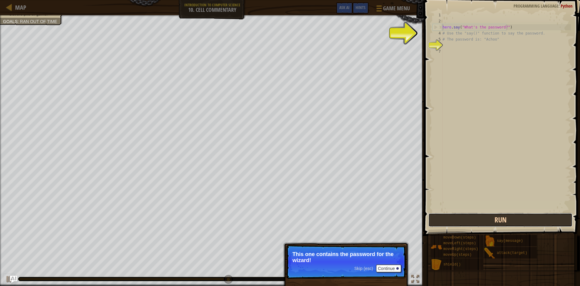
click at [462, 220] on button "Run" at bounding box center [501, 220] width 144 height 14
click at [462, 220] on button "Running" at bounding box center [501, 220] width 144 height 14
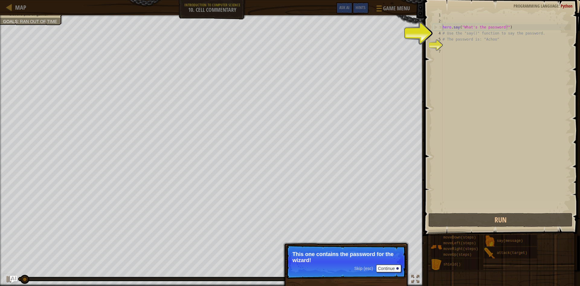
drag, startPoint x: 377, startPoint y: 265, endPoint x: 372, endPoint y: 262, distance: 6.6
click at [376, 266] on p "Skip (esc) Continue This one contains the password for the wizard!" at bounding box center [346, 261] width 120 height 34
click at [367, 261] on p "This one contains the password for the wizard!" at bounding box center [346, 257] width 107 height 12
drag, startPoint x: 392, startPoint y: 262, endPoint x: 393, endPoint y: 268, distance: 5.4
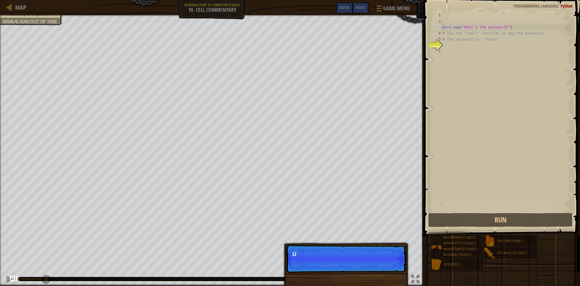
scroll to position [3, 0]
click at [393, 268] on p "Skip (esc) Continue U" at bounding box center [346, 258] width 120 height 28
click at [393, 268] on p "Skip (esc) Continue Use the" at bounding box center [346, 258] width 120 height 28
click at [393, 268] on p "Skip (esc) Continue Use the hero." at bounding box center [346, 258] width 120 height 28
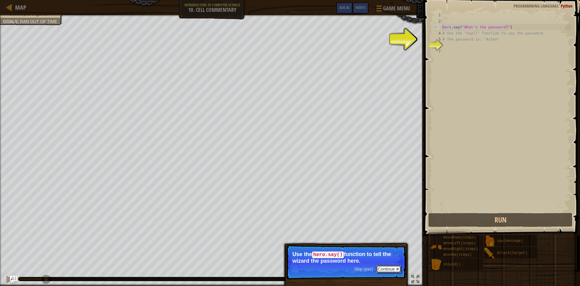
click at [392, 269] on button "Continue" at bounding box center [388, 269] width 25 height 8
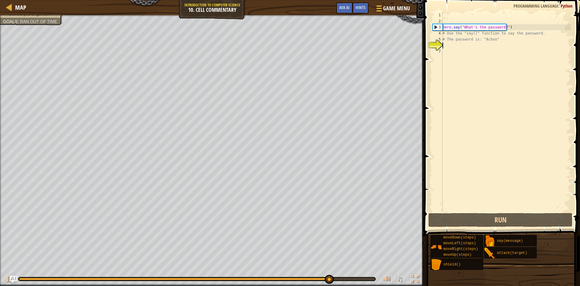
click at [455, 48] on div "hero . say ( "What's the password?" ) # Use the "say()" function to say the pas…" at bounding box center [507, 118] width 130 height 212
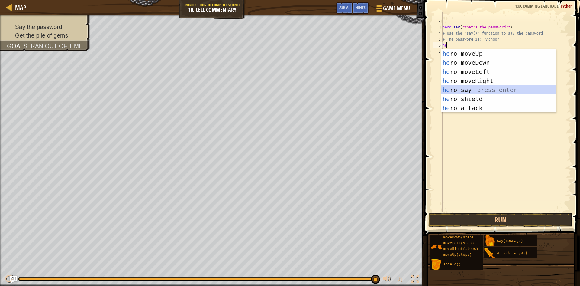
click at [478, 88] on div "he ro.moveUp press enter he ro.moveDown press enter he ro.moveLeft press enter …" at bounding box center [499, 90] width 114 height 82
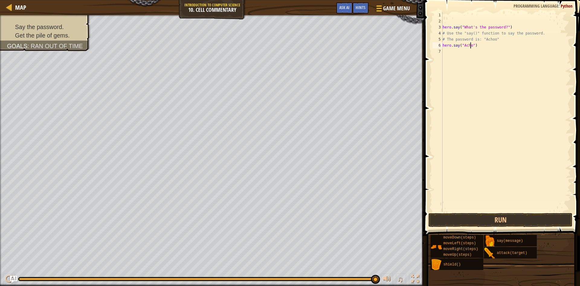
scroll to position [3, 2]
type textarea "hero.say("Achoo")"
click at [532, 218] on button "Run" at bounding box center [501, 220] width 144 height 14
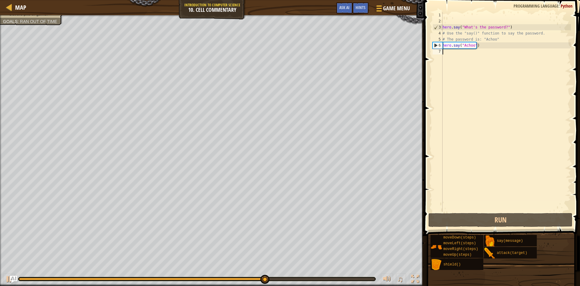
click at [456, 54] on div "hero . say ( "What's the password?" ) # Use the "say()" function to say the pas…" at bounding box center [507, 118] width 130 height 212
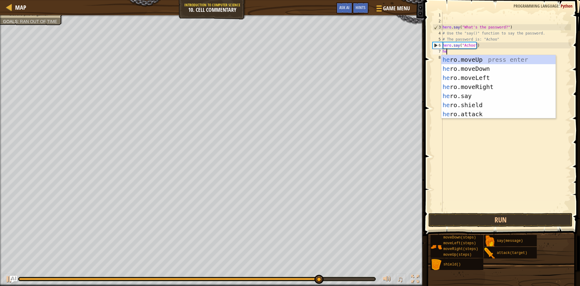
type textarea "her"
click at [471, 61] on div "her o.moveUp press enter her o.moveDown press enter her o.moveLeft press enter …" at bounding box center [499, 96] width 114 height 82
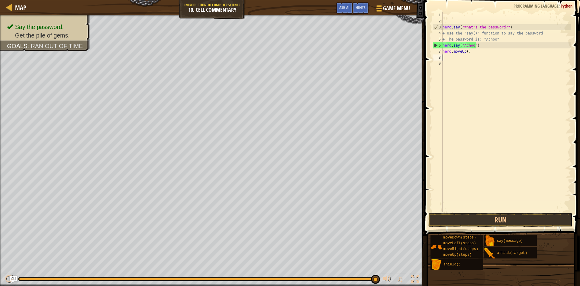
scroll to position [3, 0]
click at [466, 54] on div "hero . say ( "What's the password?" ) # Use the "say()" function to say the pas…" at bounding box center [507, 118] width 130 height 212
click at [467, 52] on div "hero . say ( "What's the password?" ) # Use the "say()" function to say the pas…" at bounding box center [507, 118] width 130 height 212
type textarea "hero.moveUp(2)"
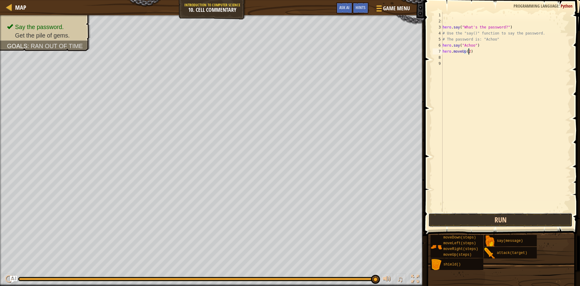
click at [520, 226] on button "Run" at bounding box center [501, 220] width 144 height 14
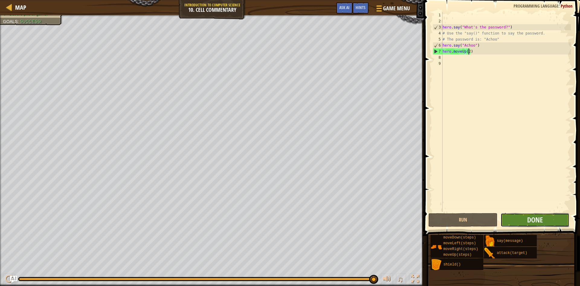
click at [553, 222] on button "Done" at bounding box center [535, 220] width 69 height 14
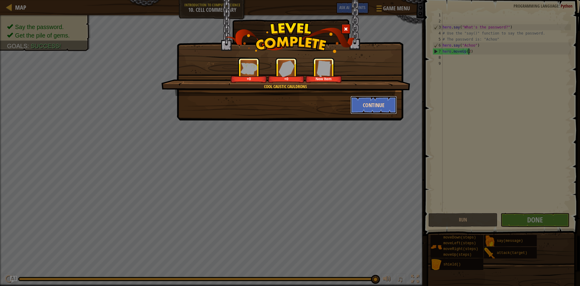
click at [384, 103] on button "Continue" at bounding box center [374, 105] width 47 height 18
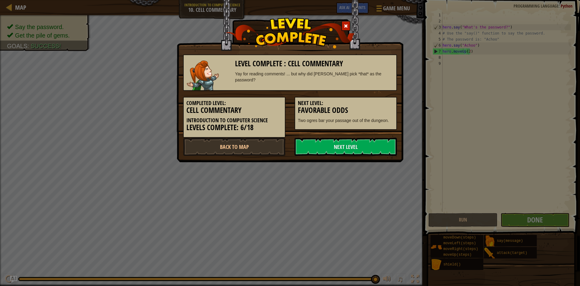
click at [358, 102] on h5 "Next Level:" at bounding box center [346, 103] width 96 height 6
click at [361, 143] on link "Next Level" at bounding box center [346, 147] width 102 height 18
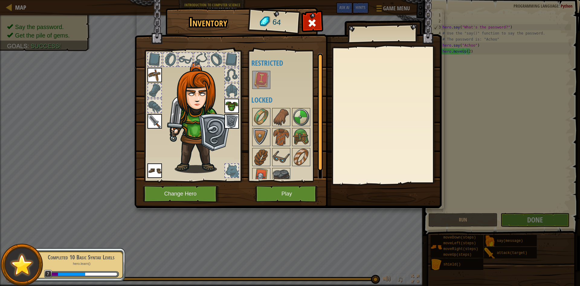
click at [262, 76] on img at bounding box center [261, 79] width 17 height 17
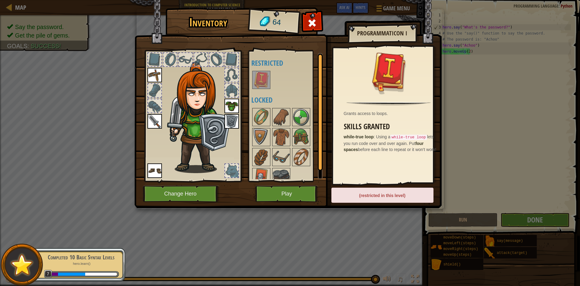
click at [397, 196] on div "(restricted in this level)" at bounding box center [383, 194] width 102 height 15
click at [274, 141] on img at bounding box center [281, 136] width 17 height 17
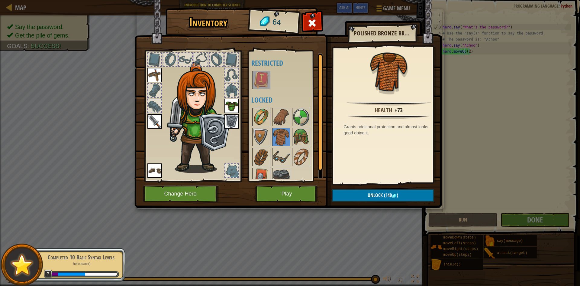
click at [255, 117] on img at bounding box center [261, 116] width 17 height 17
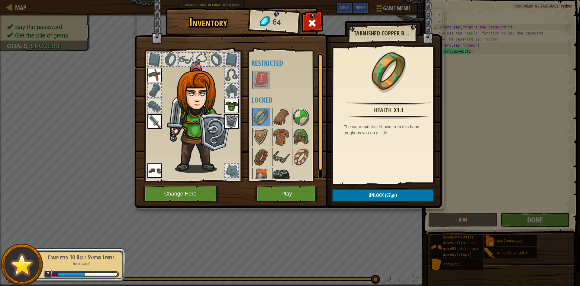
click at [281, 176] on img at bounding box center [281, 176] width 17 height 17
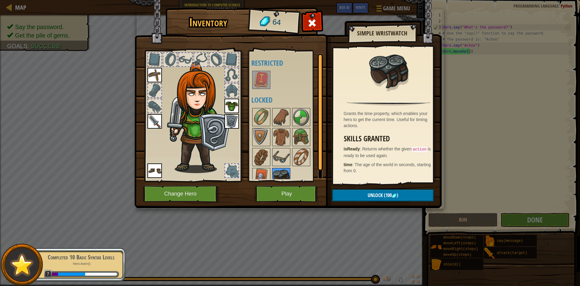
click at [275, 169] on img at bounding box center [281, 176] width 17 height 17
click at [282, 159] on img at bounding box center [281, 156] width 17 height 17
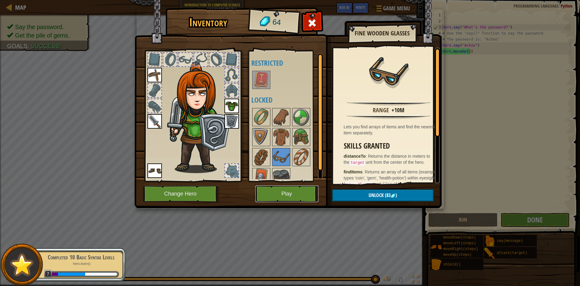
click at [289, 190] on button "Play" at bounding box center [286, 193] width 63 height 17
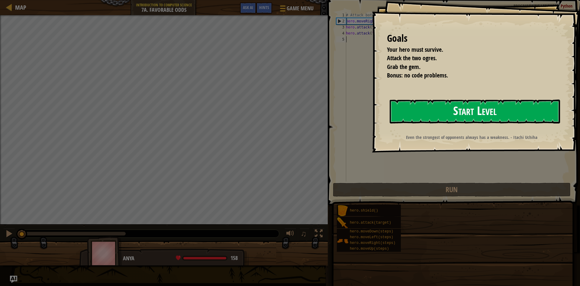
click at [422, 108] on button "Start Level" at bounding box center [475, 111] width 170 height 24
